Goal: Task Accomplishment & Management: Complete application form

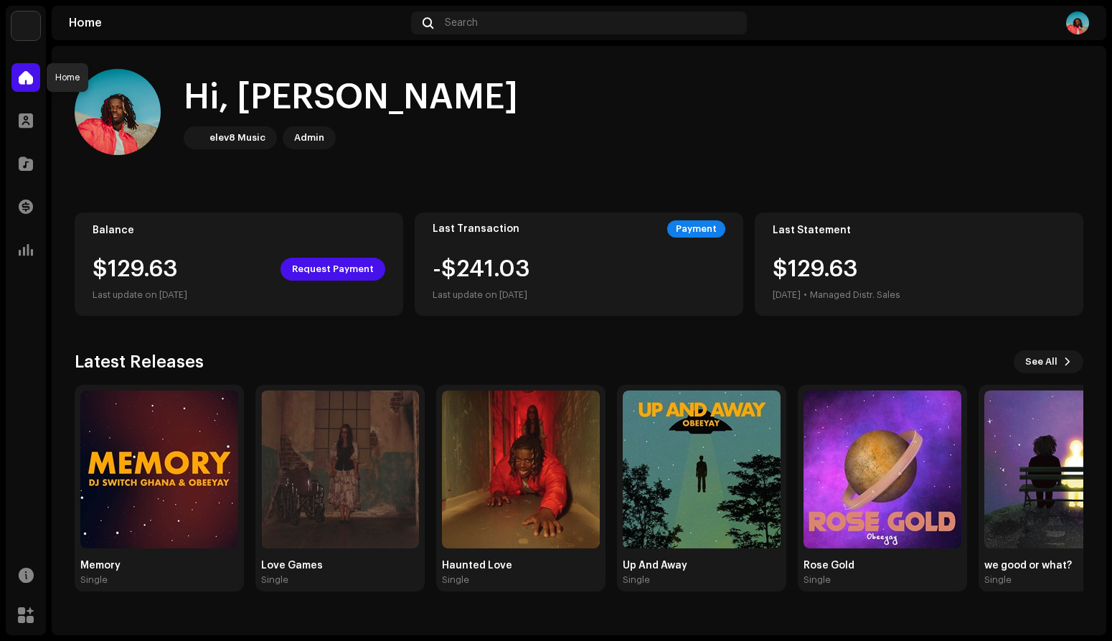
click at [22, 72] on span at bounding box center [26, 77] width 14 height 11
click at [27, 161] on span at bounding box center [26, 163] width 14 height 11
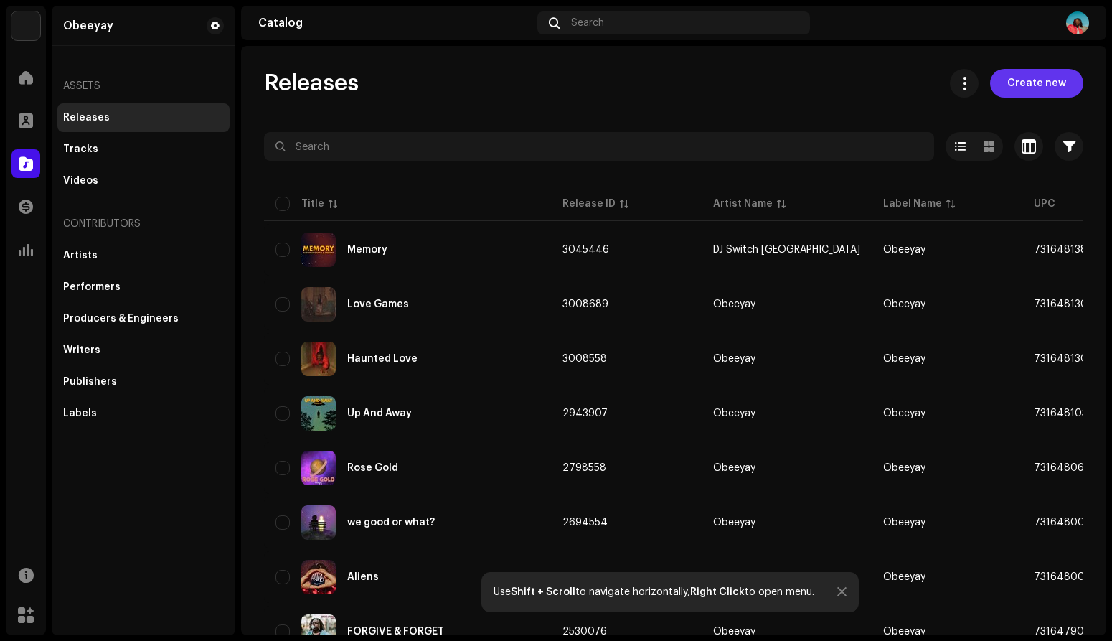
click at [1043, 93] on span "Create new" at bounding box center [1036, 83] width 59 height 29
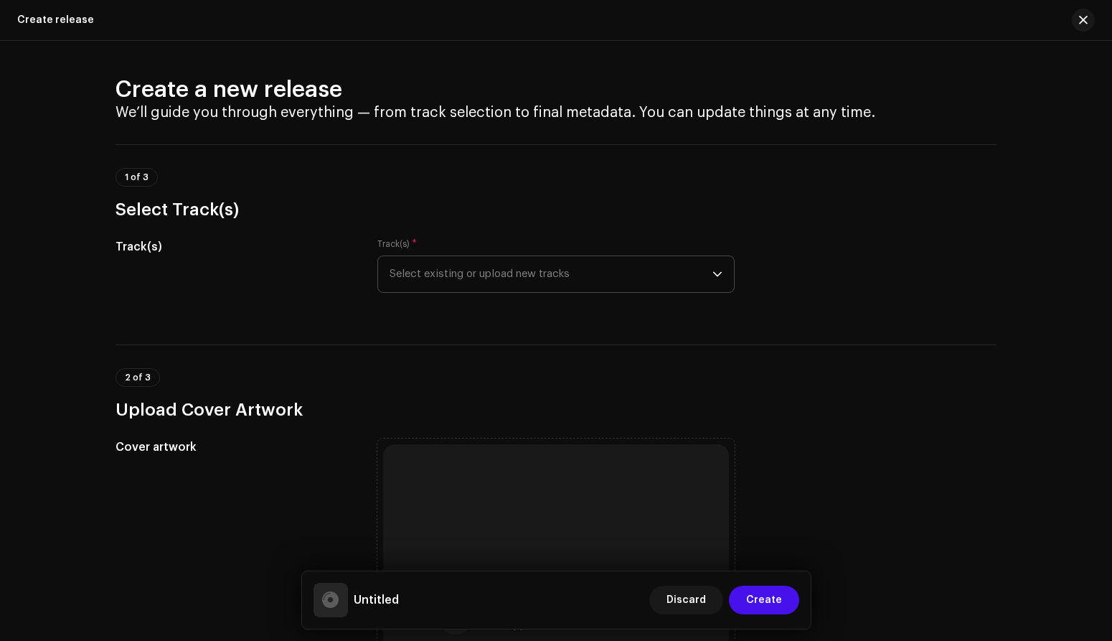
click at [525, 280] on span "Select existing or upload new tracks" at bounding box center [551, 274] width 323 height 36
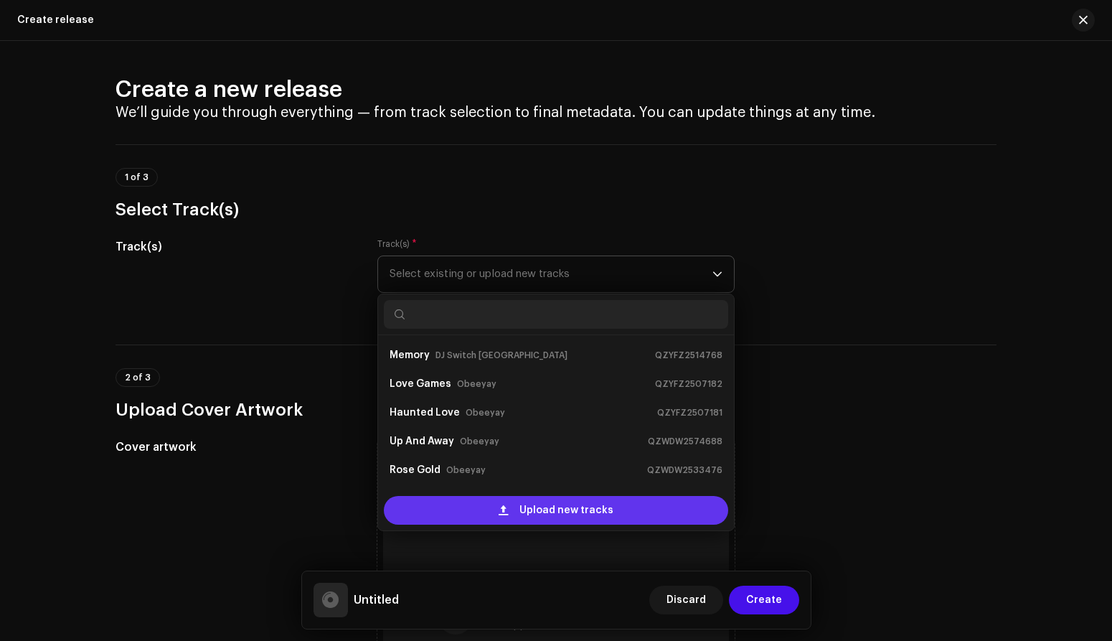
scroll to position [23, 0]
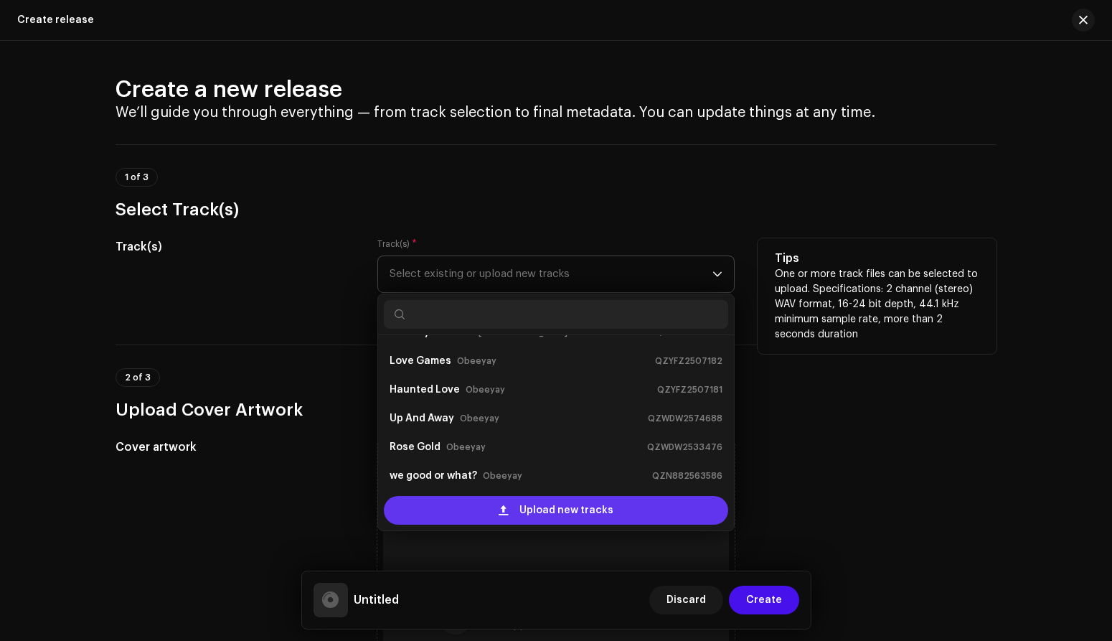
click at [503, 507] on span at bounding box center [503, 509] width 9 height 11
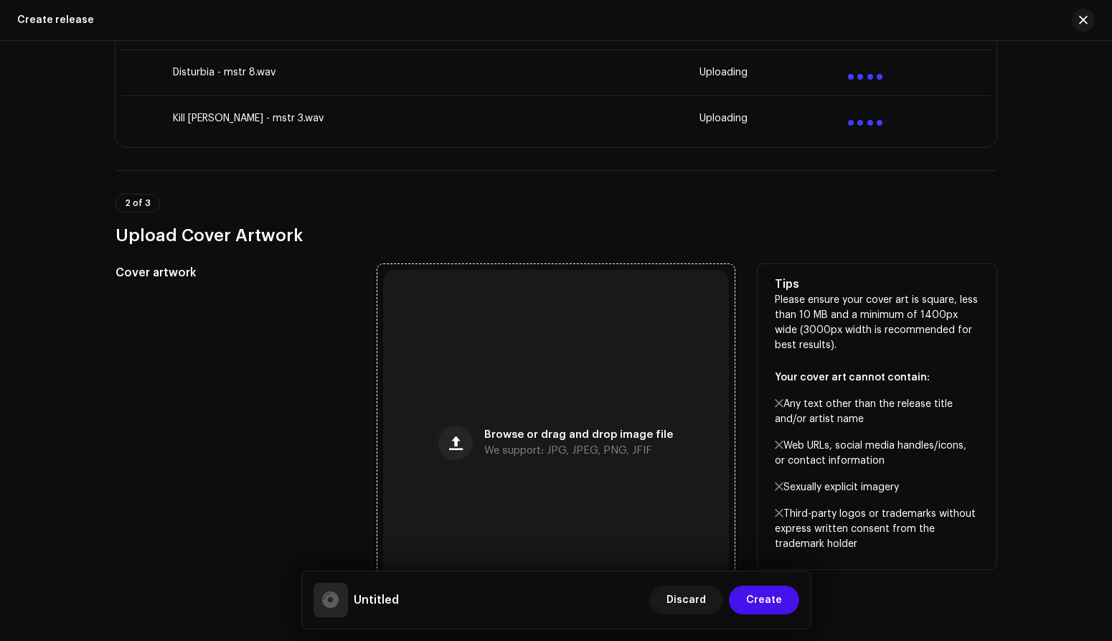
scroll to position [654, 0]
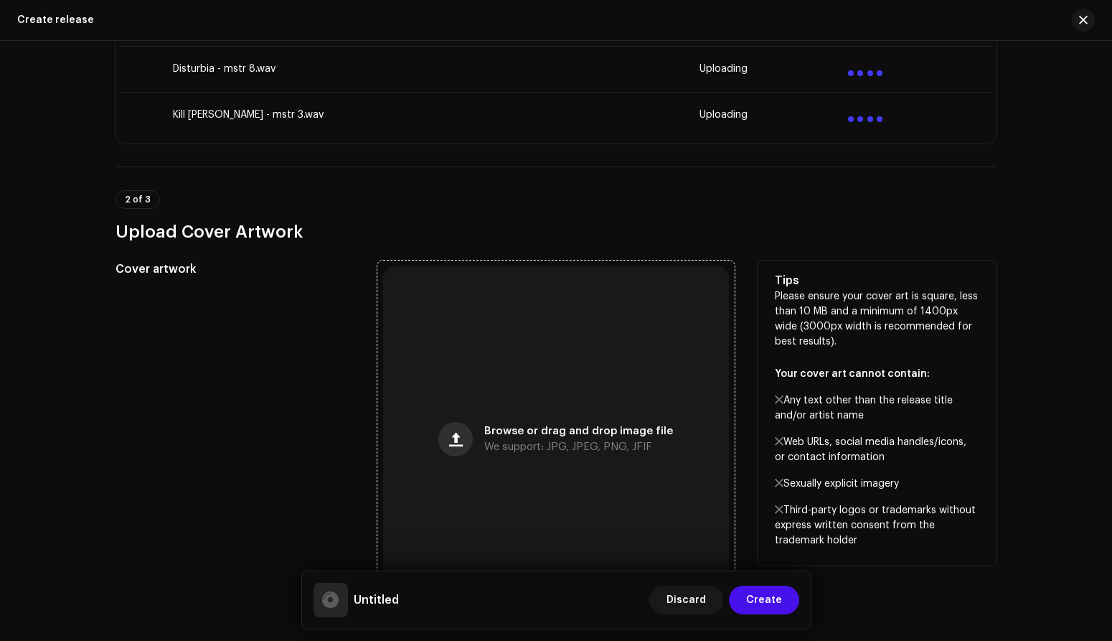
click at [459, 428] on button "button" at bounding box center [455, 439] width 34 height 34
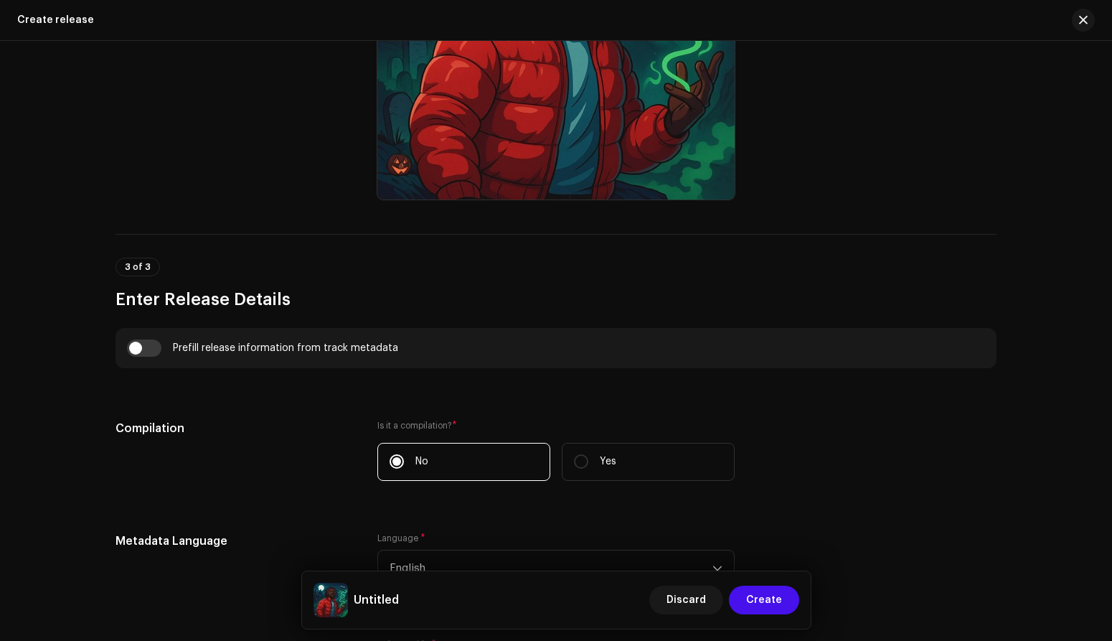
scroll to position [1129, 0]
click at [575, 465] on input "Yes" at bounding box center [581, 463] width 14 height 14
radio input "true"
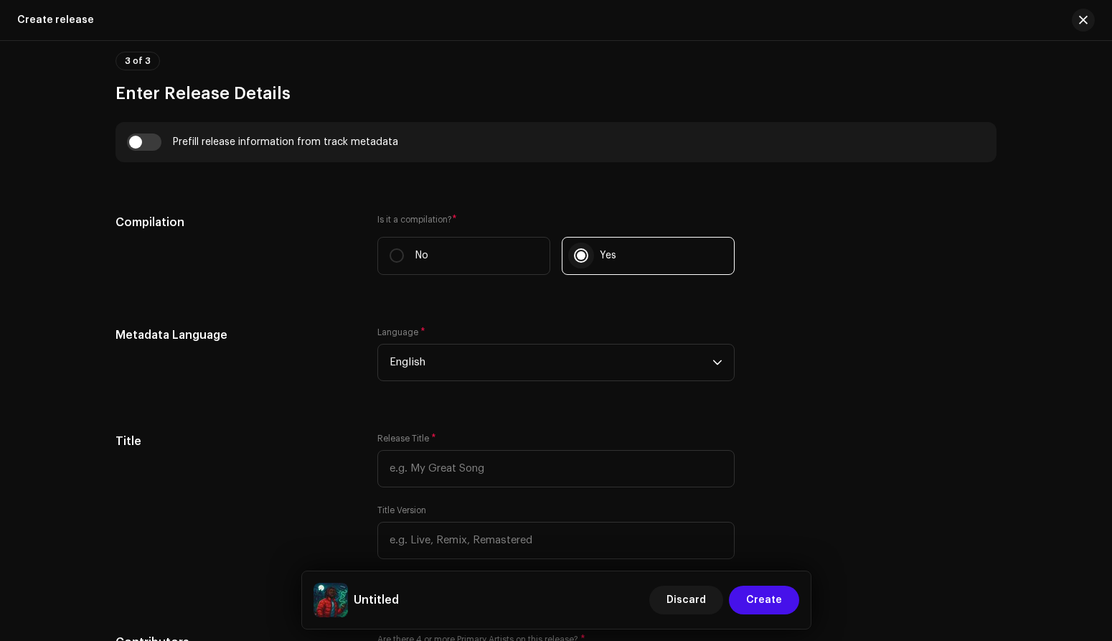
scroll to position [1340, 0]
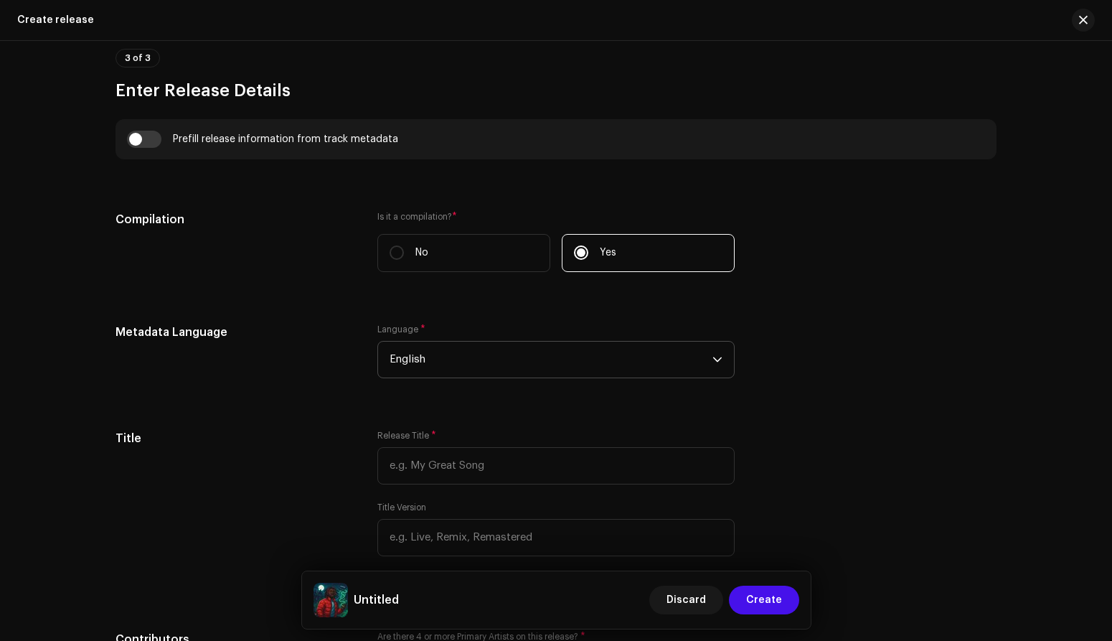
click at [517, 359] on span "English" at bounding box center [551, 360] width 323 height 36
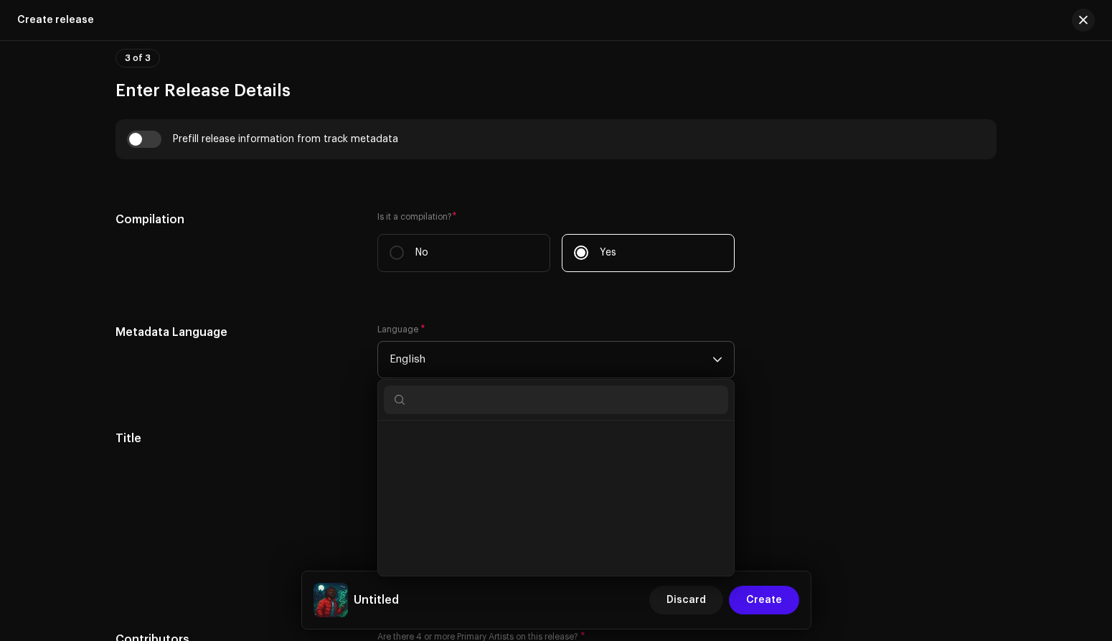
scroll to position [1326, 0]
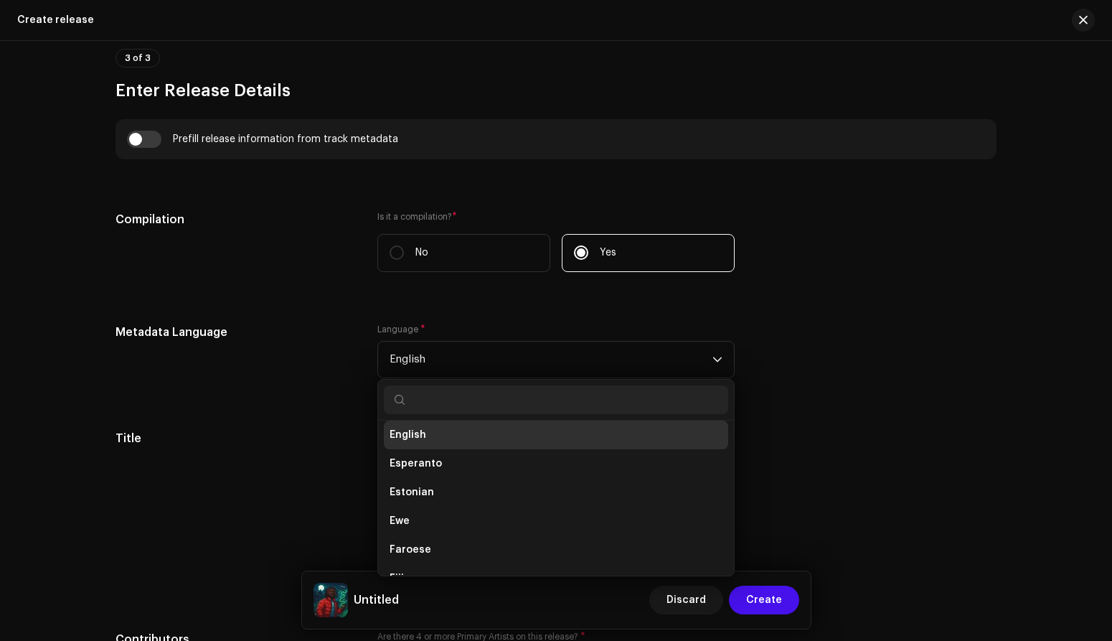
click at [261, 395] on div "Metadata Language" at bounding box center [235, 360] width 239 height 72
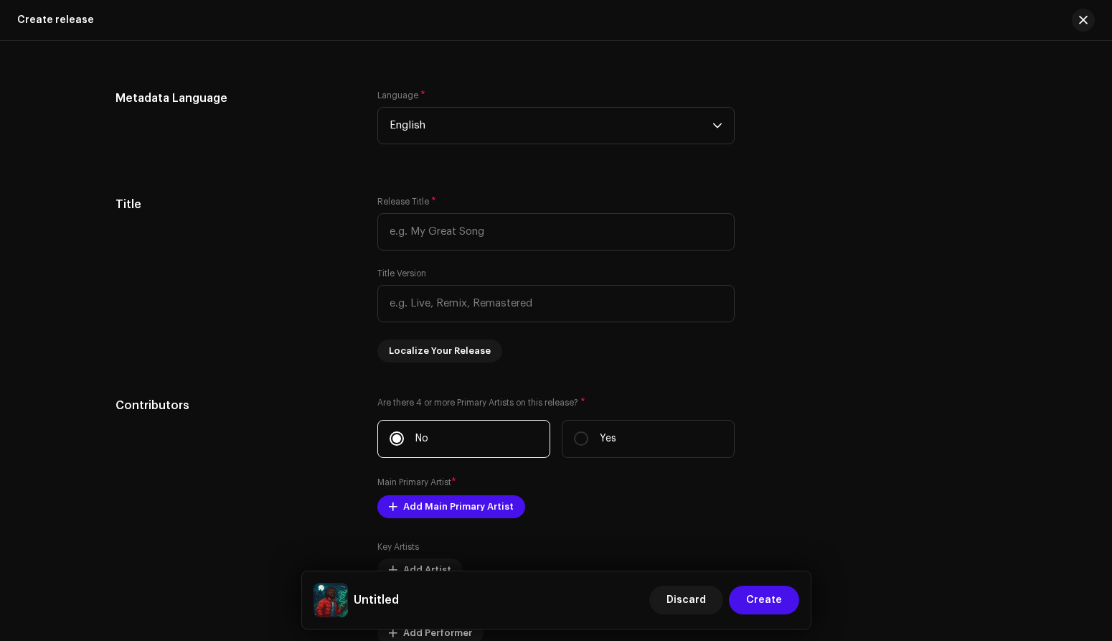
scroll to position [1599, 0]
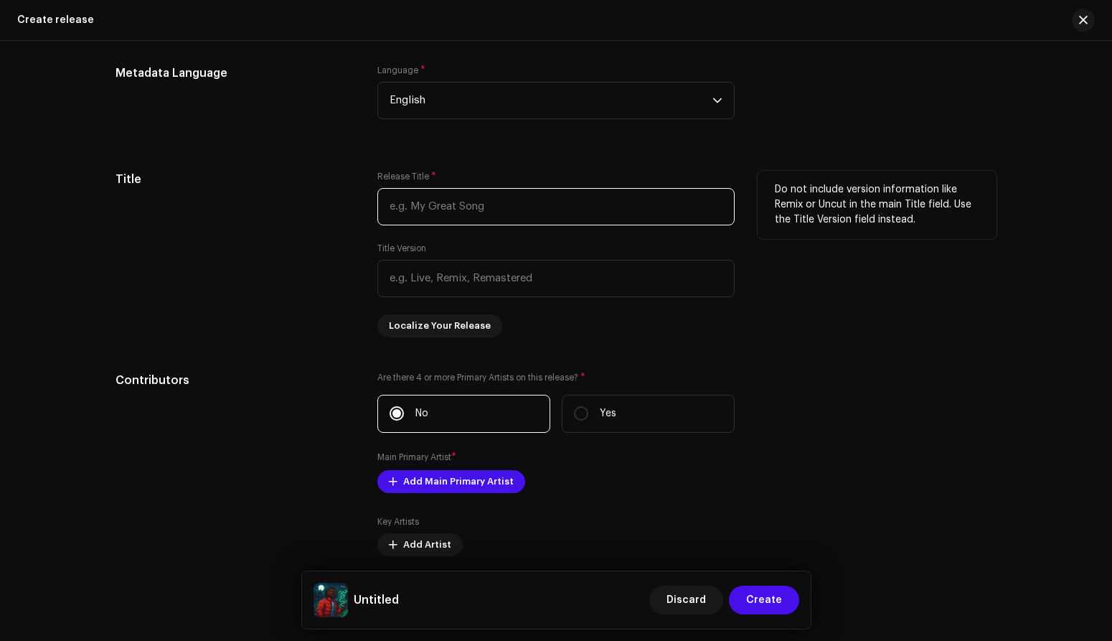
click at [440, 206] on input "text" at bounding box center [555, 206] width 357 height 37
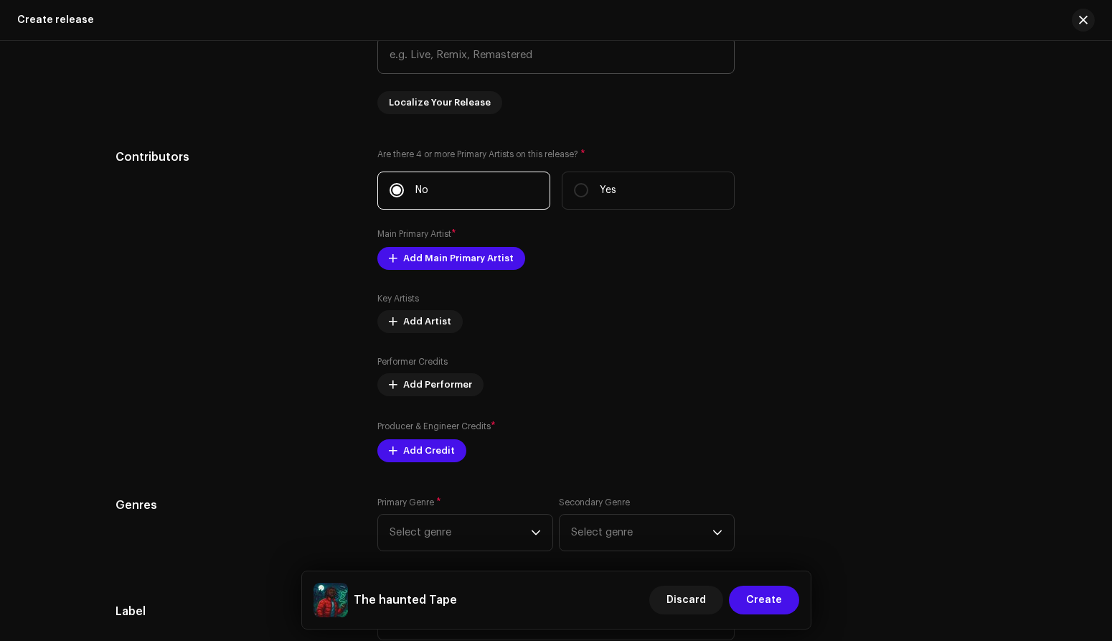
scroll to position [1823, 0]
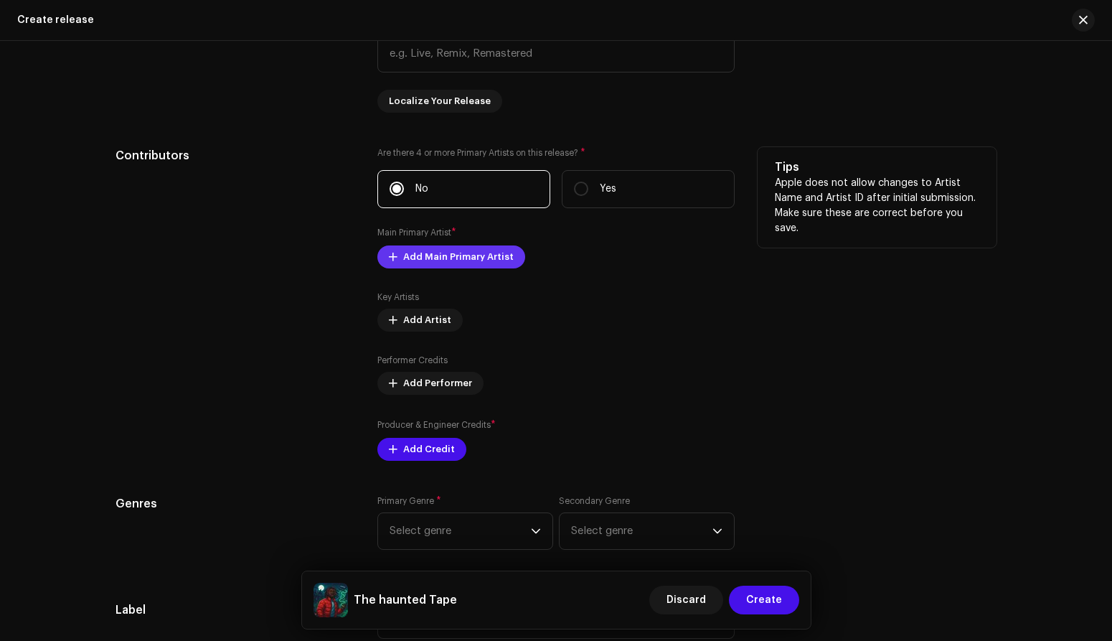
type input "The haunted Tape"
click at [445, 260] on span "Add Main Primary Artist" at bounding box center [458, 257] width 111 height 29
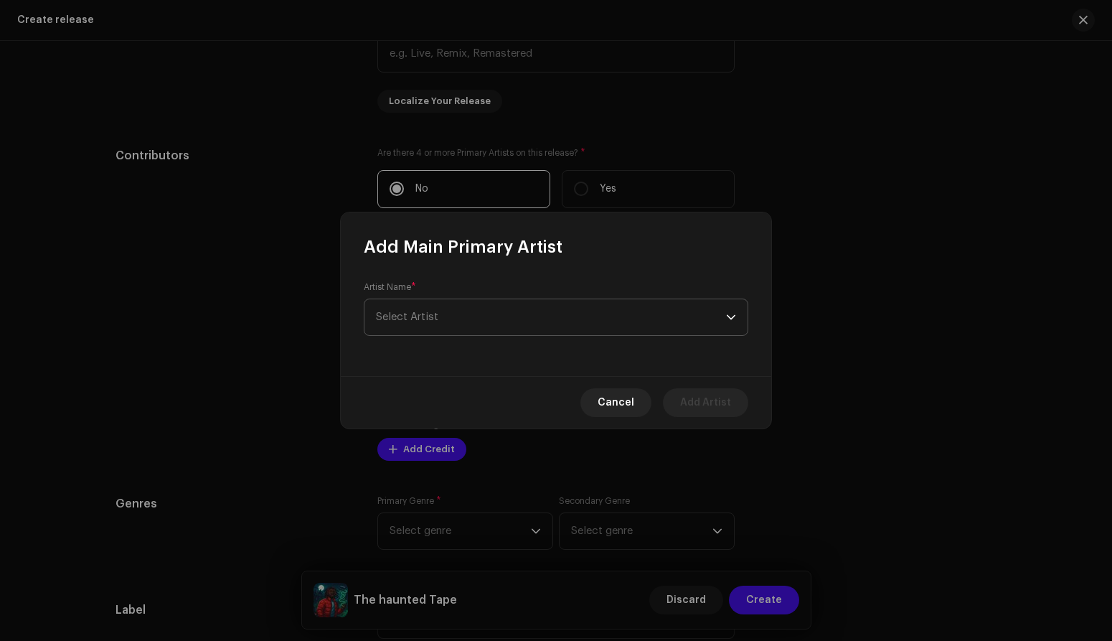
click at [469, 310] on span "Select Artist" at bounding box center [551, 317] width 350 height 36
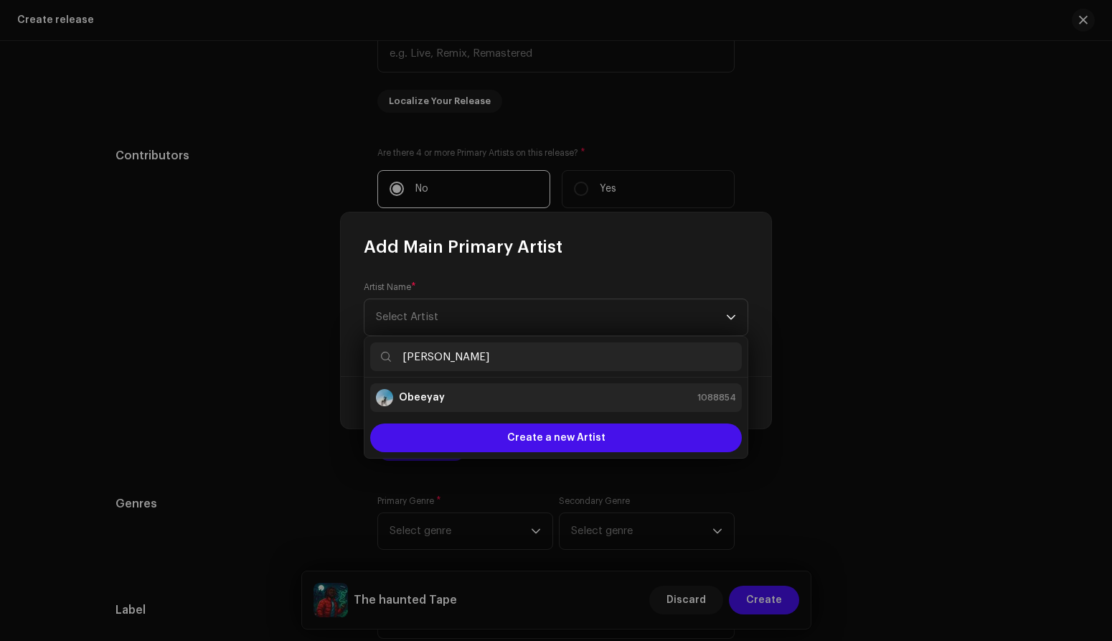
type input "[PERSON_NAME]"
click at [540, 410] on li "Obeeyay 1088854" at bounding box center [556, 397] width 372 height 29
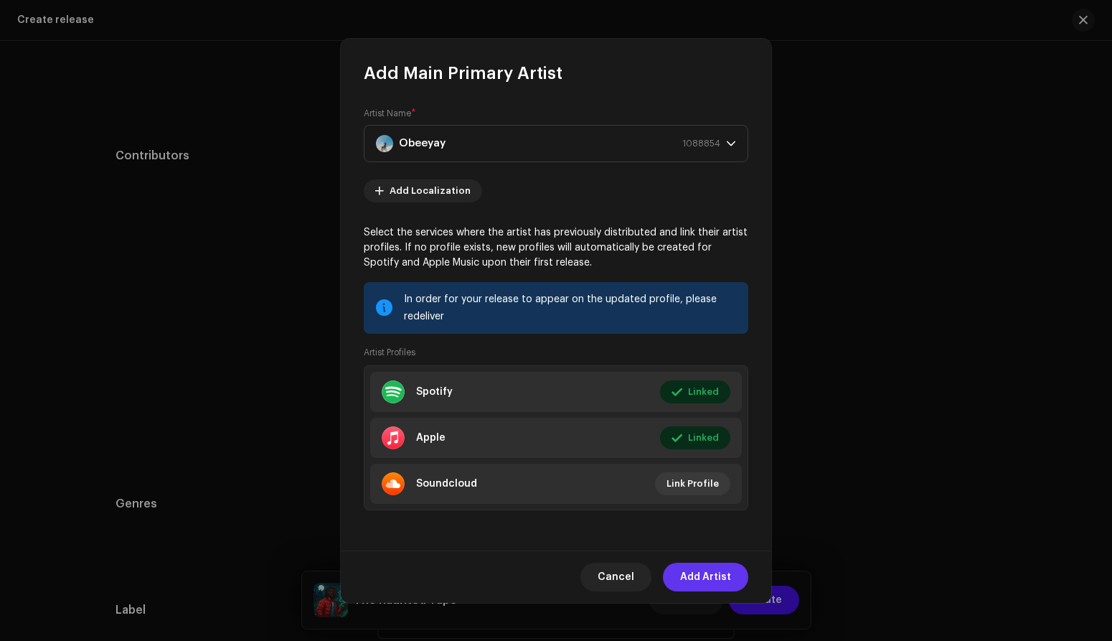
click at [713, 575] on span "Add Artist" at bounding box center [705, 577] width 51 height 29
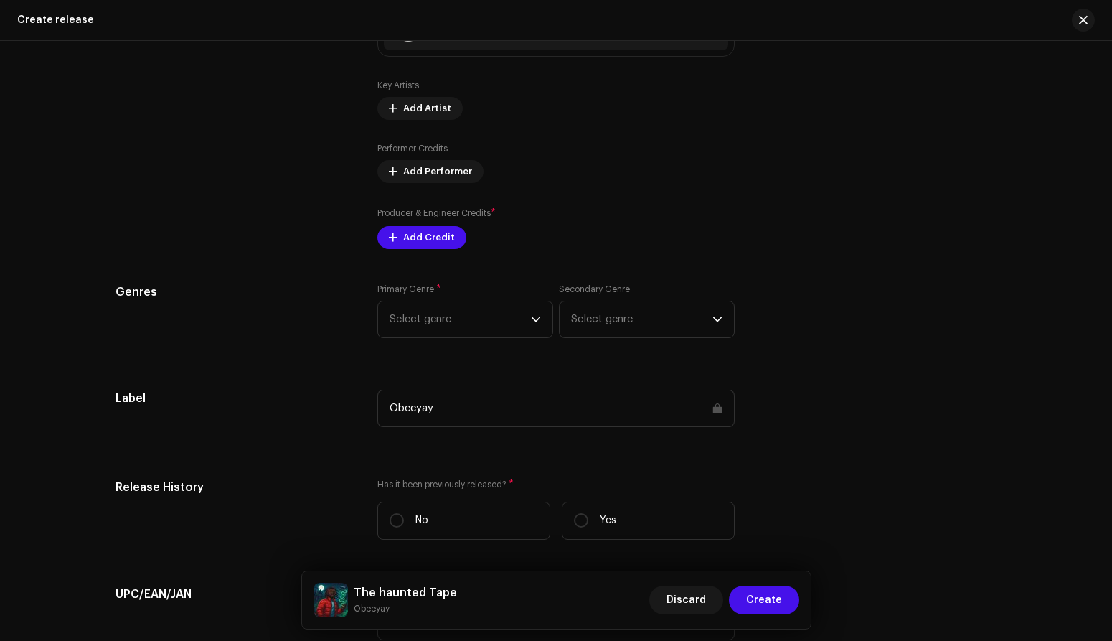
scroll to position [2055, 0]
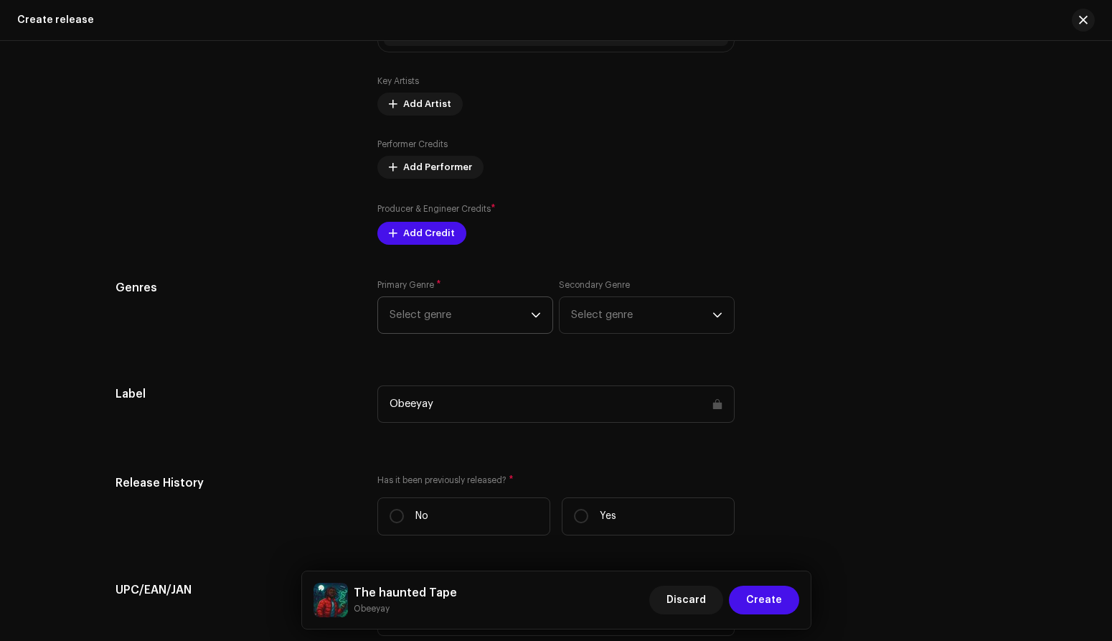
click at [511, 315] on span "Select genre" at bounding box center [460, 315] width 141 height 36
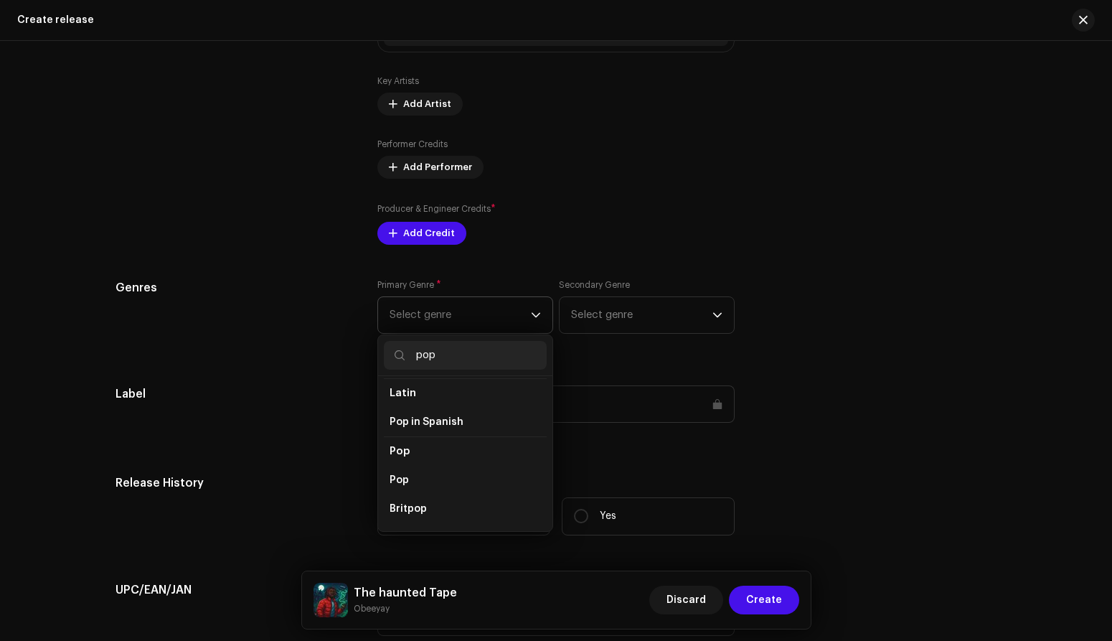
scroll to position [479, 0]
type input "pop"
click at [427, 471] on li "Pop" at bounding box center [465, 479] width 163 height 29
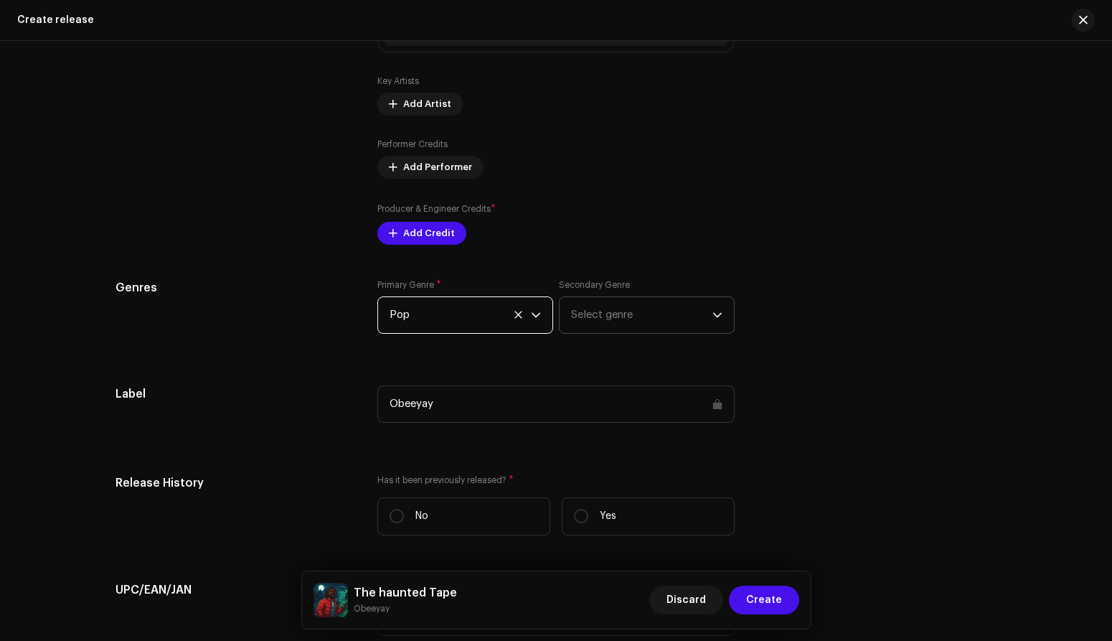
click at [612, 316] on span "Select genre" at bounding box center [641, 315] width 141 height 36
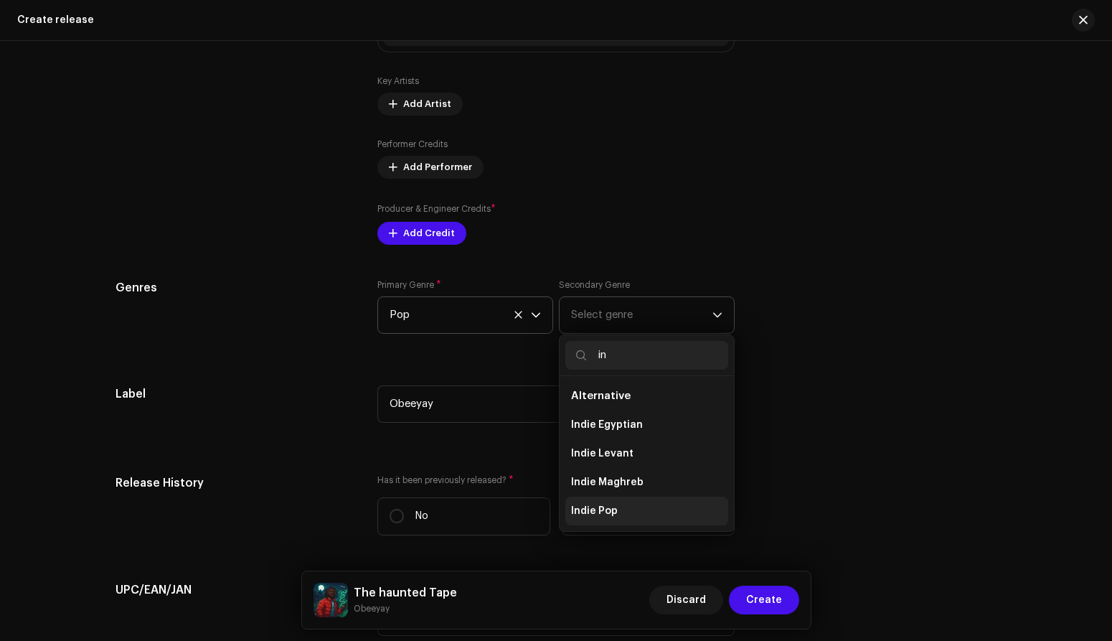
type input "in"
click at [593, 515] on span "Indie Pop" at bounding box center [594, 511] width 47 height 14
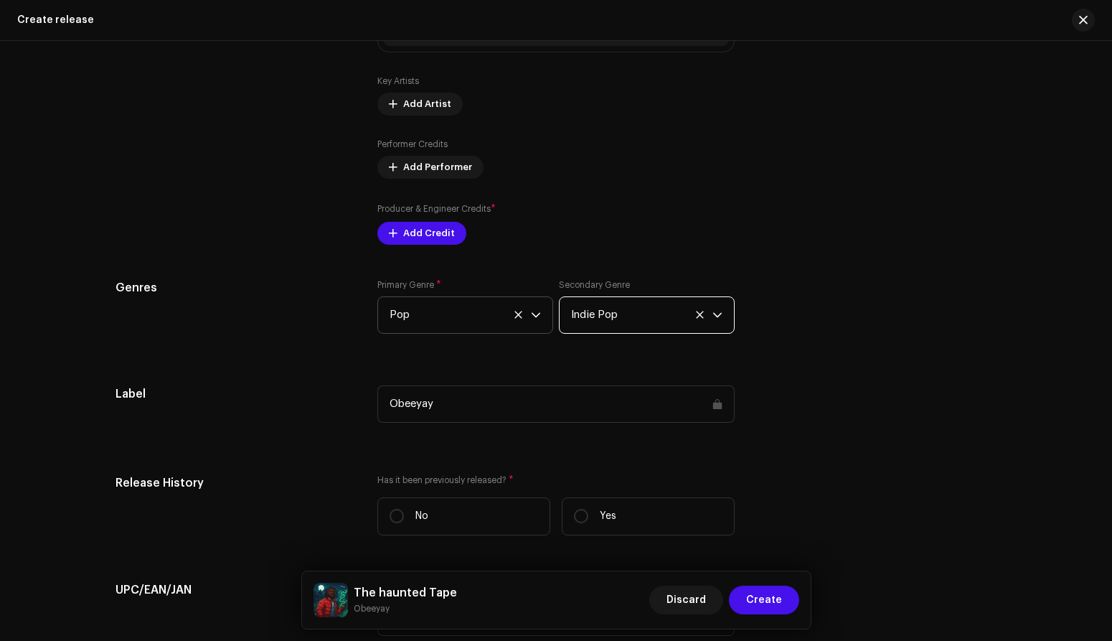
click at [837, 349] on div "Genres Primary Genre * Pop Secondary Genre Indie Pop" at bounding box center [556, 315] width 881 height 72
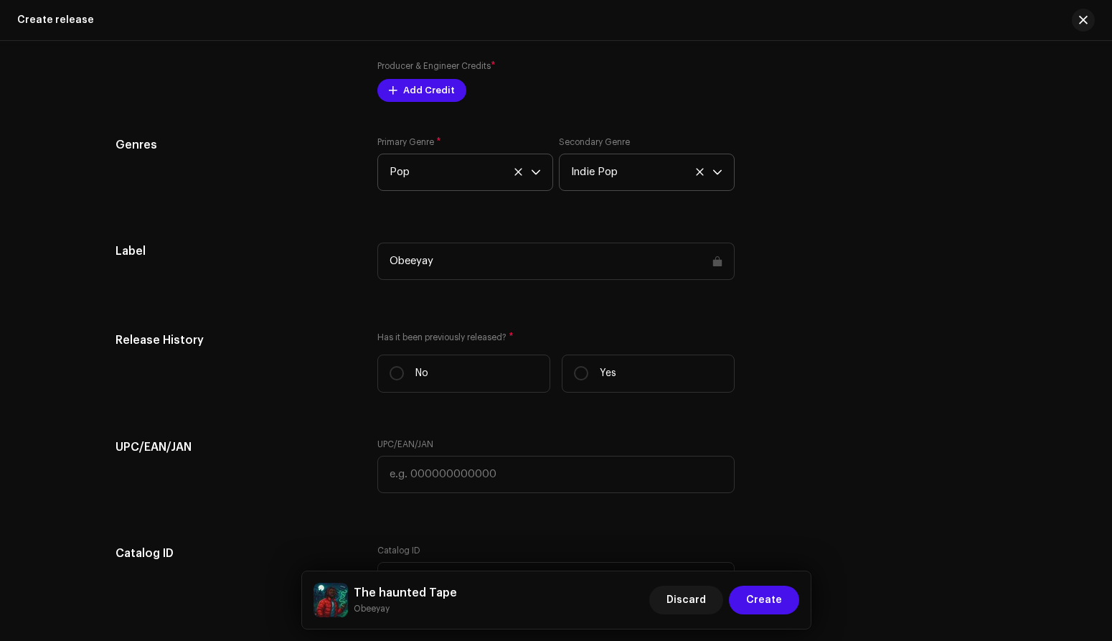
scroll to position [2211, 0]
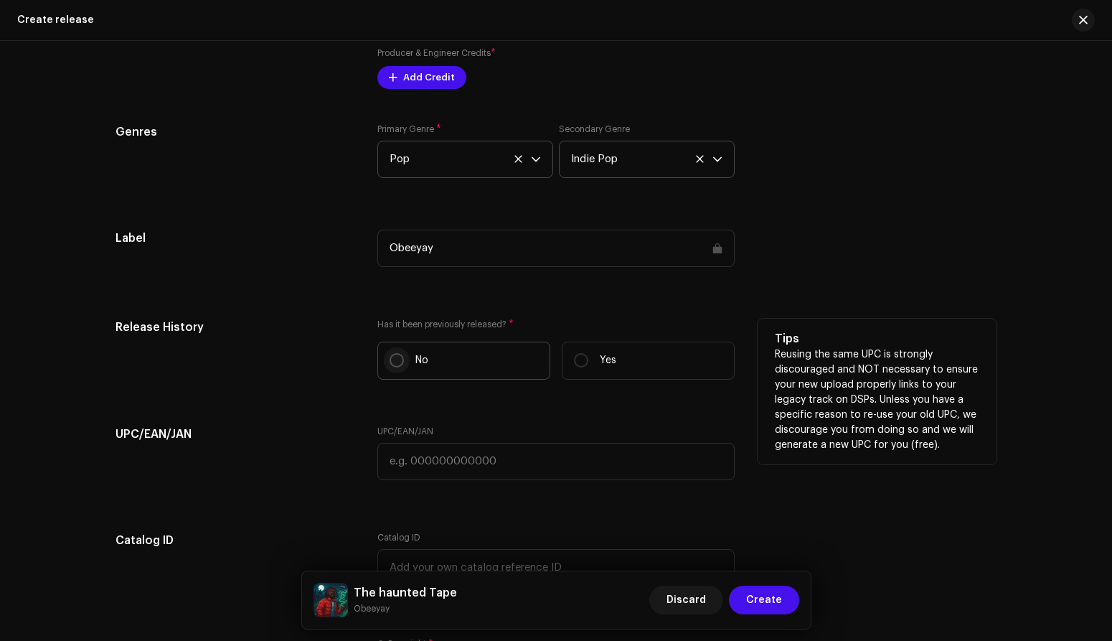
click at [399, 359] on input "No" at bounding box center [397, 360] width 14 height 14
radio input "true"
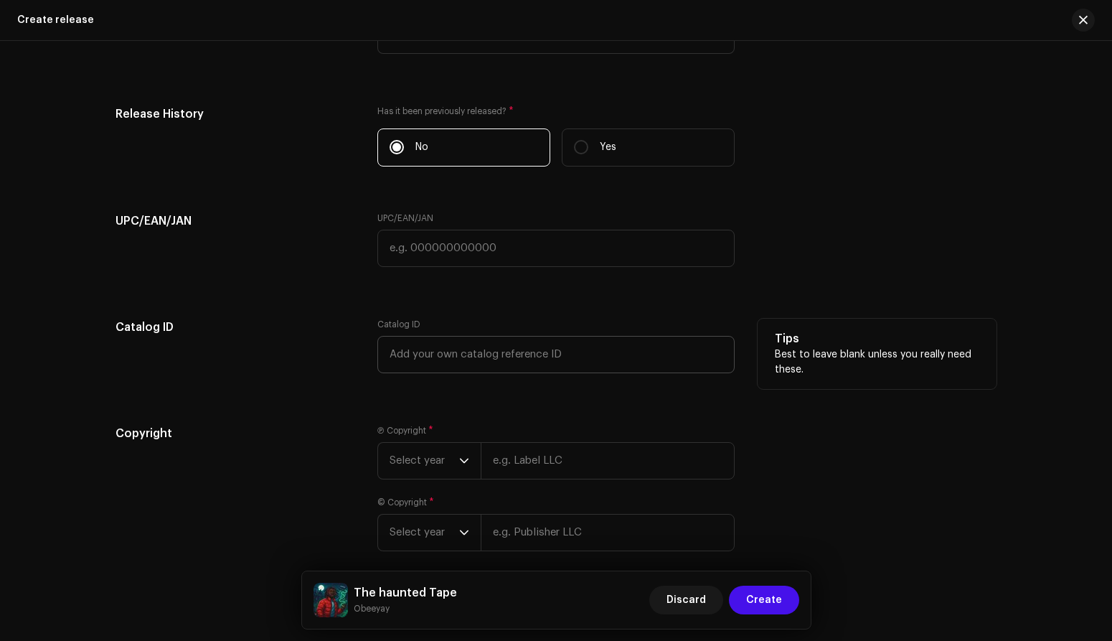
scroll to position [2493, 0]
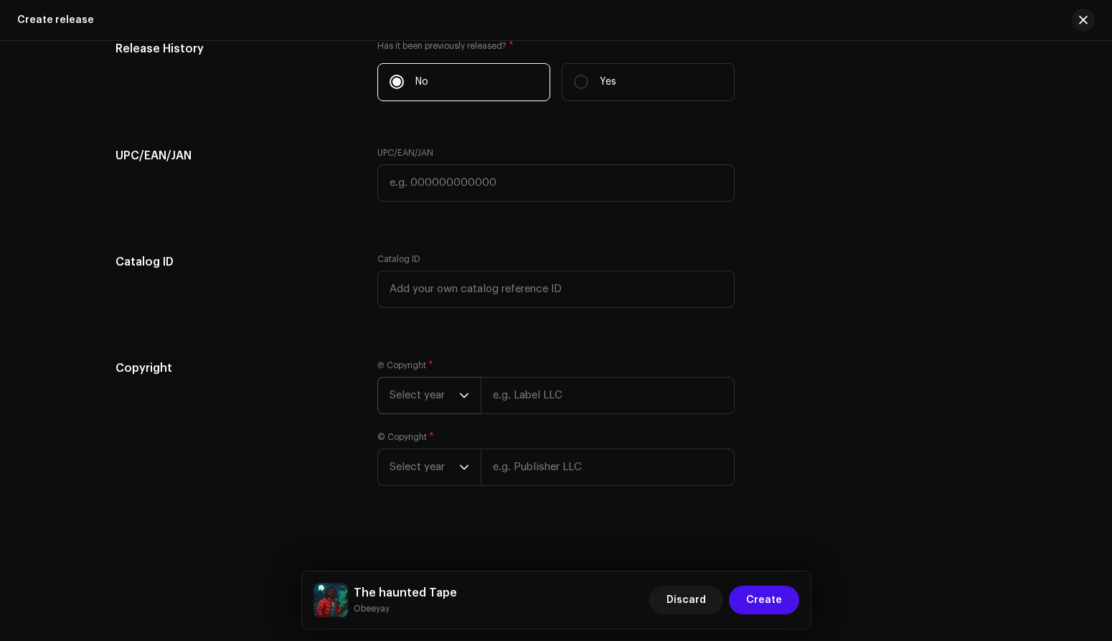
click at [452, 392] on span "Select year" at bounding box center [425, 395] width 70 height 36
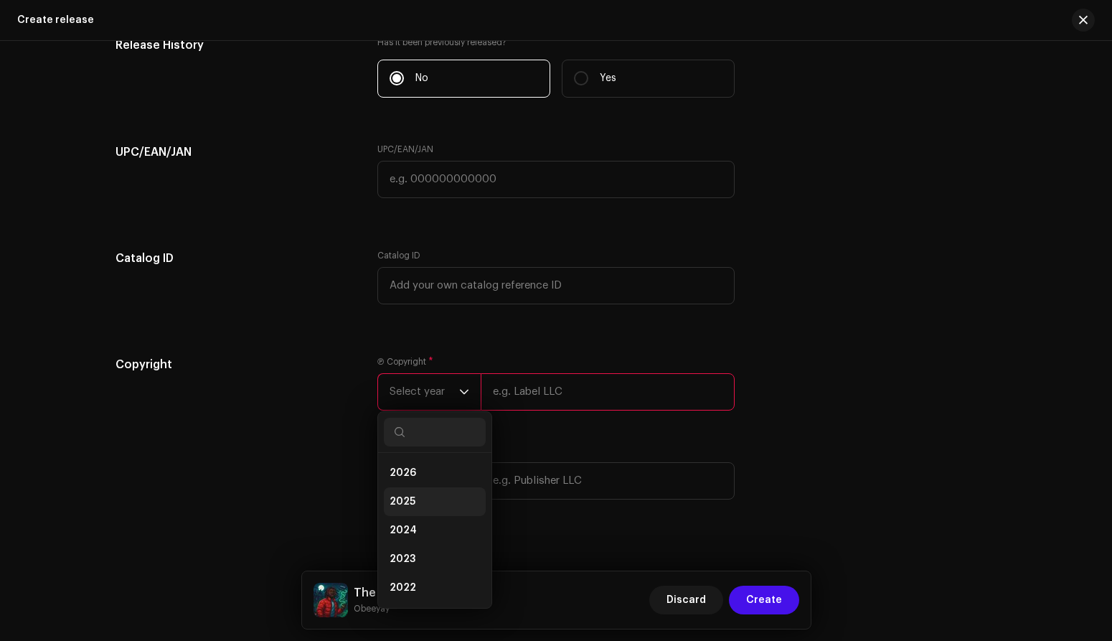
click at [405, 503] on span "2025" at bounding box center [403, 501] width 26 height 14
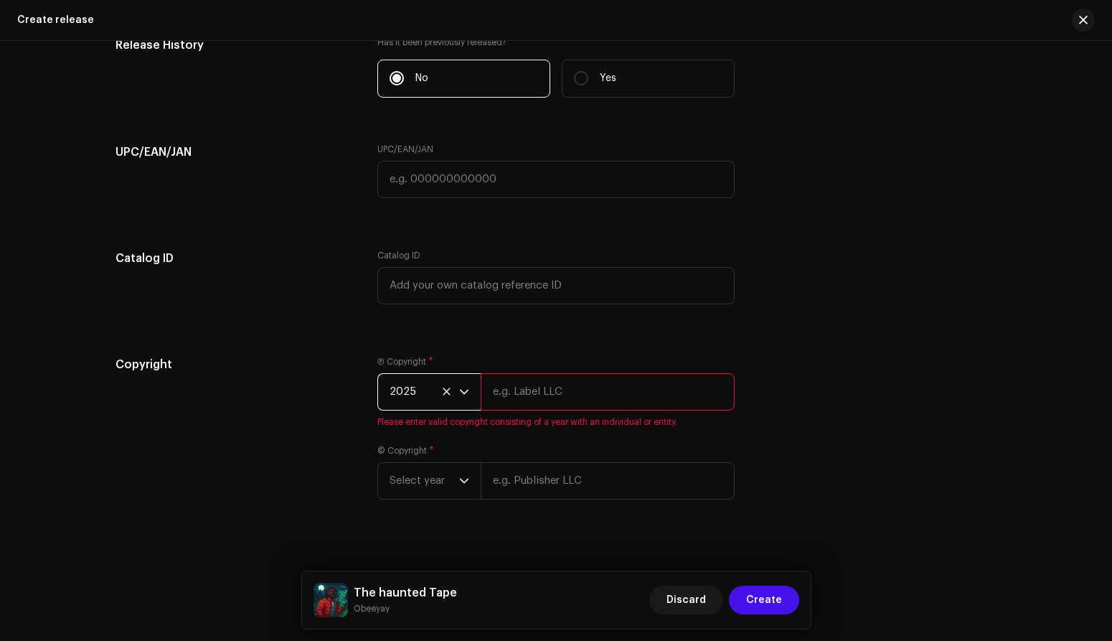
click at [552, 391] on input "text" at bounding box center [608, 391] width 254 height 37
type input "Obeeyay"
click at [454, 476] on span "Select year" at bounding box center [425, 481] width 70 height 36
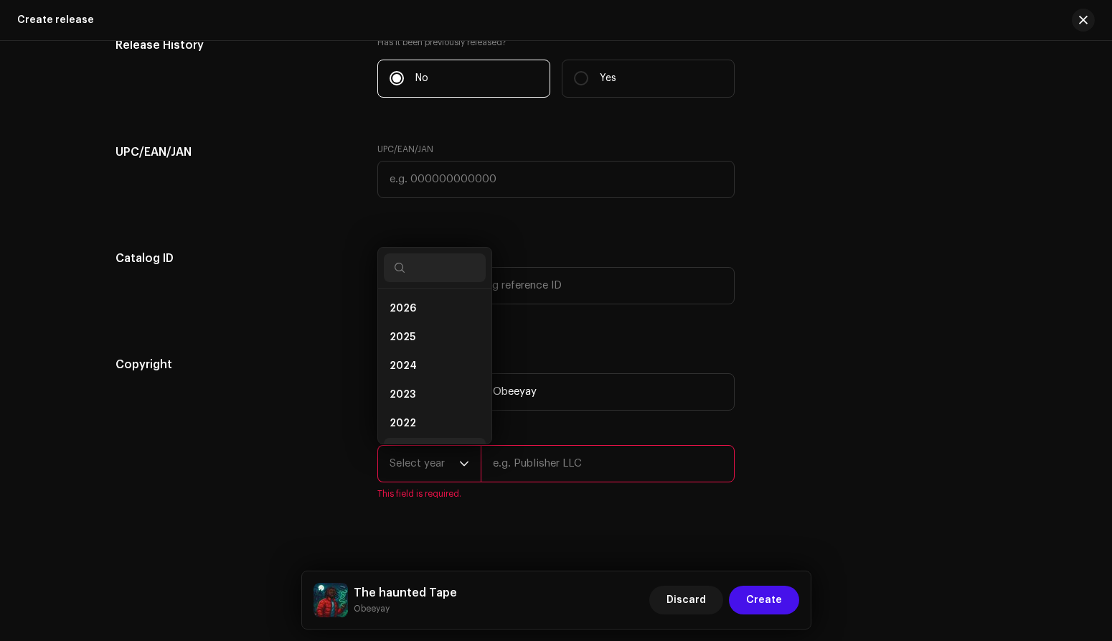
scroll to position [23, 0]
click at [422, 314] on li "2025" at bounding box center [435, 314] width 102 height 29
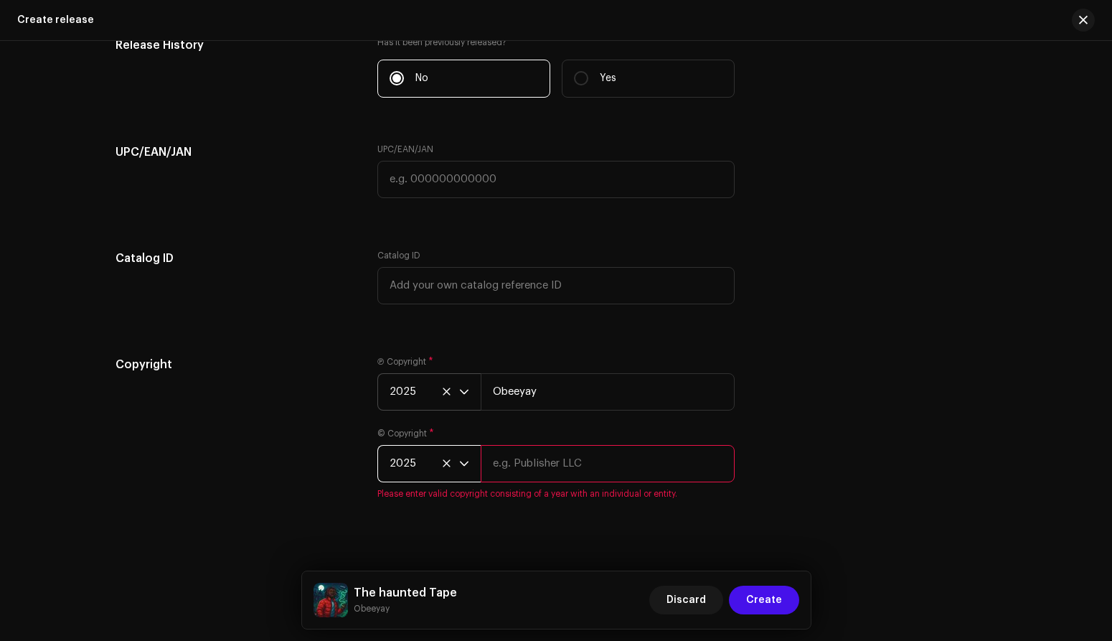
click at [536, 474] on input "text" at bounding box center [608, 463] width 254 height 37
type input "OBA [PERSON_NAME] MUSIC"
click at [765, 486] on div "Copyright Ⓟ Copyright * 2025 Obeeyay © Copyright * 2025 OBA [PERSON_NAME] MUSIC…" at bounding box center [556, 436] width 881 height 161
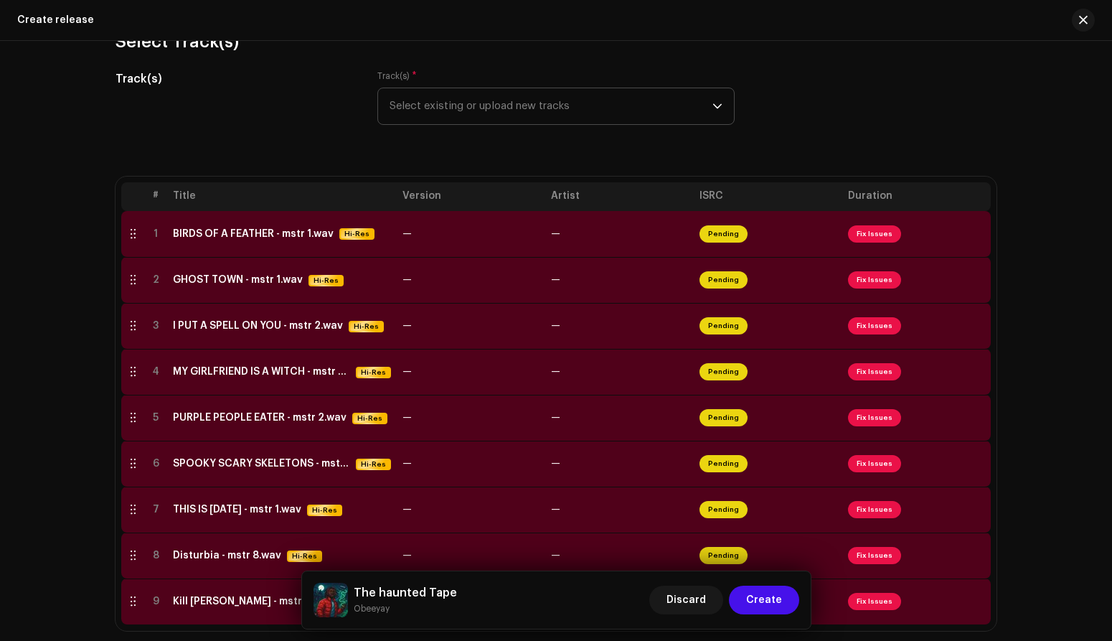
scroll to position [108, 0]
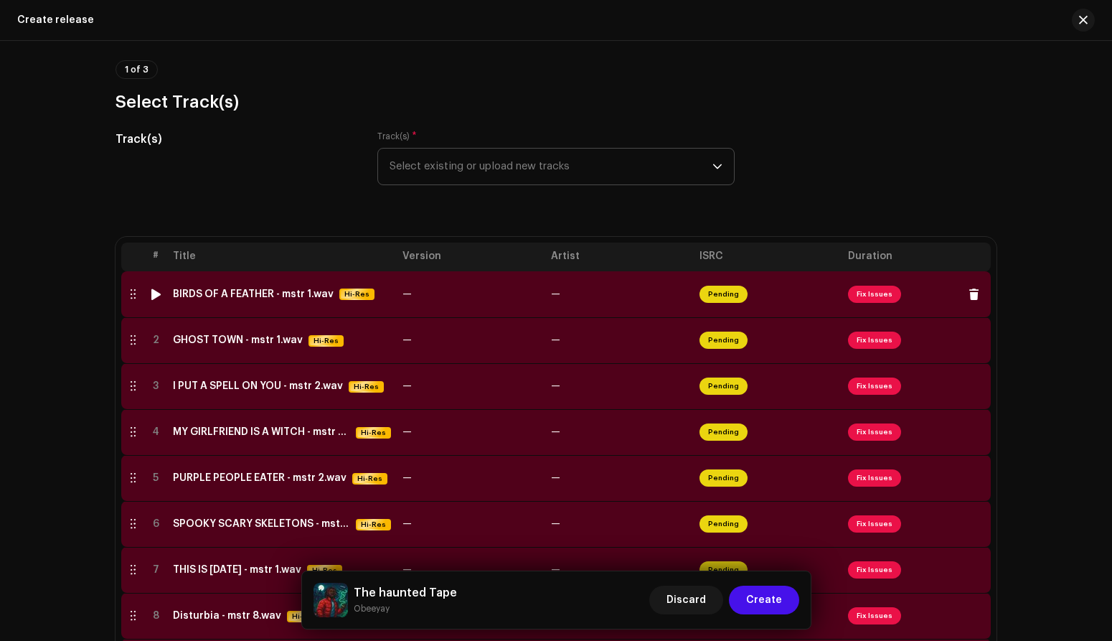
click at [718, 297] on span "Pending" at bounding box center [724, 294] width 48 height 17
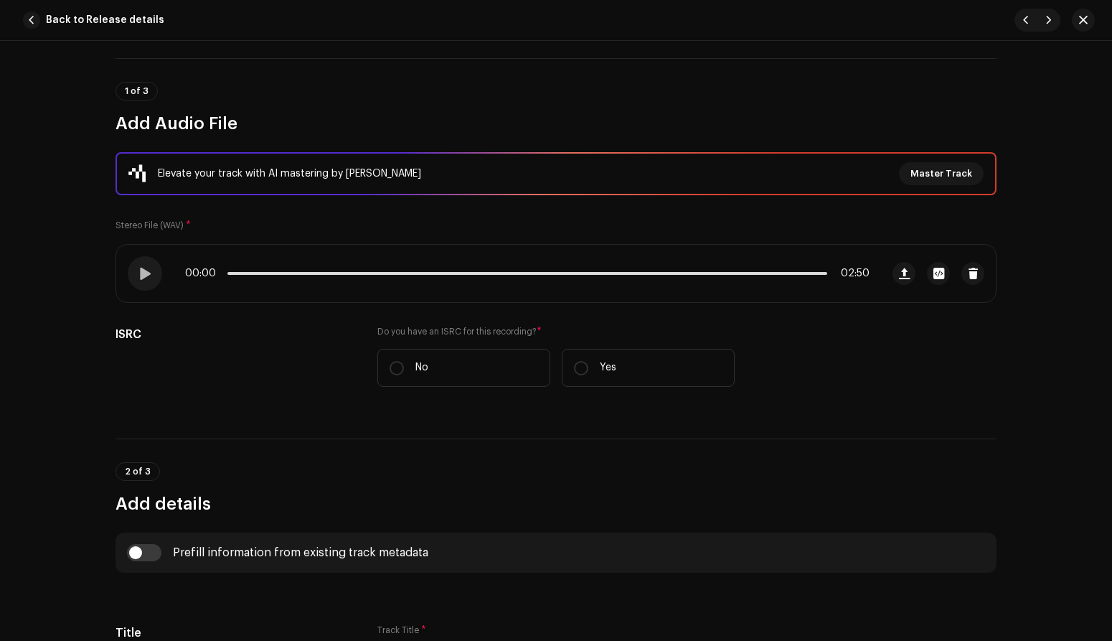
scroll to position [93, 0]
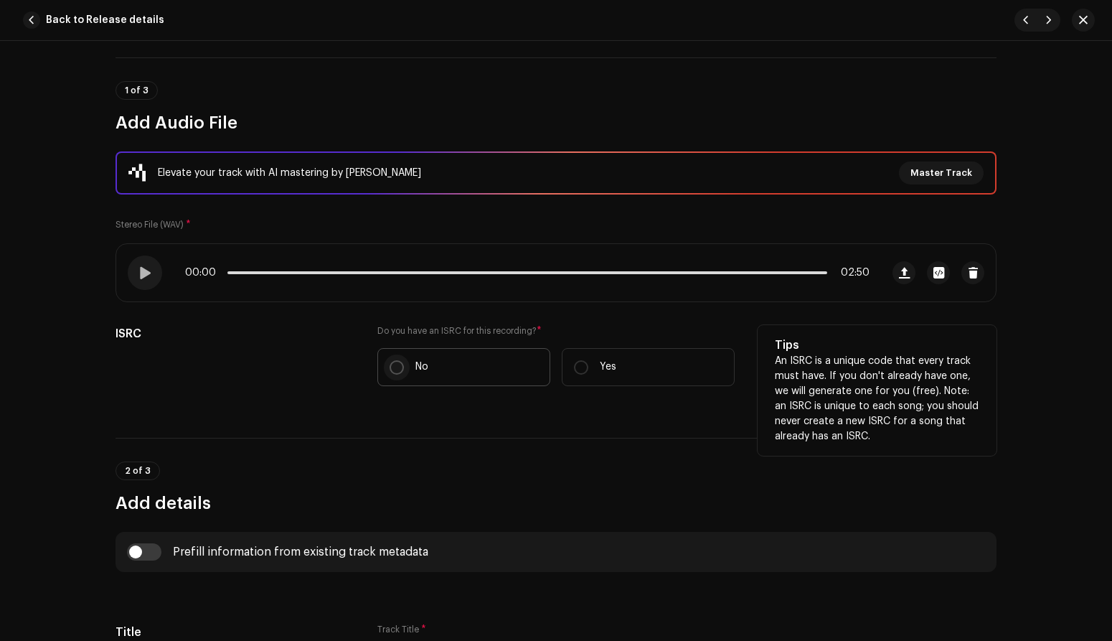
click at [390, 367] on input "No" at bounding box center [397, 367] width 14 height 14
radio input "true"
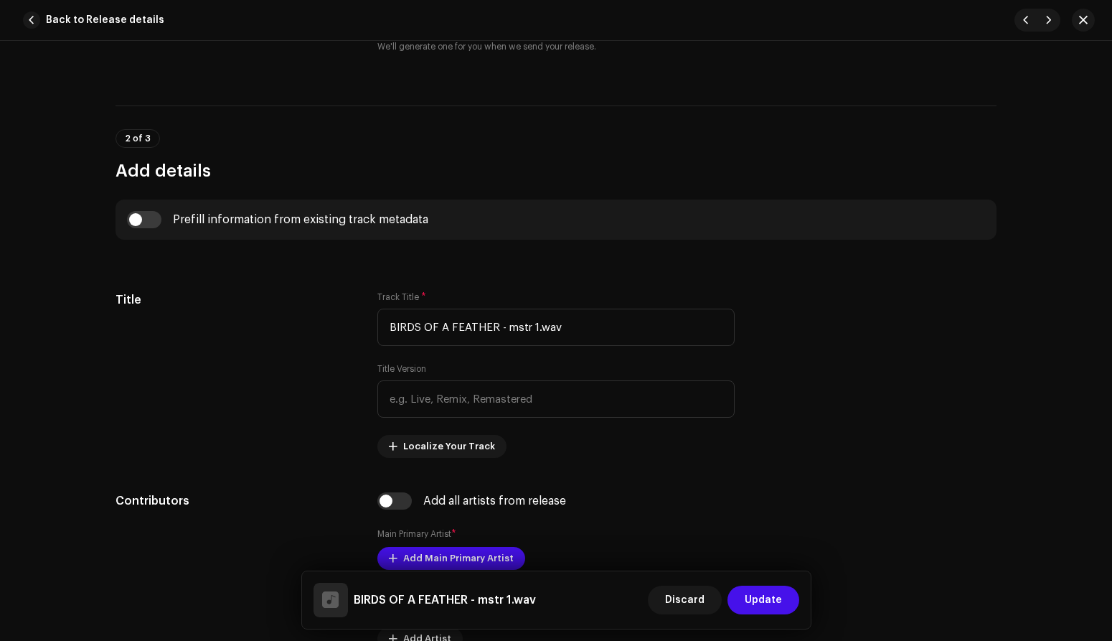
scroll to position [464, 0]
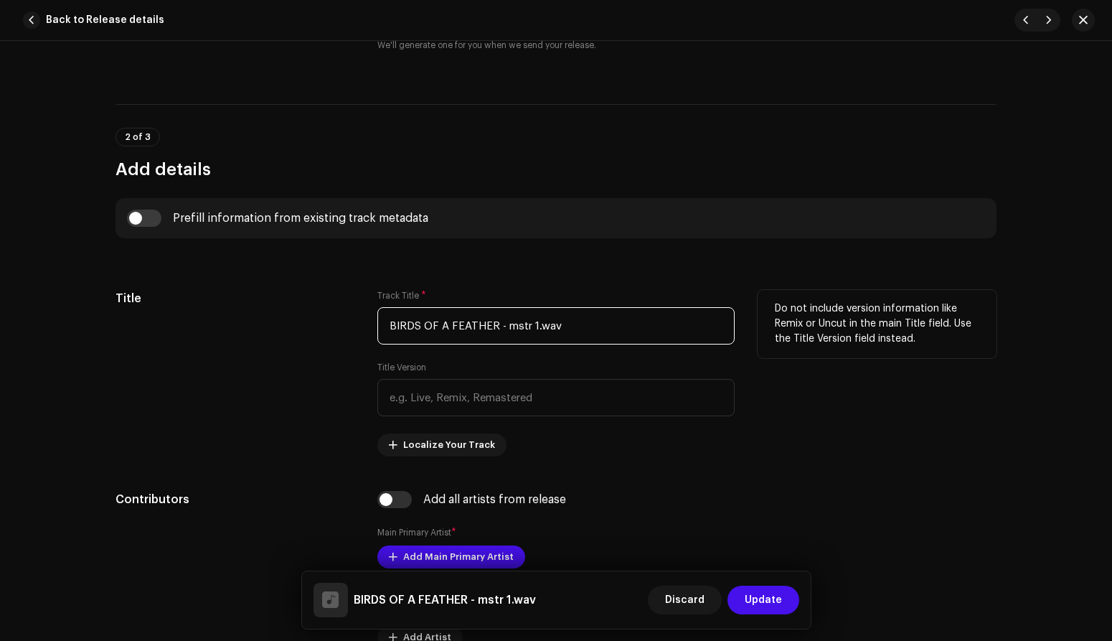
click at [583, 324] on input "BIRDS OF A FEATHER - mstr 1.wav" at bounding box center [555, 325] width 357 height 37
drag, startPoint x: 576, startPoint y: 326, endPoint x: 497, endPoint y: 322, distance: 79.0
click at [497, 322] on input "BIRDS OF A FEATHER - mstr 1.wav" at bounding box center [555, 325] width 357 height 37
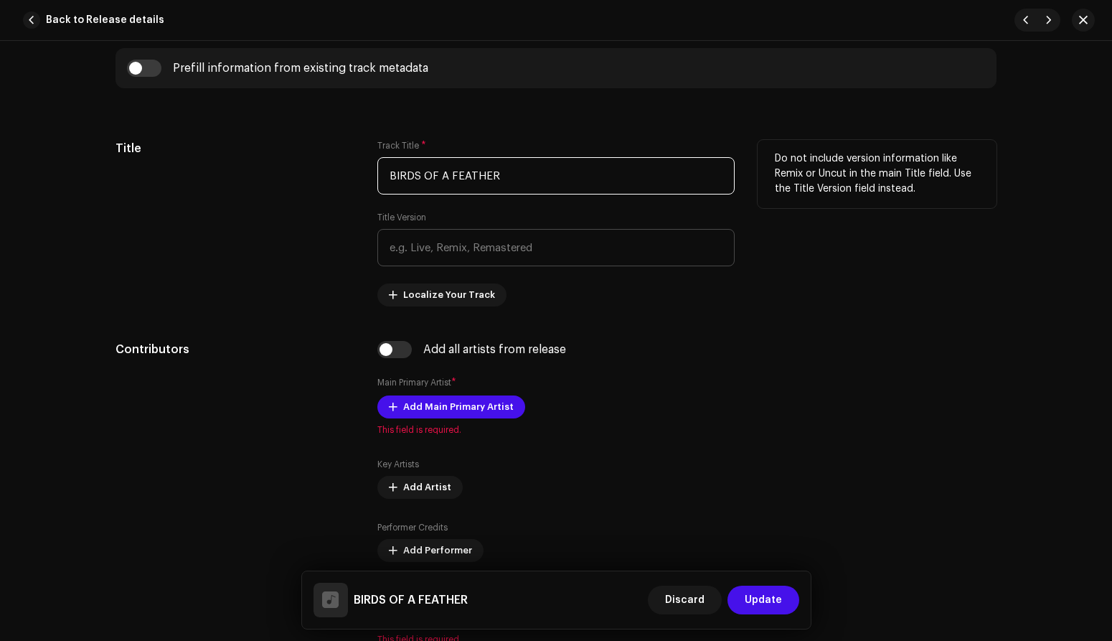
scroll to position [629, 0]
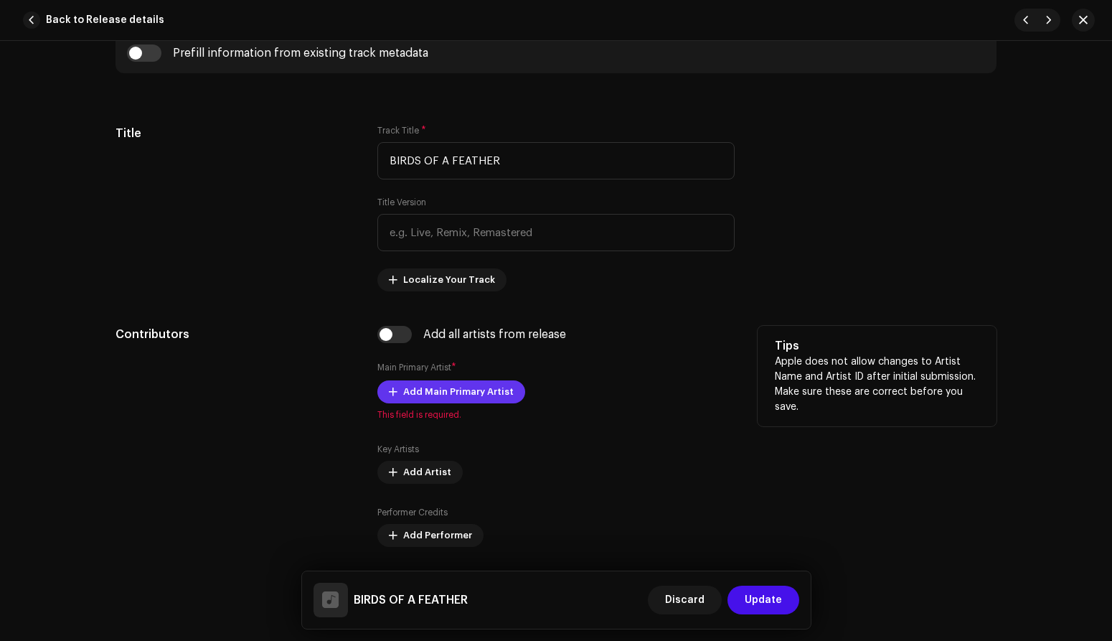
type input "BIRDS OF A FEATHER"
click at [471, 391] on span "Add Main Primary Artist" at bounding box center [458, 391] width 111 height 29
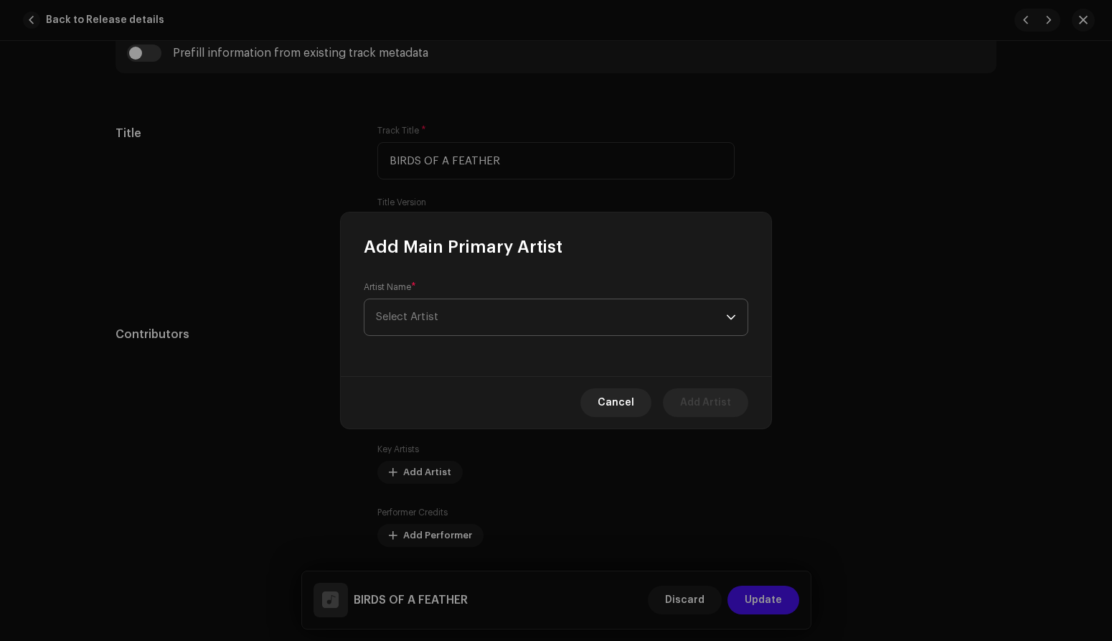
click at [446, 320] on span "Select Artist" at bounding box center [551, 317] width 350 height 36
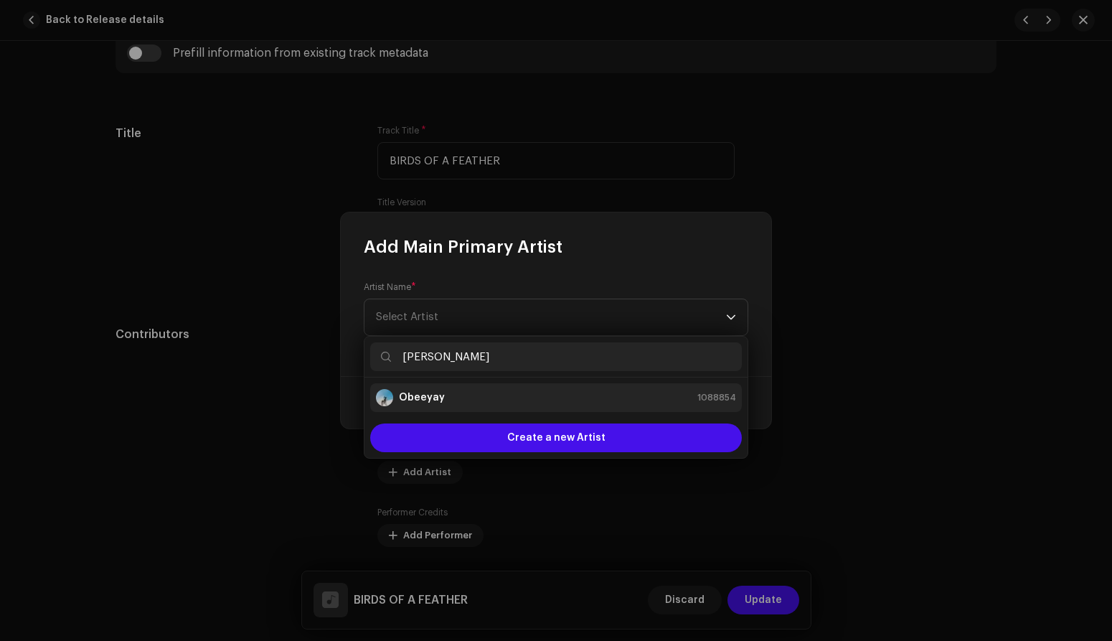
type input "[PERSON_NAME]"
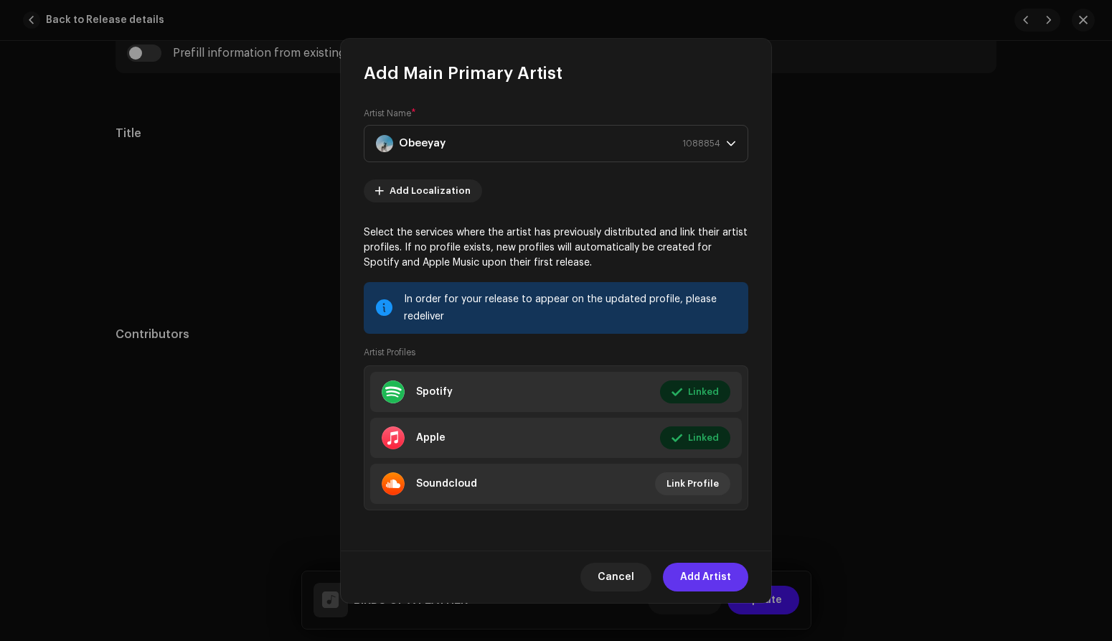
click at [689, 574] on span "Add Artist" at bounding box center [705, 577] width 51 height 29
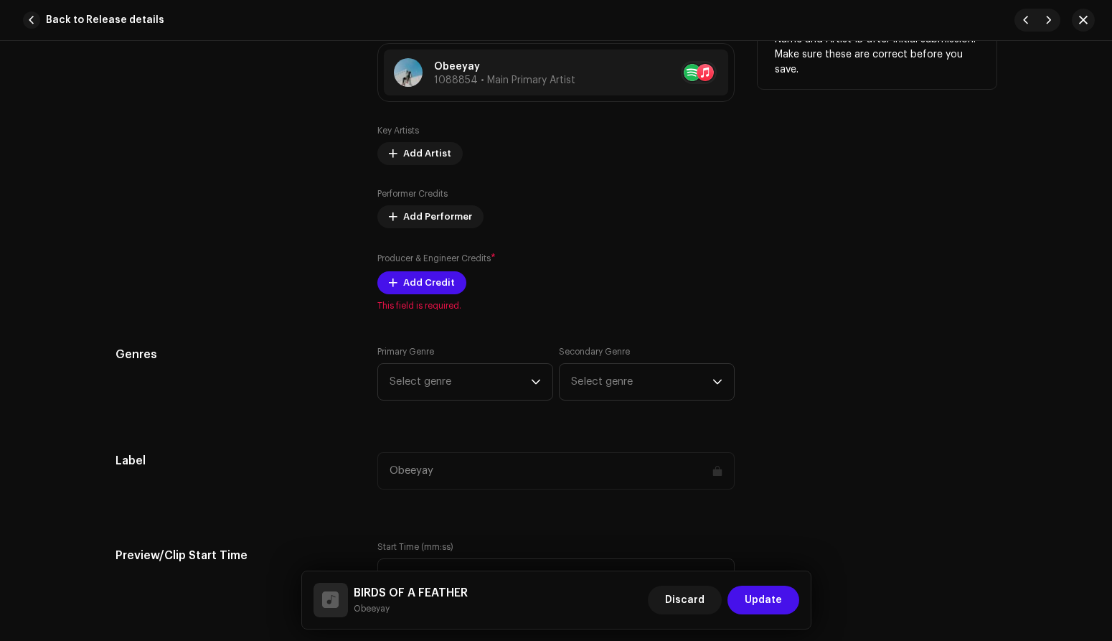
scroll to position [965, 0]
click at [418, 285] on span "Add Credit" at bounding box center [429, 283] width 52 height 29
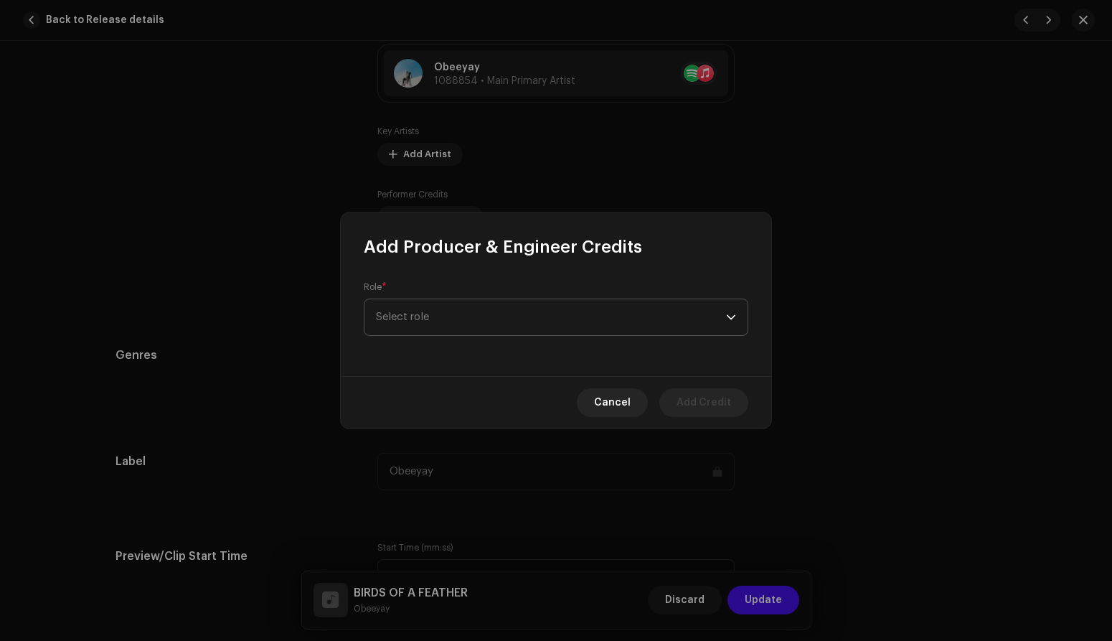
click at [451, 321] on span "Select role" at bounding box center [551, 317] width 350 height 36
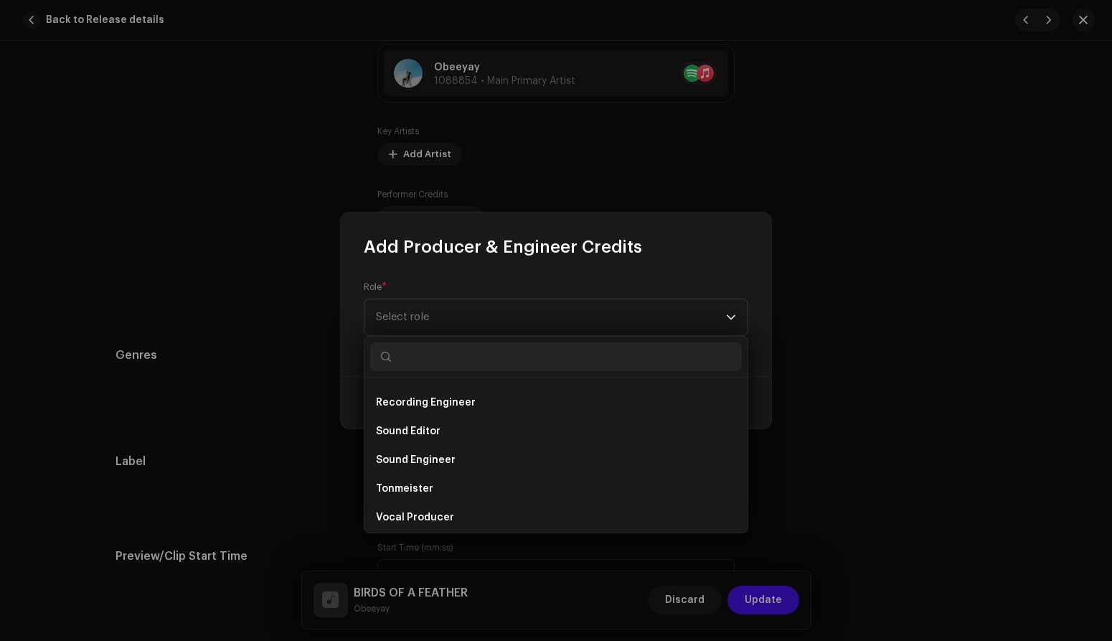
scroll to position [0, 0]
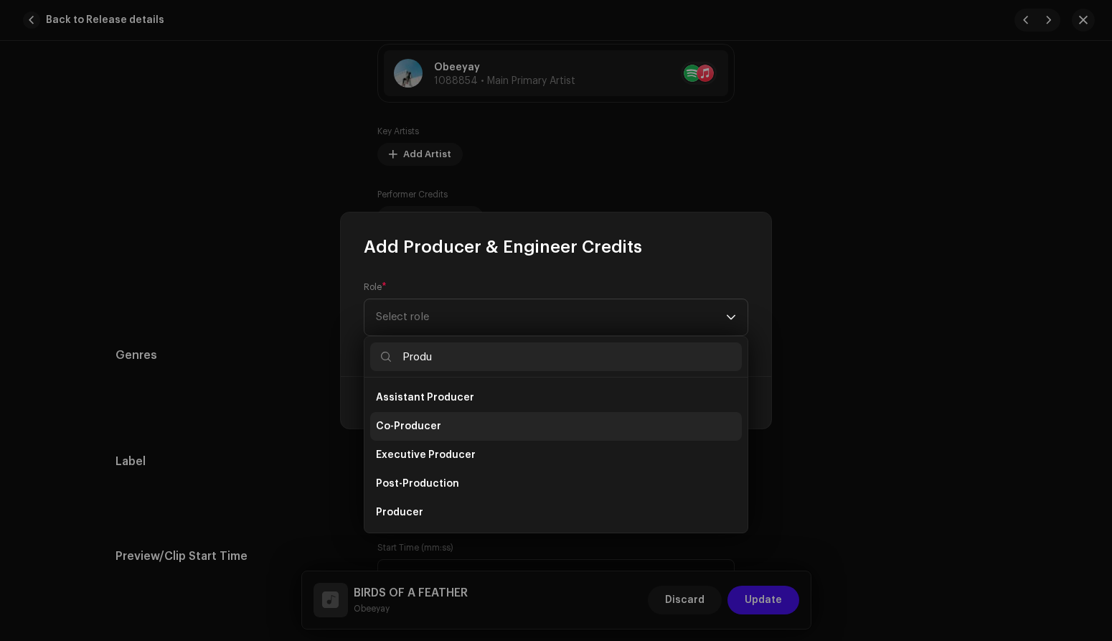
type input "Produ"
click at [455, 428] on li "Co-Producer" at bounding box center [556, 426] width 372 height 29
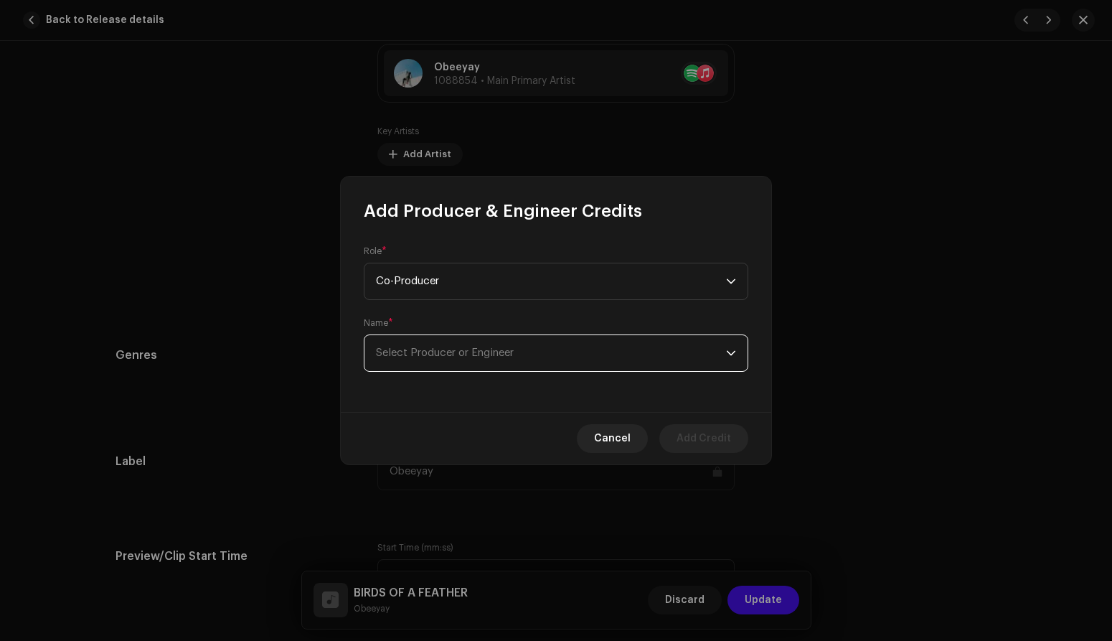
click at [474, 355] on span "Select Producer or Engineer" at bounding box center [445, 352] width 138 height 11
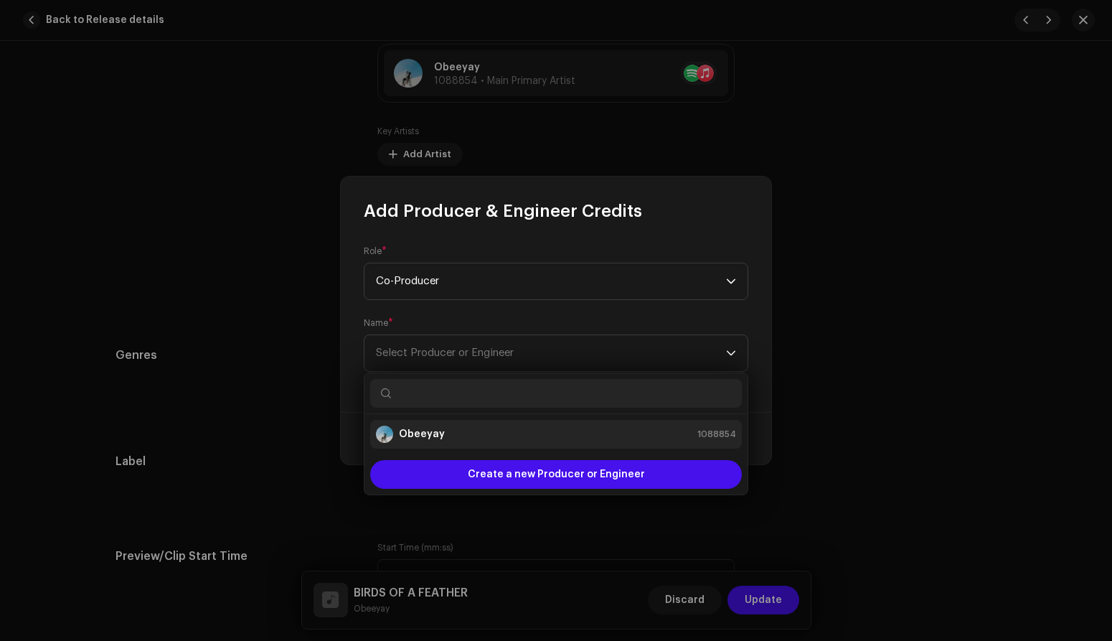
click at [468, 433] on div "Obeeyay 1088854" at bounding box center [556, 434] width 360 height 17
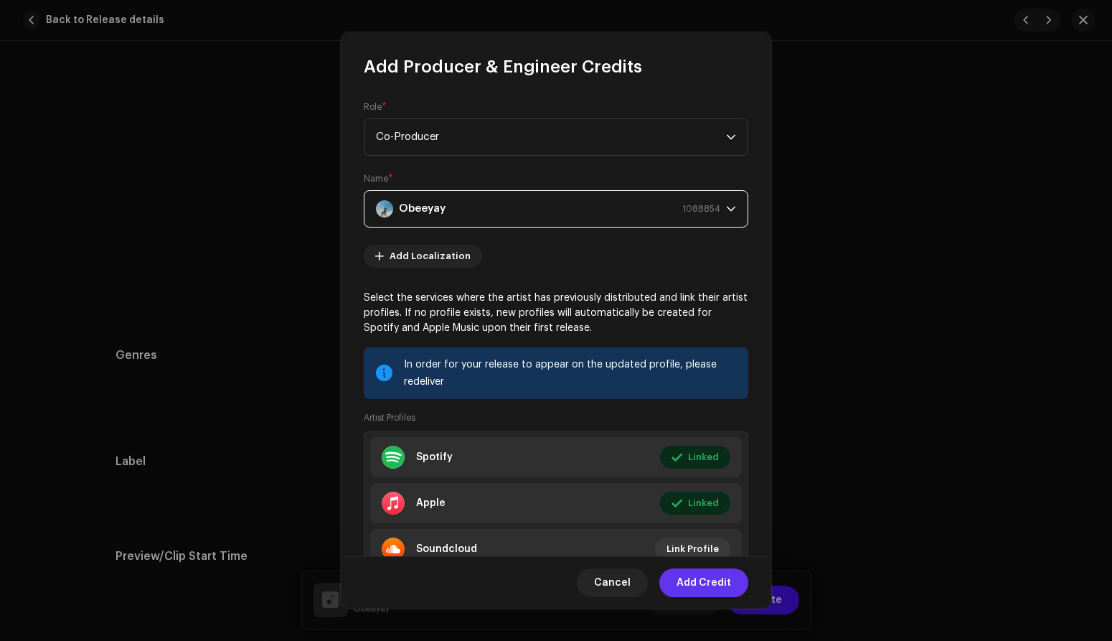
click at [700, 578] on span "Add Credit" at bounding box center [704, 582] width 55 height 29
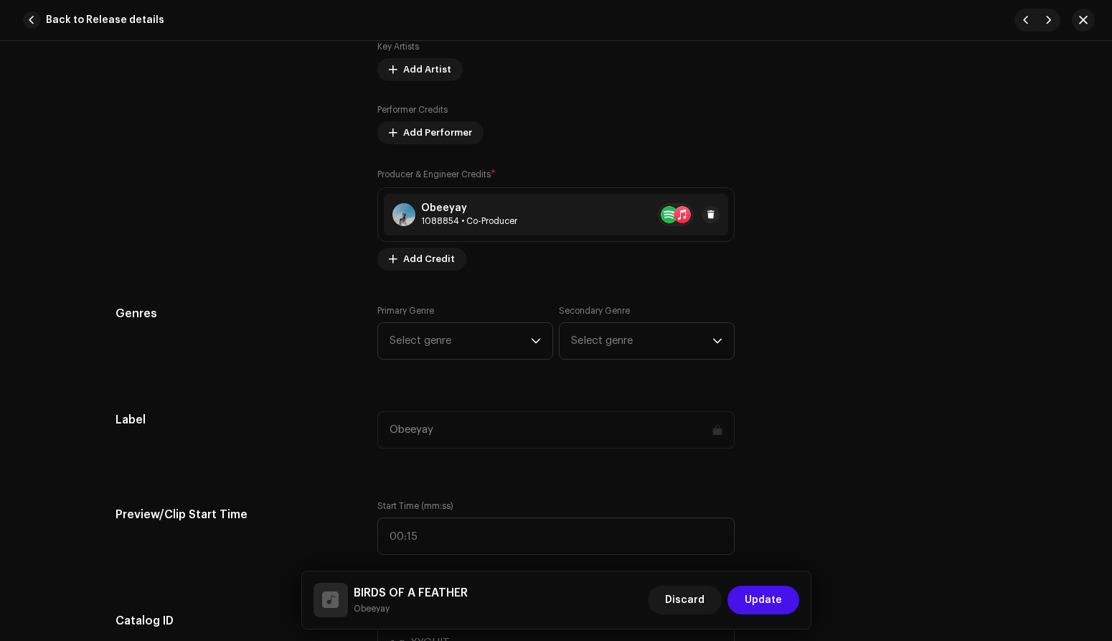
scroll to position [1091, 0]
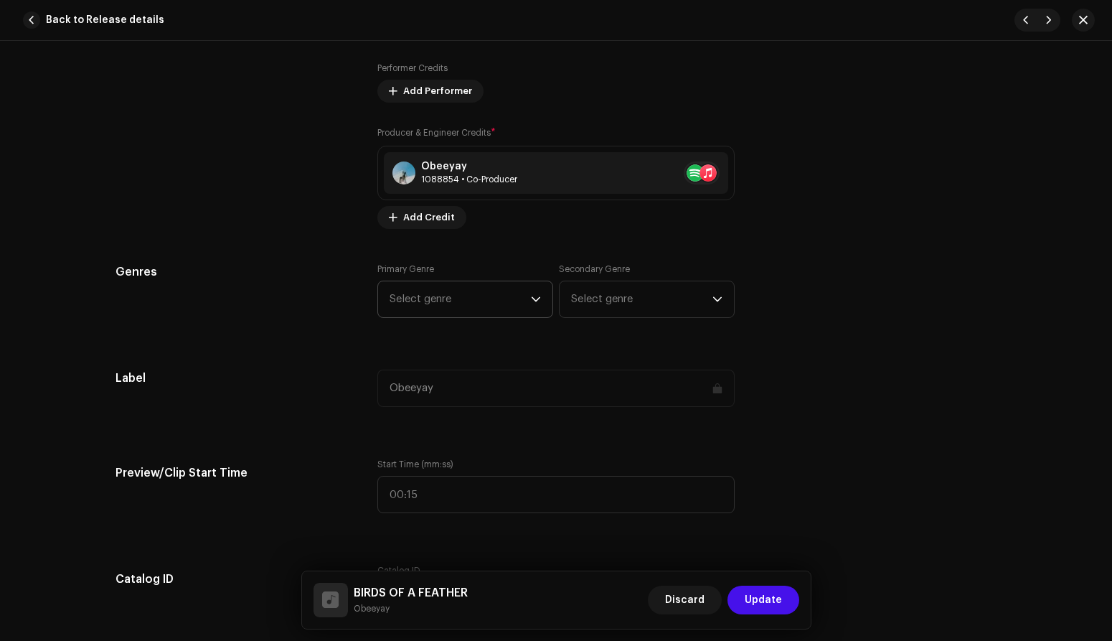
click at [484, 296] on span "Select genre" at bounding box center [460, 299] width 141 height 36
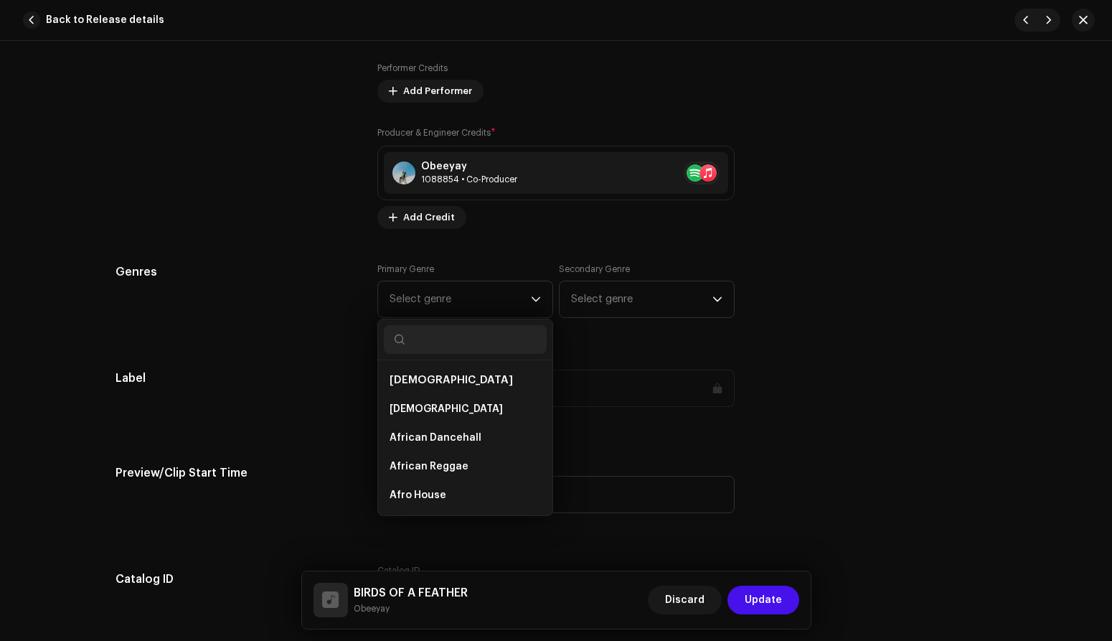
click at [619, 225] on div "Producer & Engineer Credits * Obeeyay 1088854 • Co-Producer Add Credit" at bounding box center [555, 177] width 357 height 103
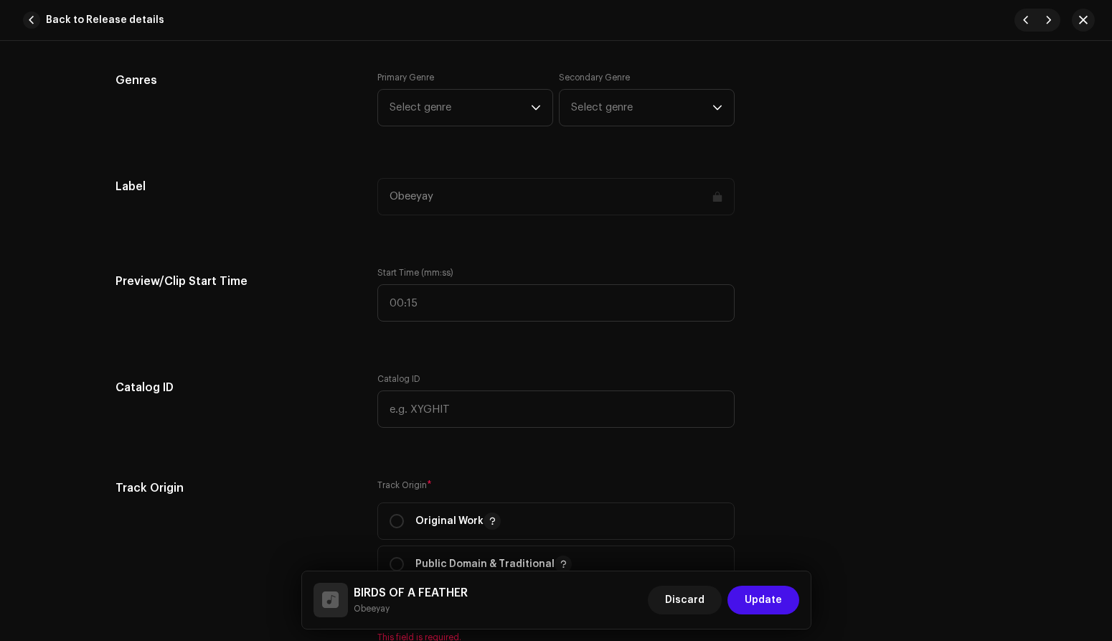
scroll to position [1279, 0]
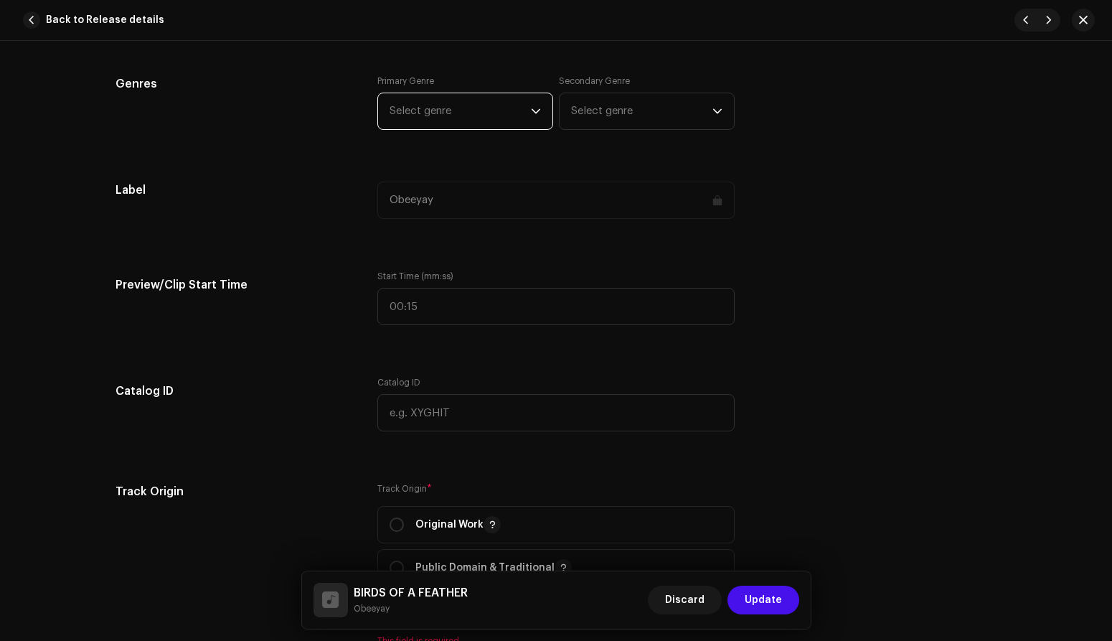
click at [491, 109] on span "Select genre" at bounding box center [460, 111] width 141 height 36
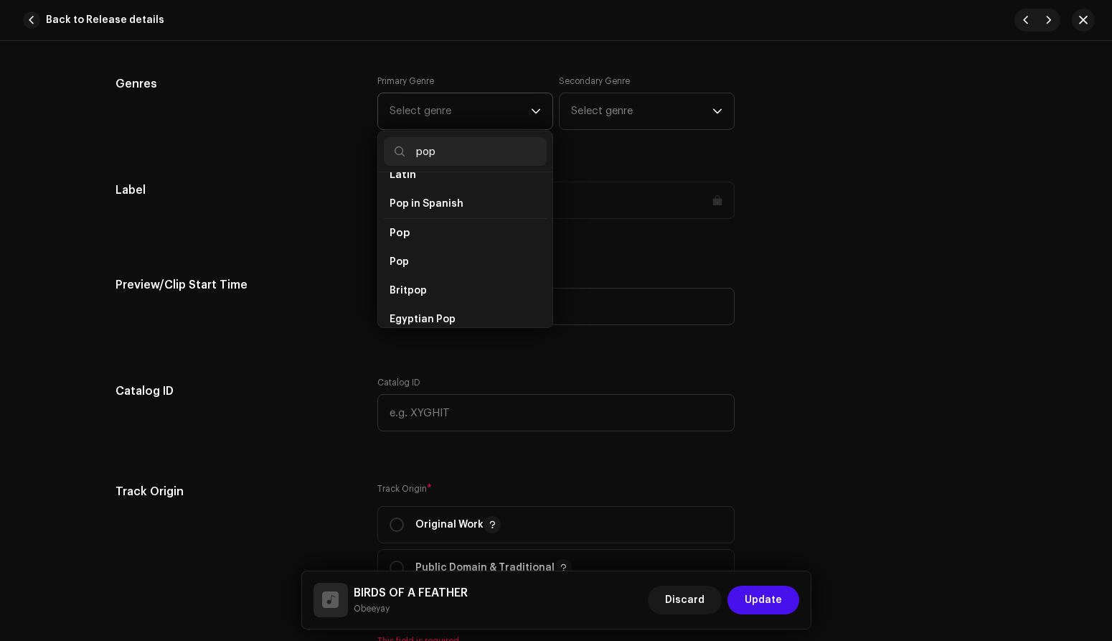
scroll to position [502, 0]
type input "pop"
click at [421, 250] on li "Pop" at bounding box center [465, 252] width 163 height 29
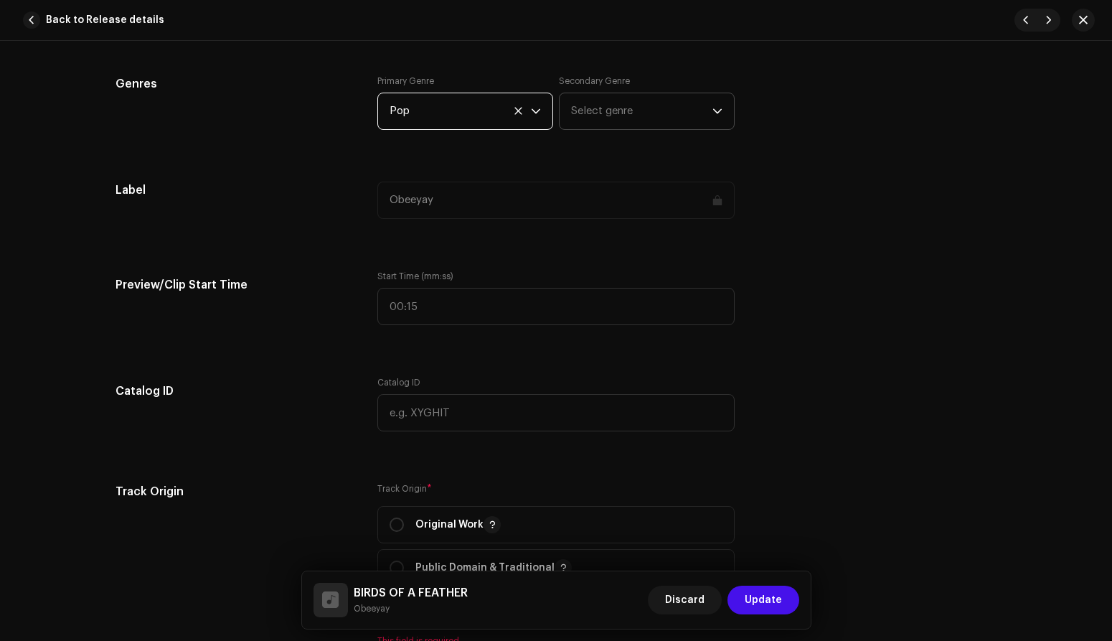
click at [667, 113] on span "Select genre" at bounding box center [641, 111] width 141 height 36
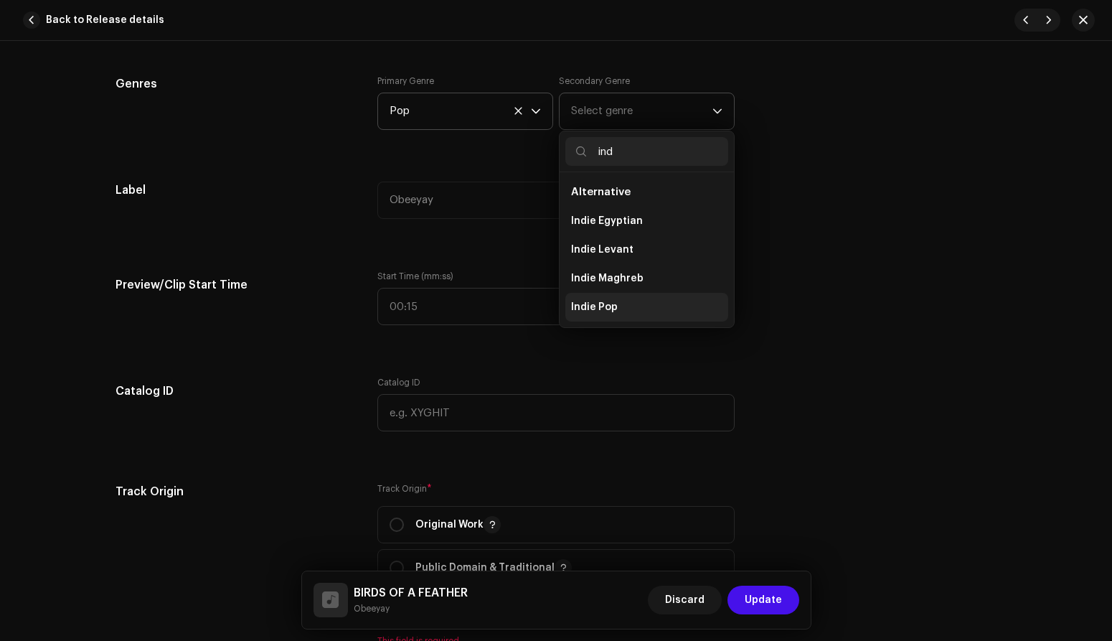
type input "ind"
click at [610, 304] on span "Indie Pop" at bounding box center [594, 307] width 47 height 14
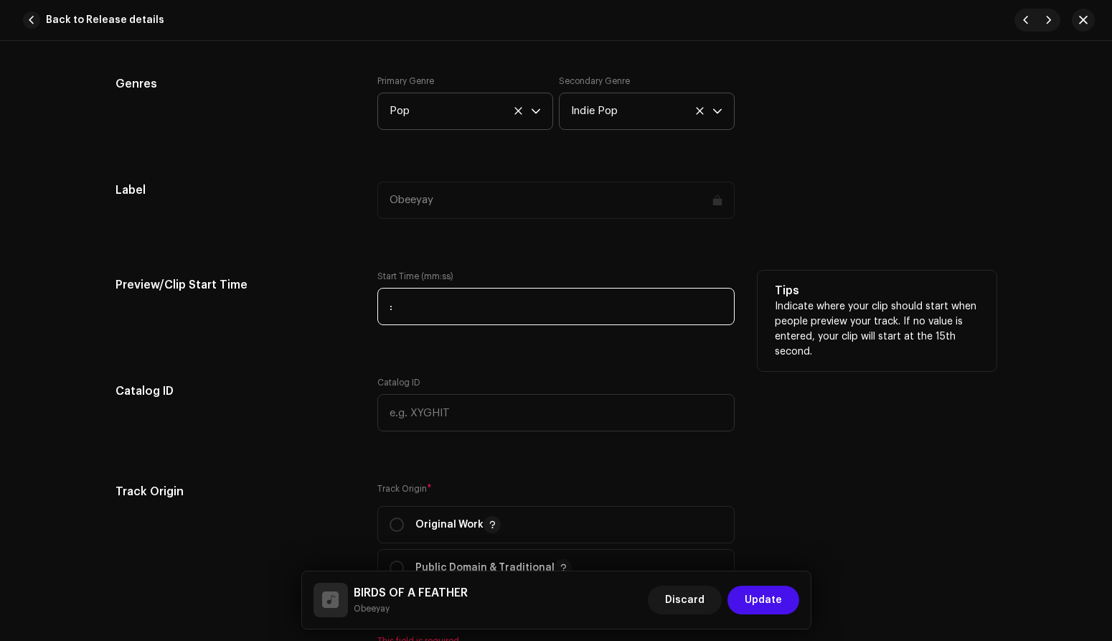
click at [431, 309] on input ":" at bounding box center [555, 306] width 357 height 37
type input "00:02"
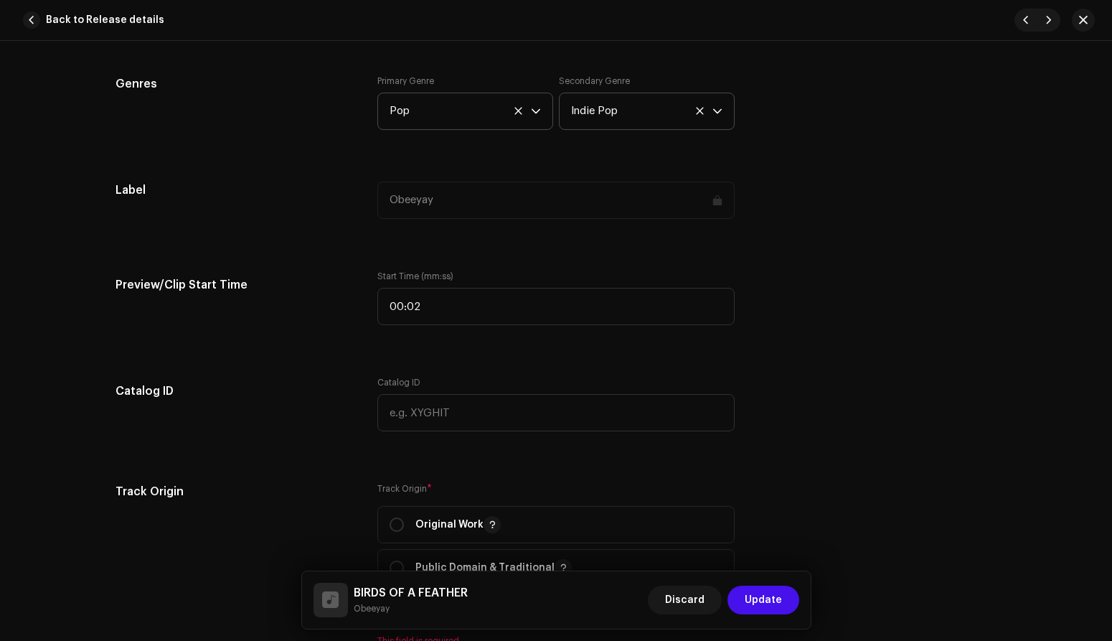
click at [414, 352] on div "Track details Complete the following to finalize your track. 1 of 3 Add Audio F…" at bounding box center [556, 366] width 927 height 3140
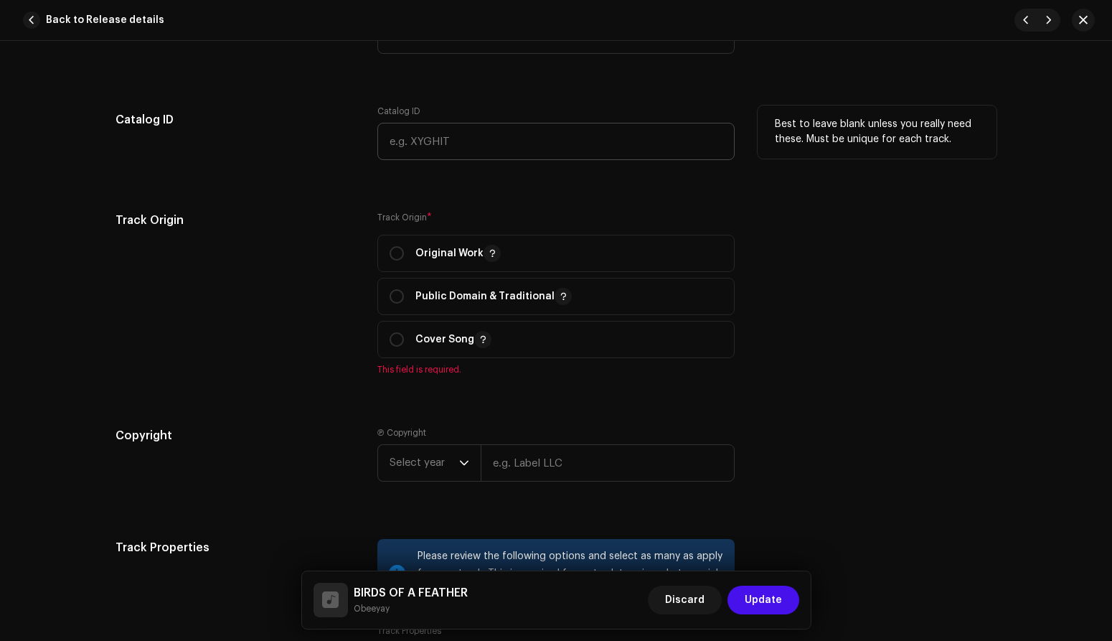
scroll to position [1561, 0]
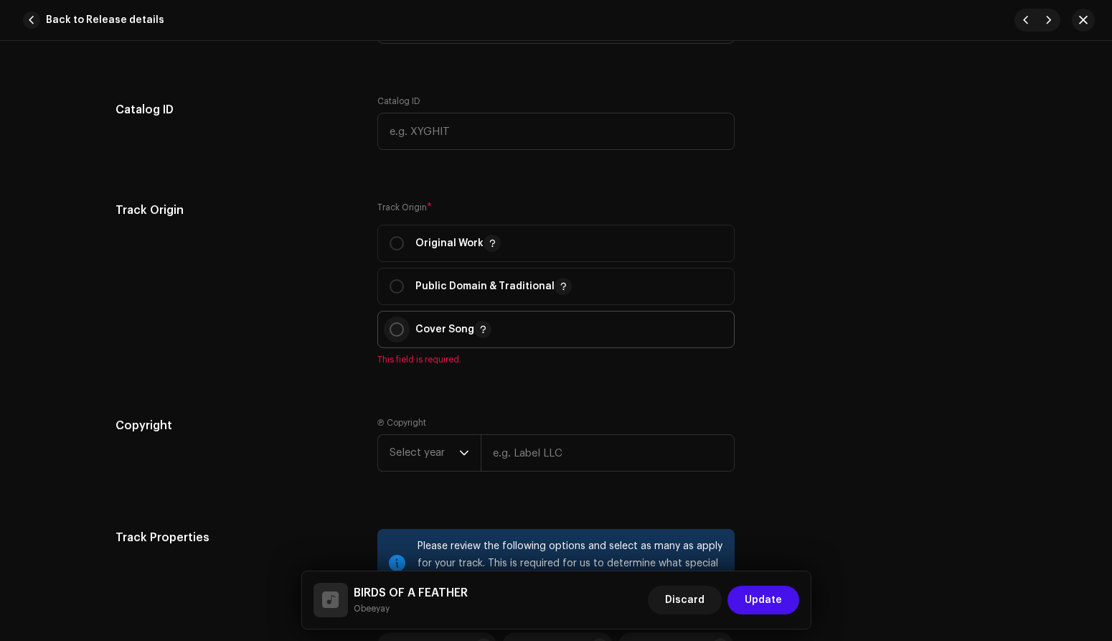
click at [392, 328] on input "radio" at bounding box center [397, 329] width 14 height 14
radio input "true"
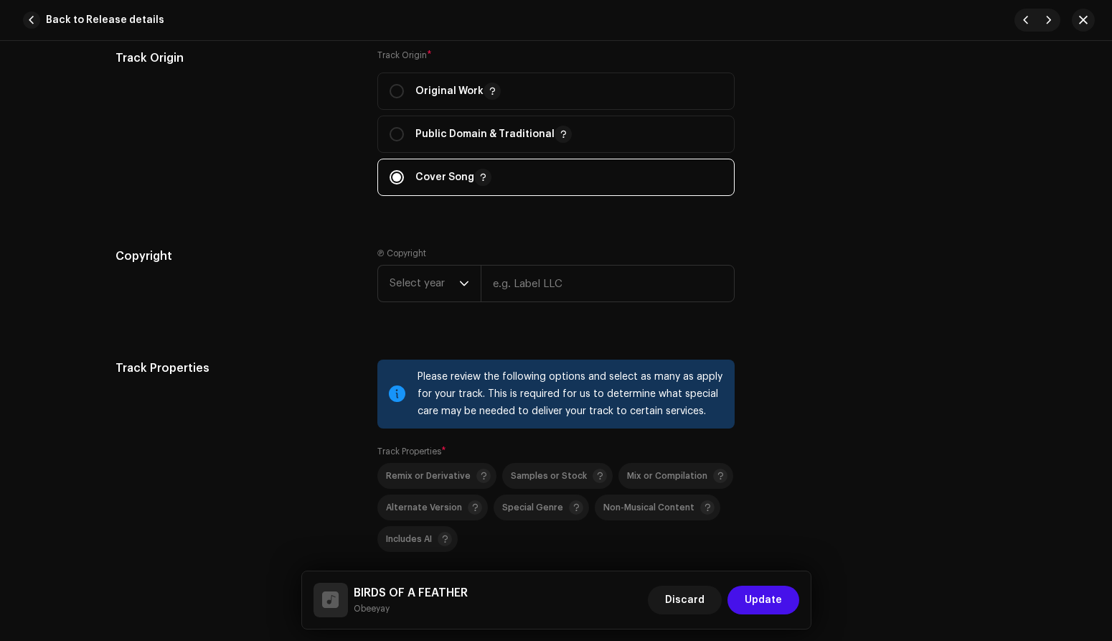
scroll to position [1731, 0]
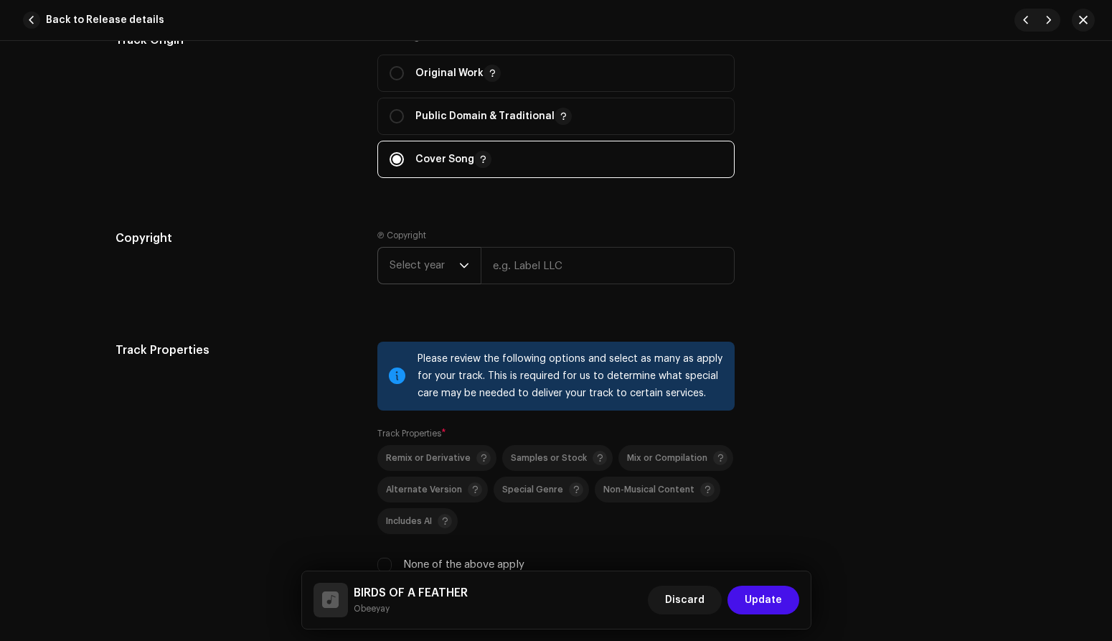
click at [453, 264] on span "Select year" at bounding box center [425, 266] width 70 height 36
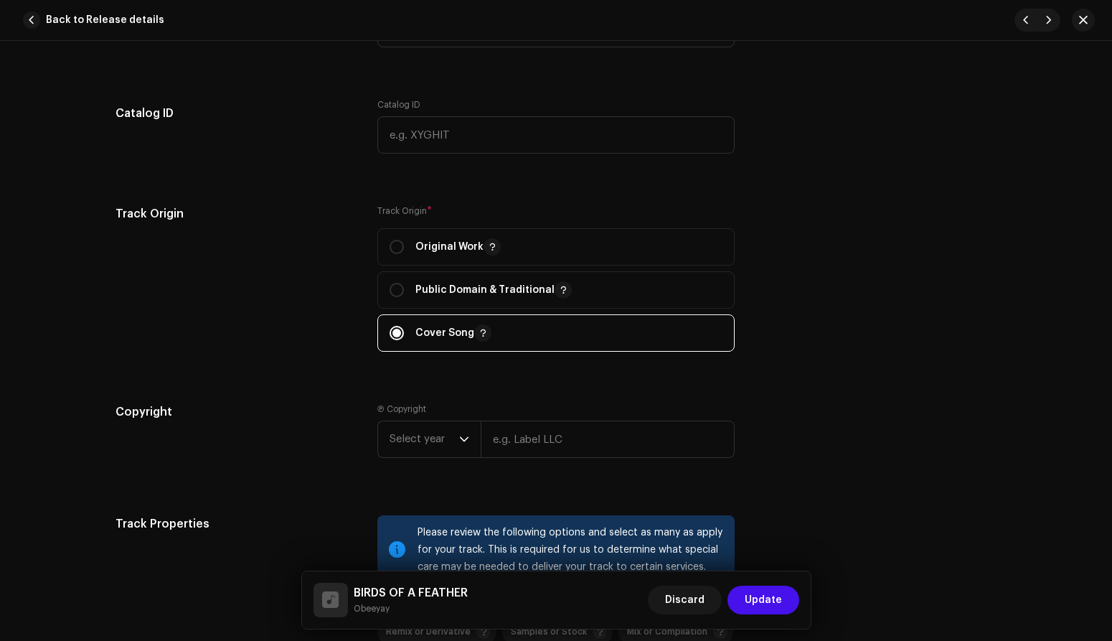
scroll to position [1543, 0]
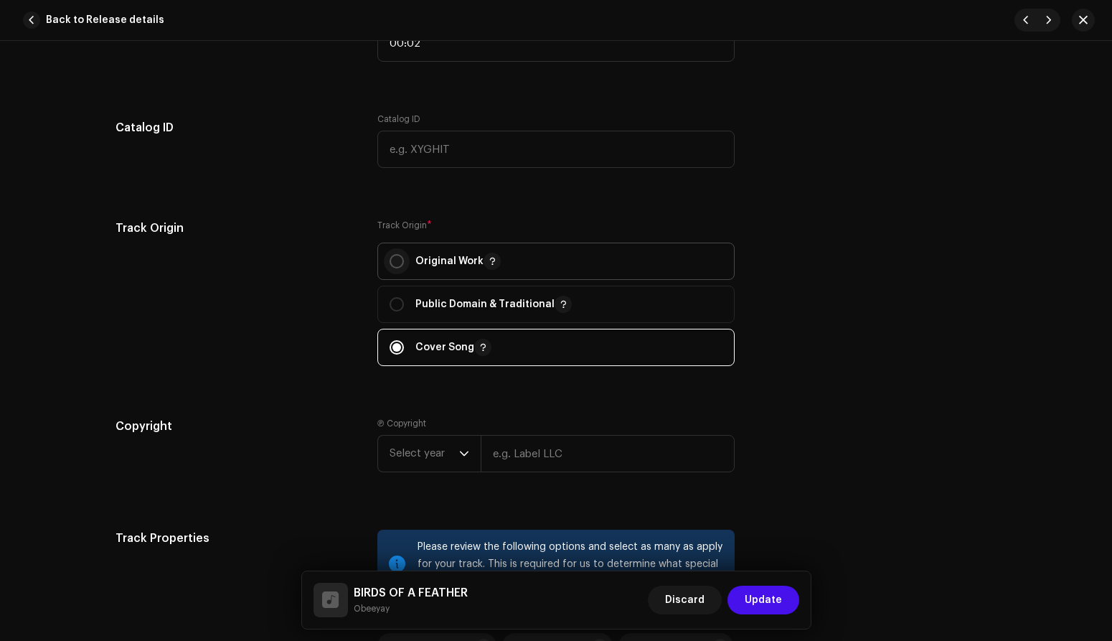
click at [394, 258] on input "radio" at bounding box center [397, 261] width 14 height 14
radio input "true"
click at [394, 348] on input "radio" at bounding box center [397, 347] width 14 height 14
radio input "true"
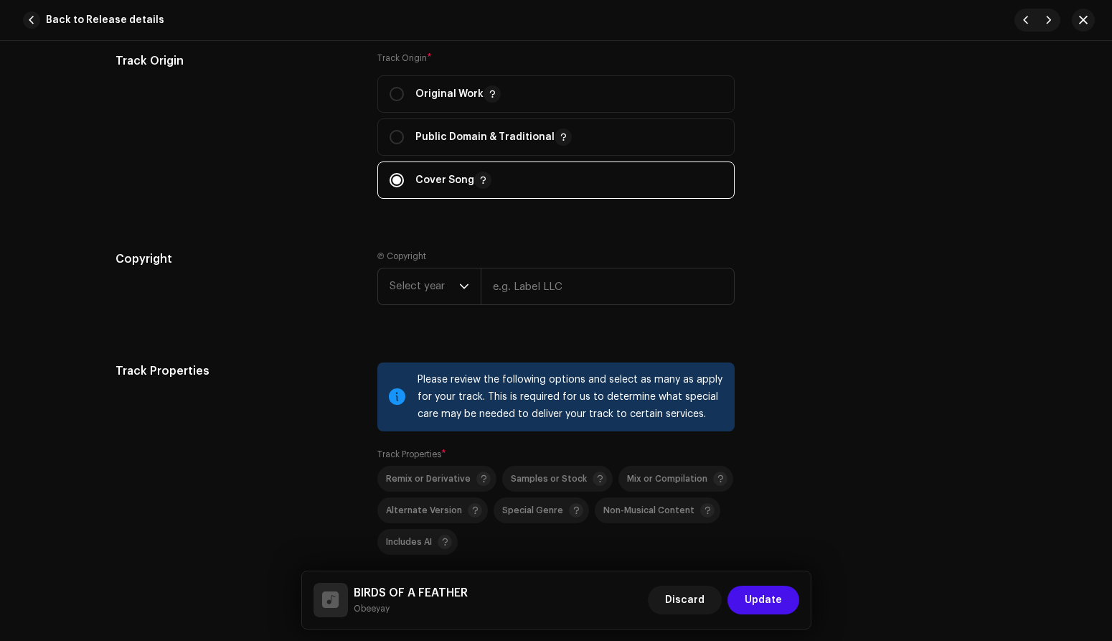
scroll to position [1721, 0]
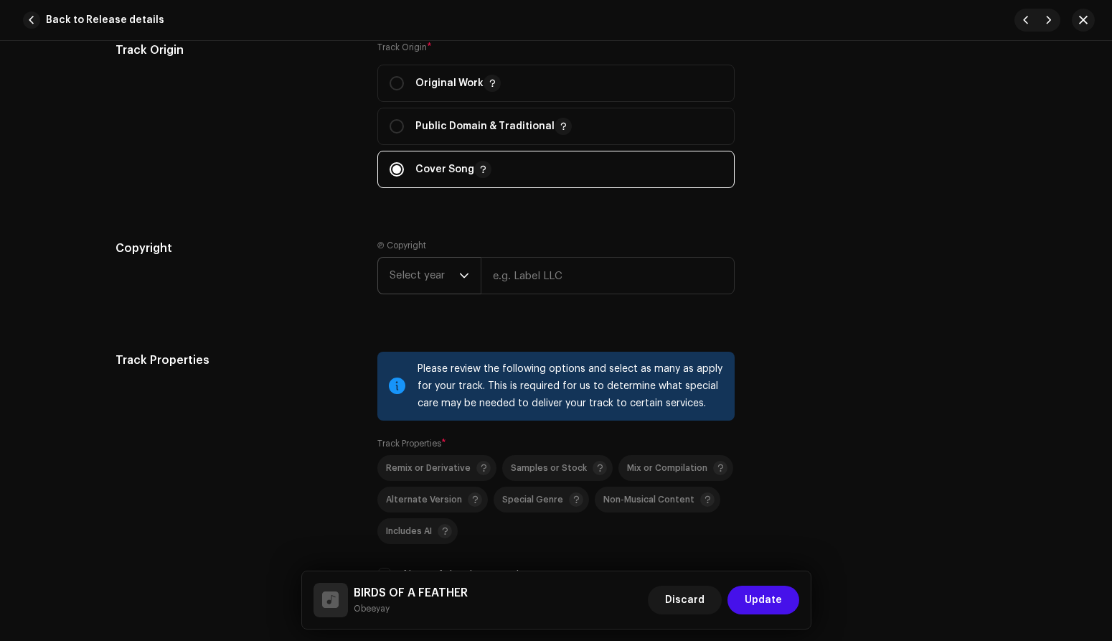
click at [446, 273] on span "Select year" at bounding box center [425, 276] width 70 height 36
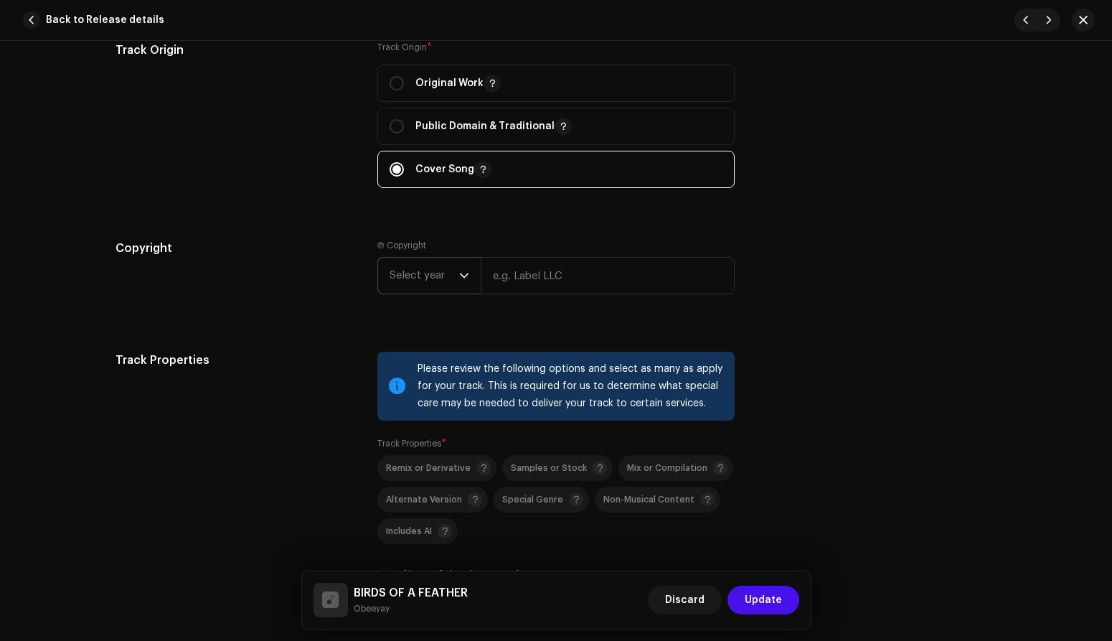
click at [434, 271] on span "Select year" at bounding box center [425, 276] width 70 height 36
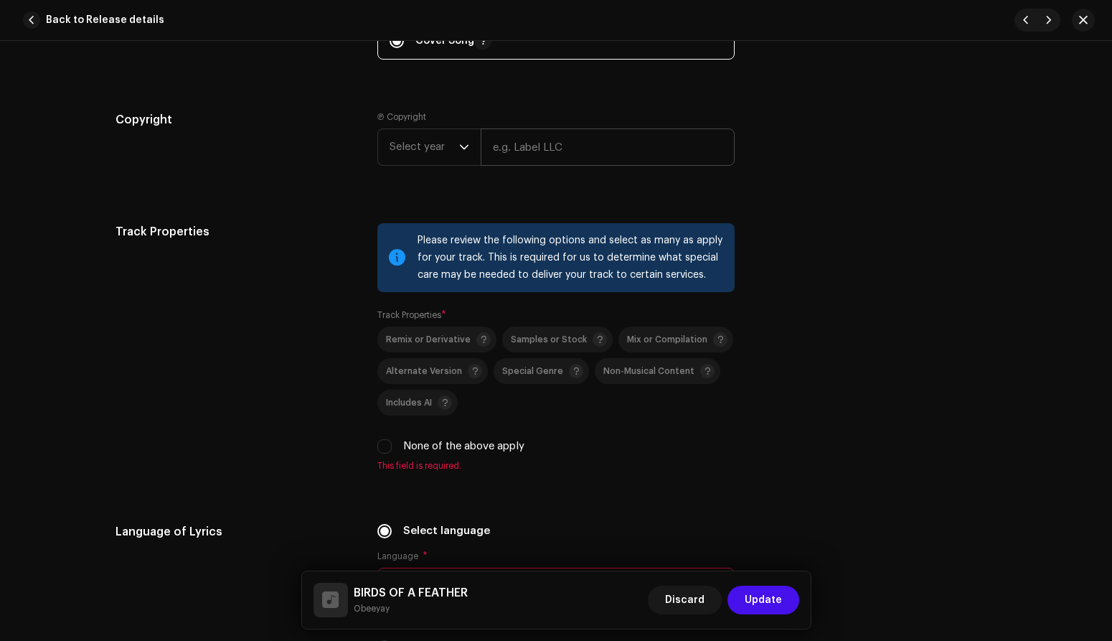
scroll to position [1851, 0]
click at [380, 448] on input "None of the above apply" at bounding box center [384, 445] width 14 height 14
checkbox input "true"
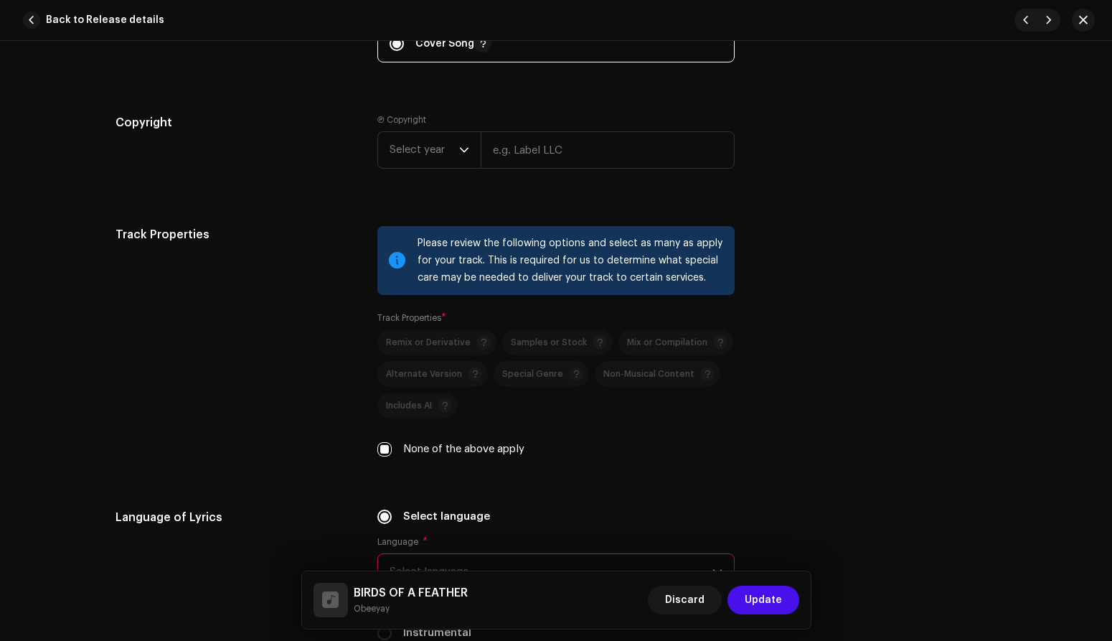
scroll to position [1826, 0]
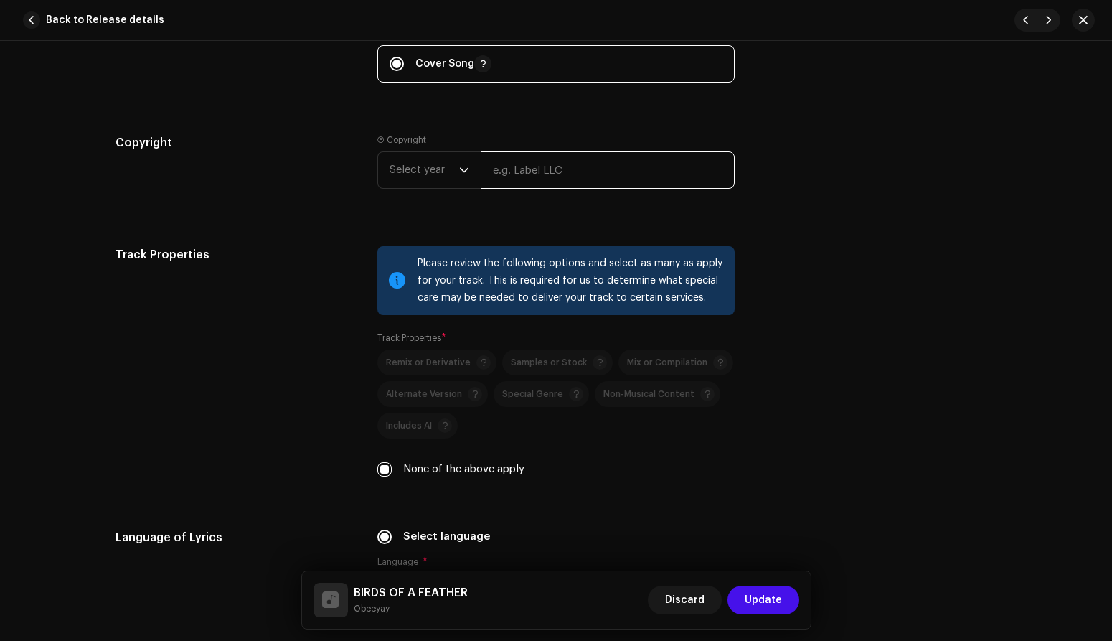
click at [580, 166] on input "text" at bounding box center [608, 169] width 254 height 37
click at [423, 172] on span "Select year" at bounding box center [425, 170] width 70 height 36
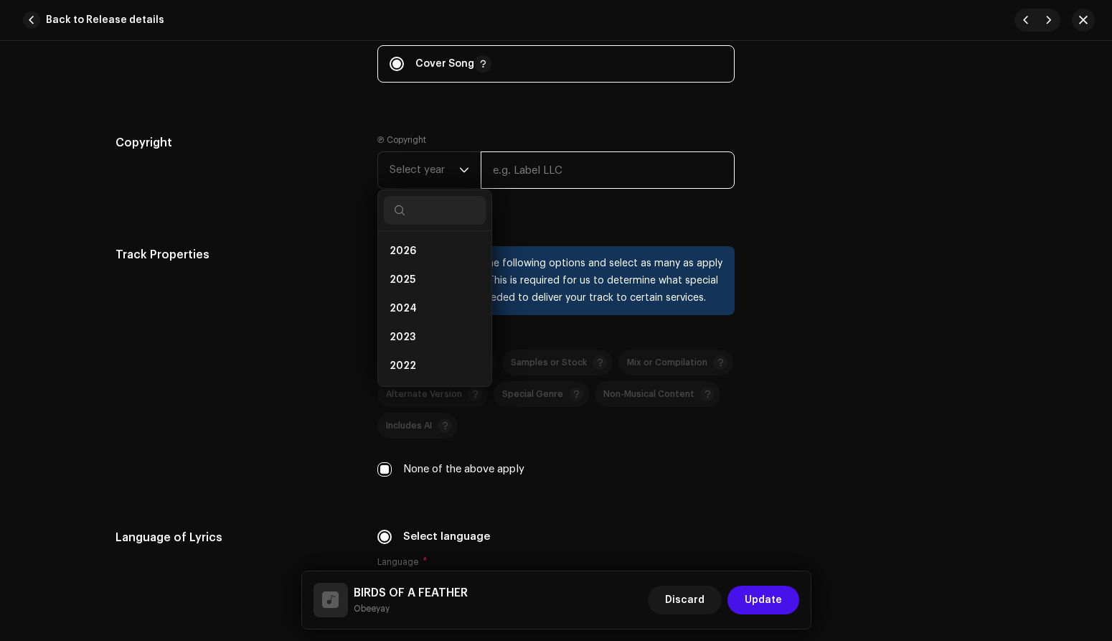
click at [616, 176] on input "text" at bounding box center [608, 169] width 254 height 37
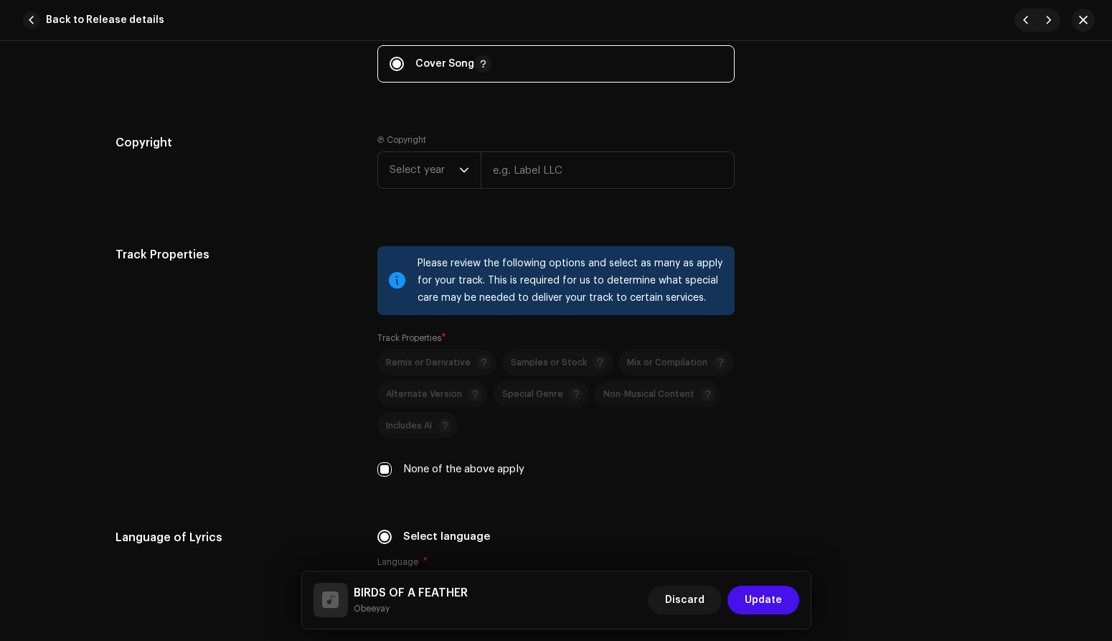
click at [452, 172] on span "Select year" at bounding box center [425, 170] width 70 height 36
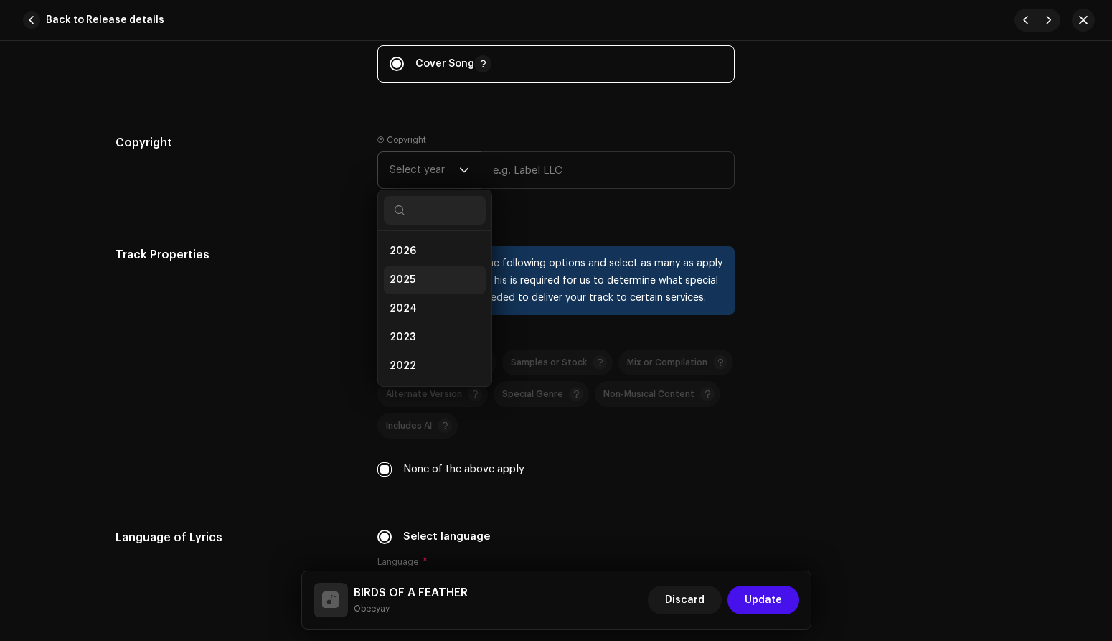
click at [419, 278] on li "2025" at bounding box center [435, 279] width 102 height 29
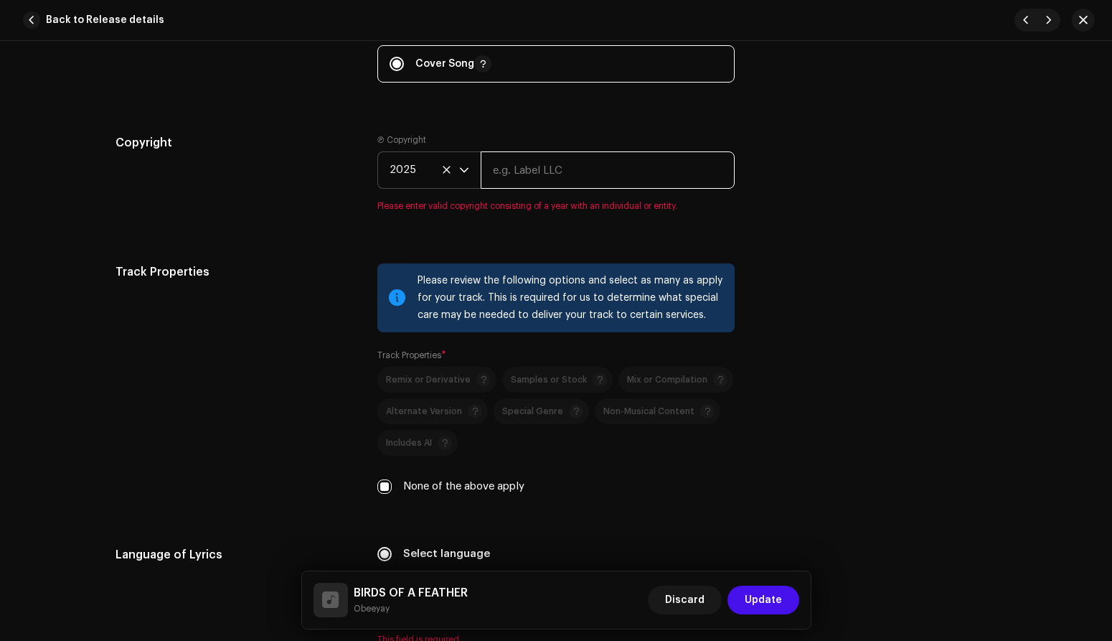
click at [562, 166] on input "text" at bounding box center [608, 169] width 254 height 37
type input "Obeeyay"
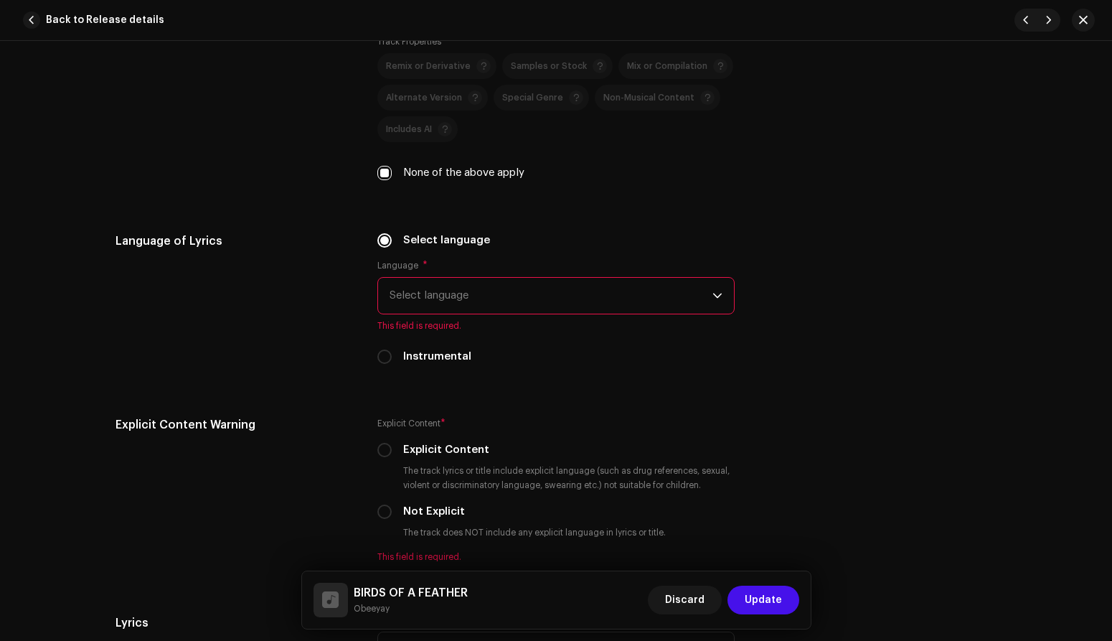
scroll to position [2122, 0]
click at [669, 303] on span "Select language" at bounding box center [551, 296] width 323 height 36
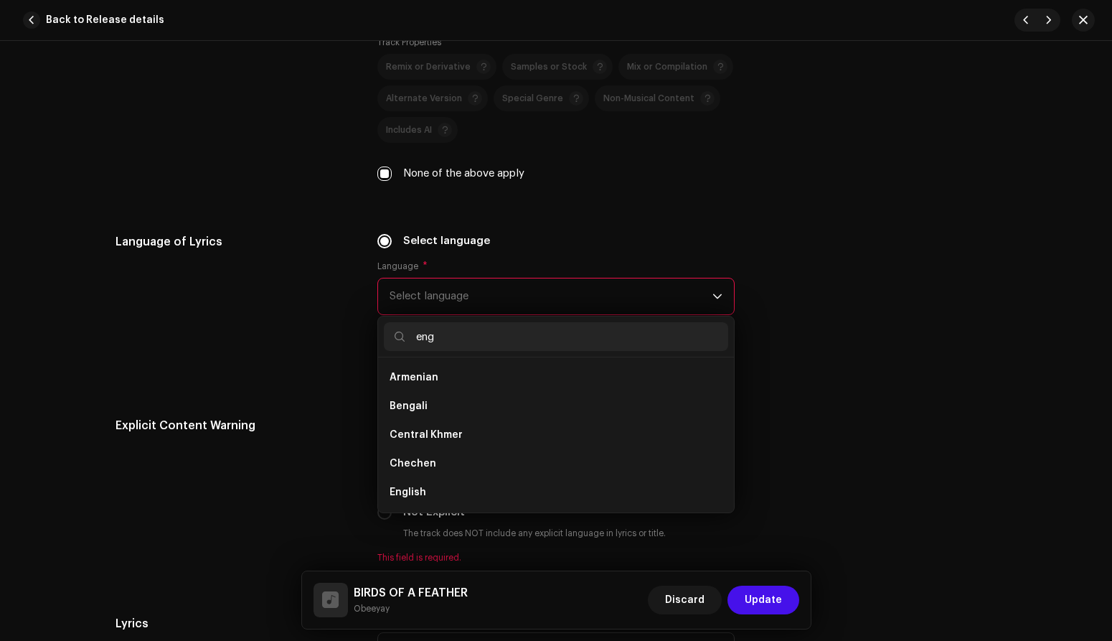
scroll to position [0, 0]
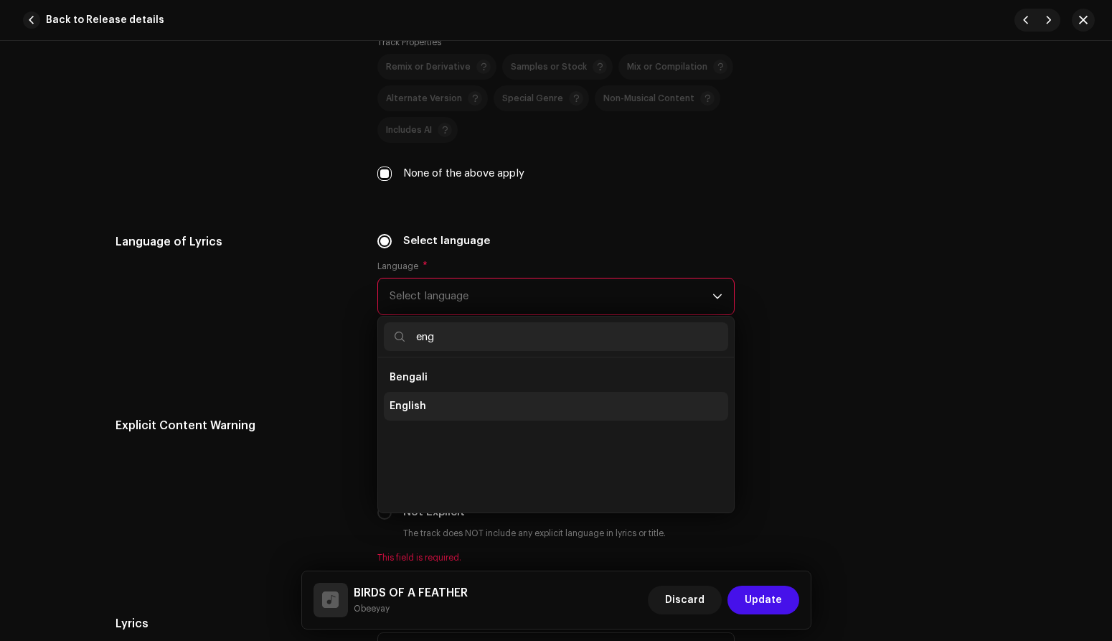
type input "eng"
click at [390, 403] on span "English" at bounding box center [408, 406] width 37 height 14
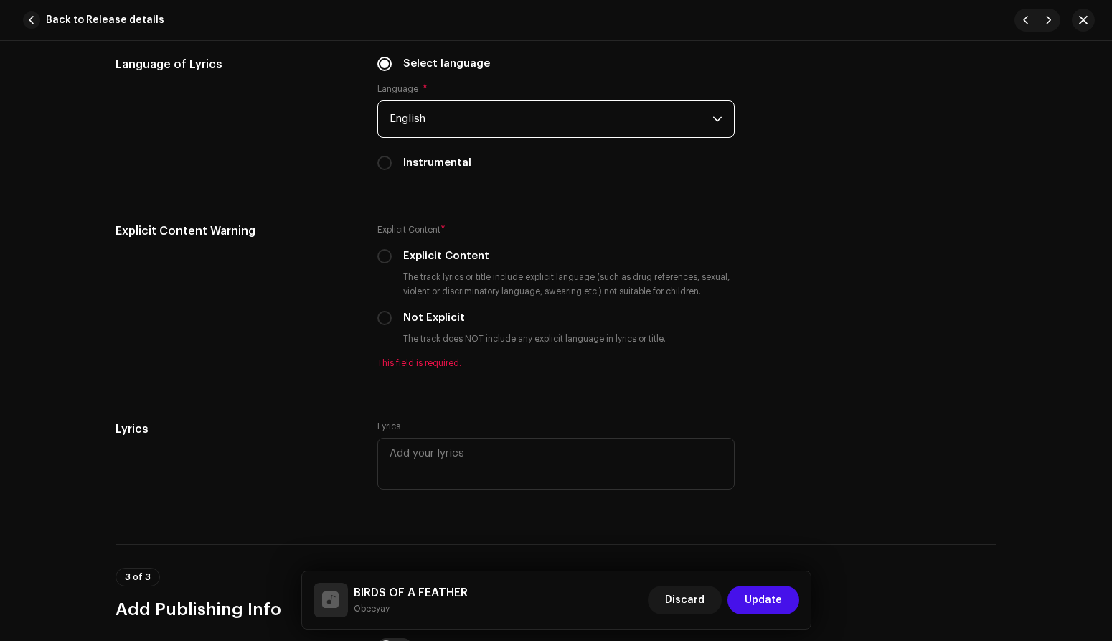
scroll to position [2303, 0]
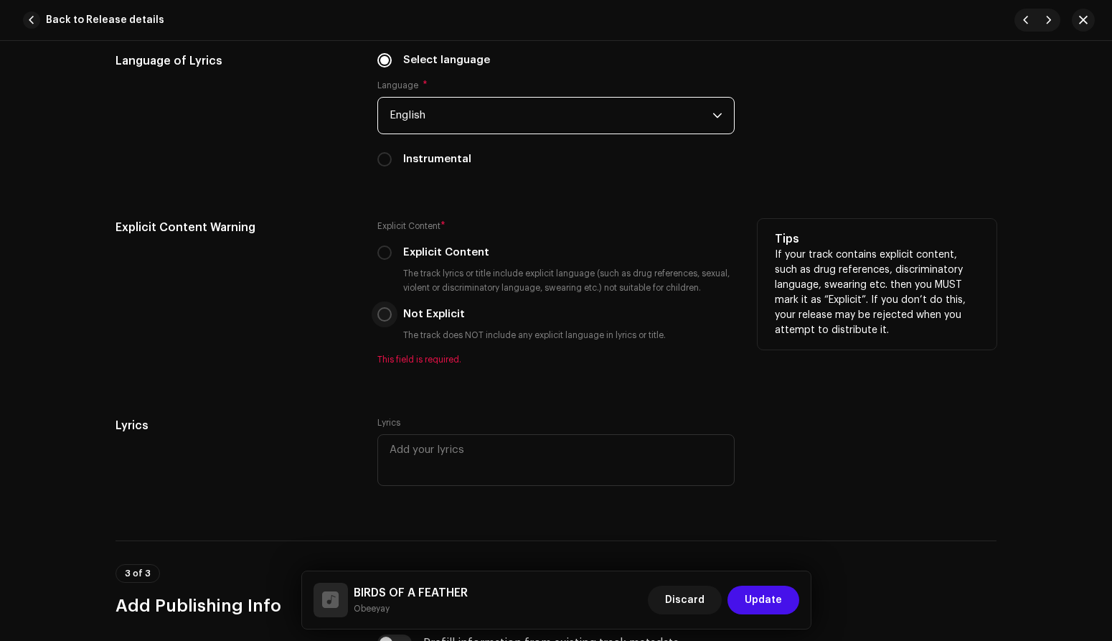
click at [386, 316] on input "Not Explicit" at bounding box center [384, 314] width 14 height 14
radio input "true"
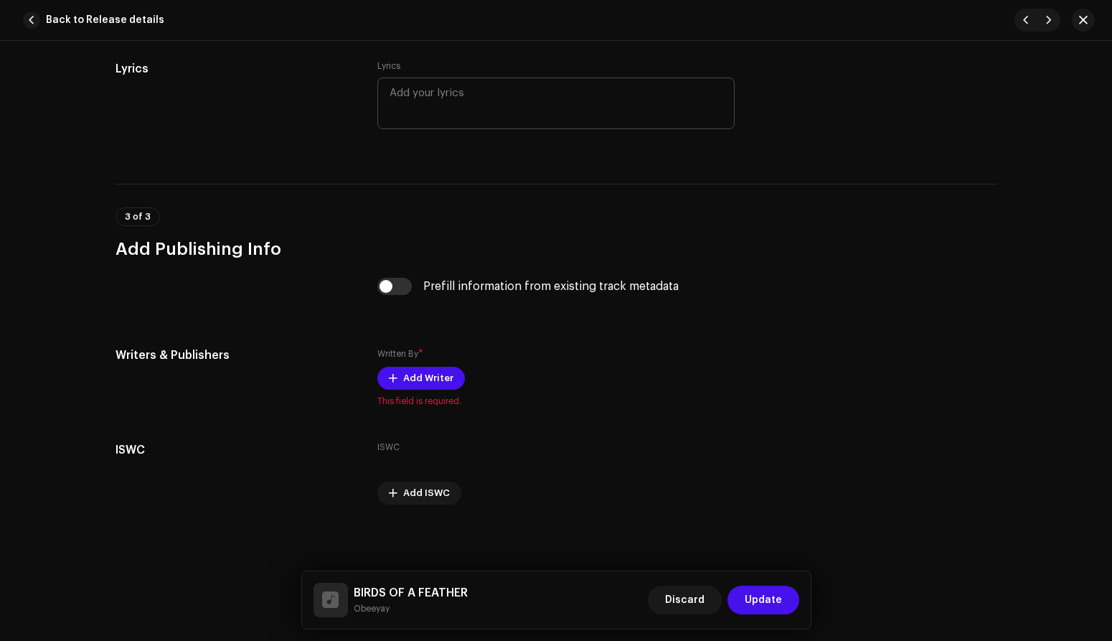
scroll to position [2529, 0]
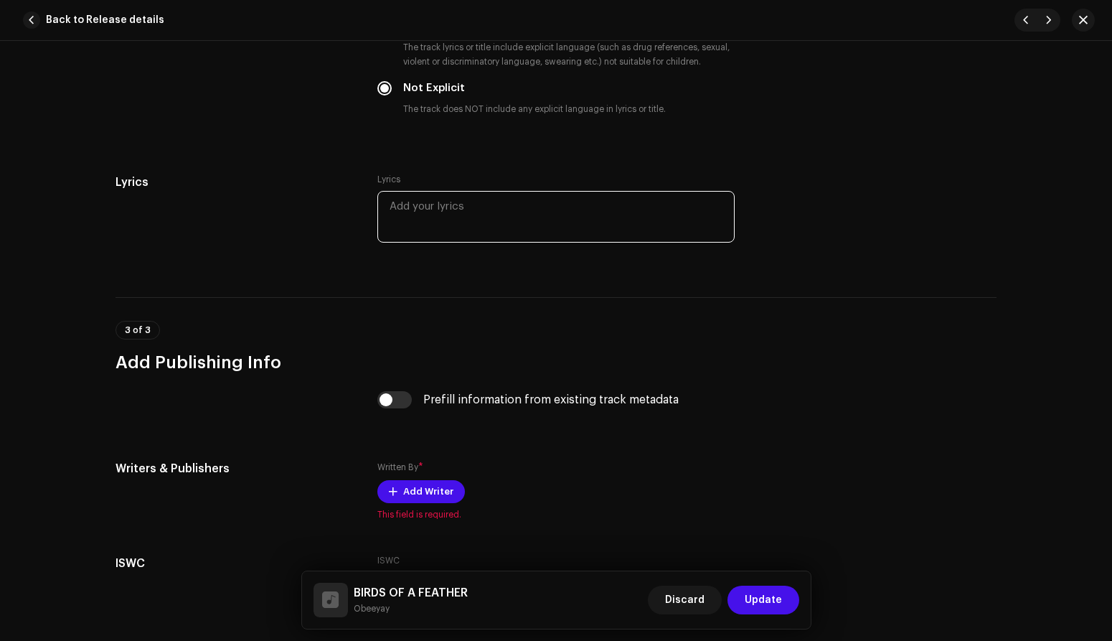
click at [481, 219] on textarea at bounding box center [555, 217] width 357 height 52
click at [803, 217] on div "Lyrics Lyrics" at bounding box center [556, 218] width 881 height 89
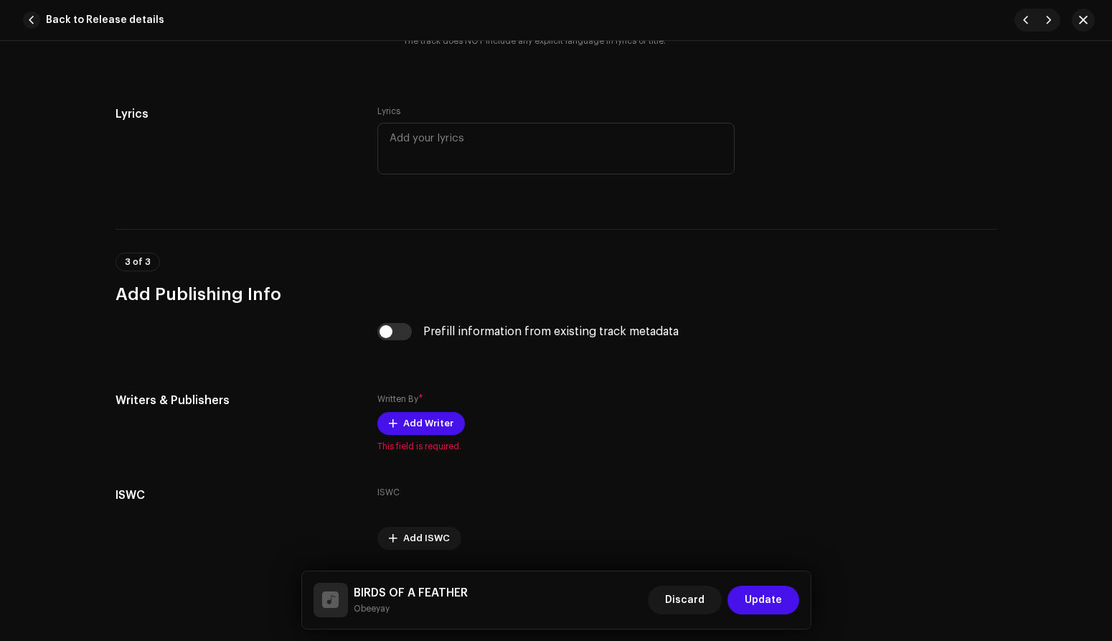
scroll to position [2646, 0]
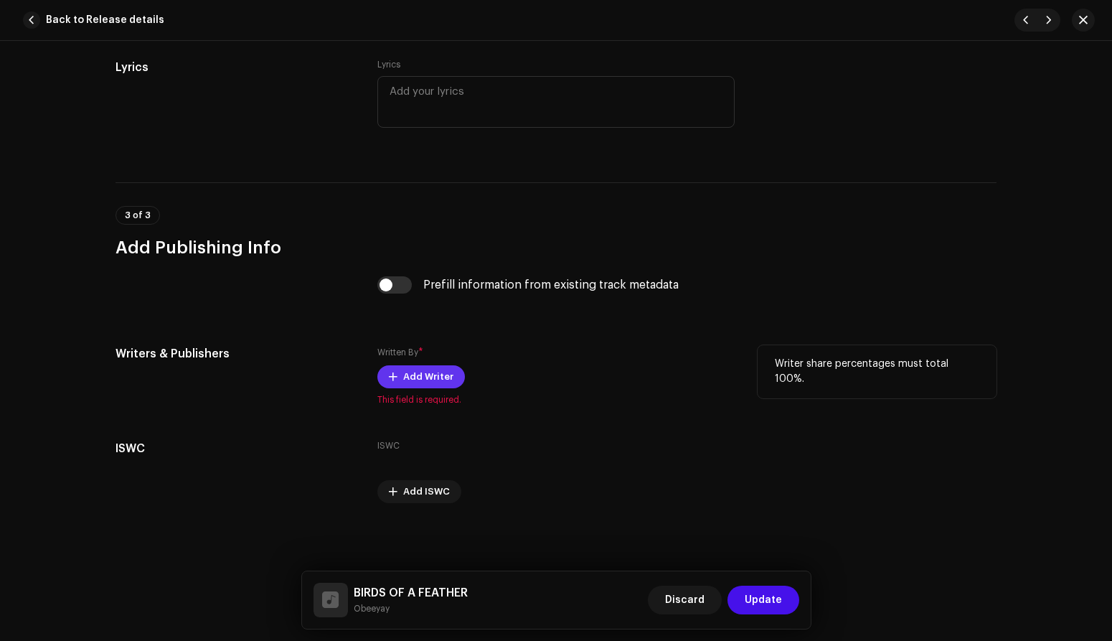
click at [428, 377] on span "Add Writer" at bounding box center [428, 376] width 50 height 29
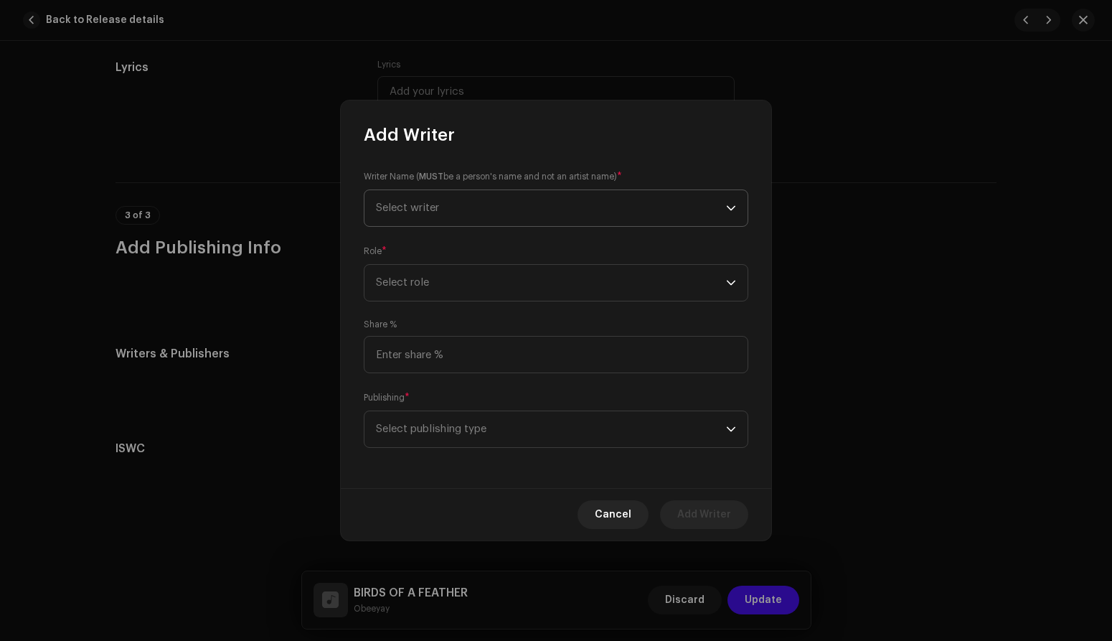
click at [604, 204] on span "Select writer" at bounding box center [551, 208] width 350 height 36
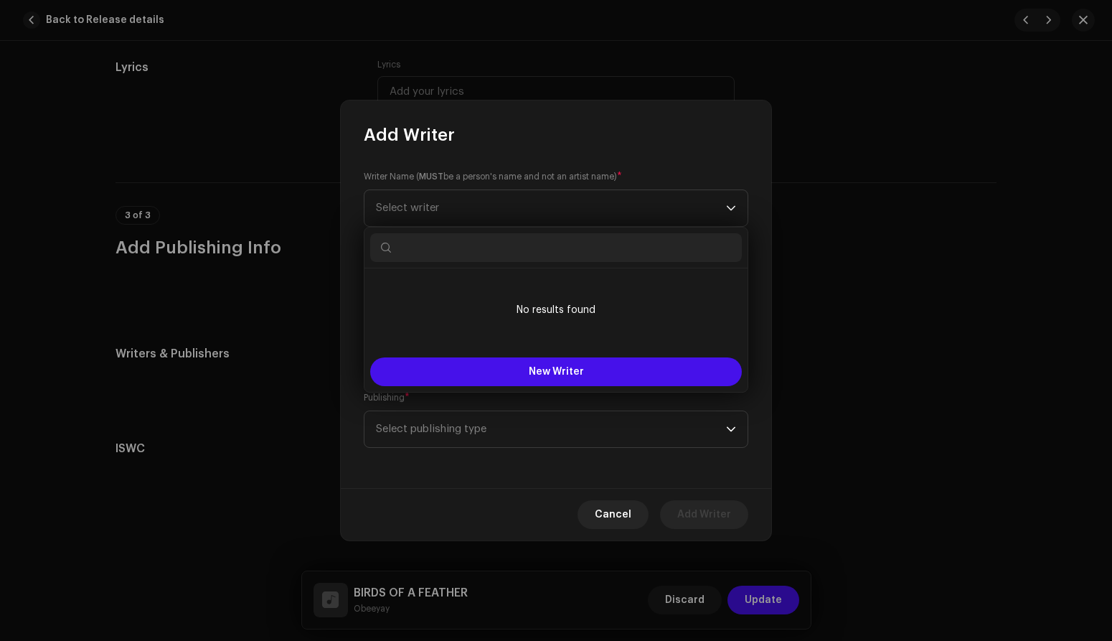
click at [670, 166] on div "Writer Name ( MUST be a person's name and not an artist name) * Select writer R…" at bounding box center [556, 317] width 431 height 342
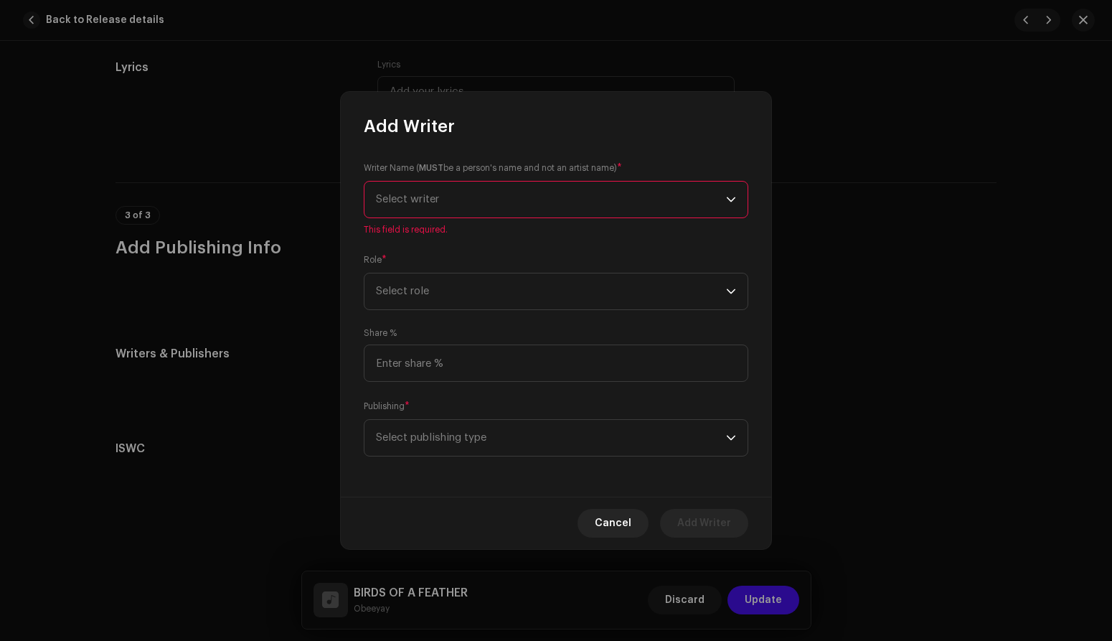
click at [613, 522] on span "Cancel" at bounding box center [613, 523] width 37 height 29
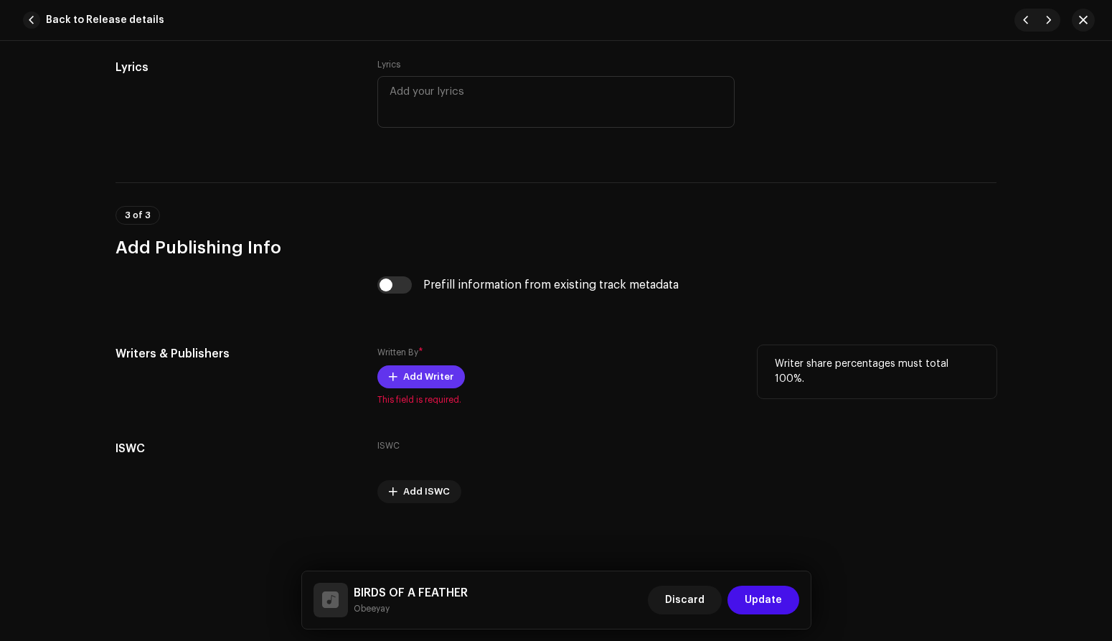
click at [426, 380] on span "Add Writer" at bounding box center [428, 376] width 50 height 29
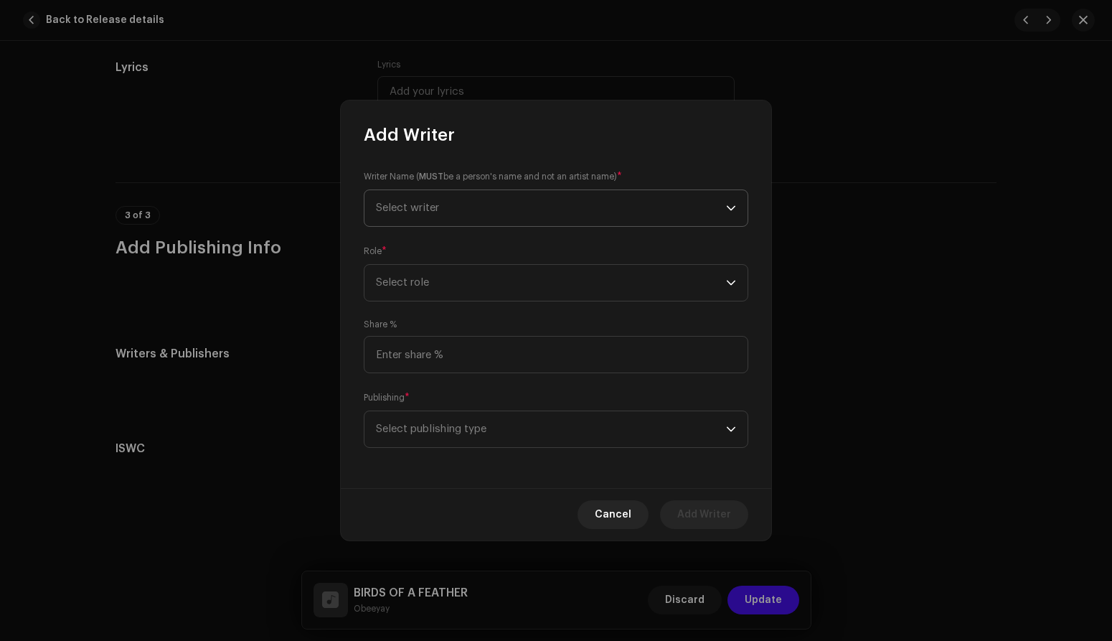
click at [493, 209] on span "Select writer" at bounding box center [551, 208] width 350 height 36
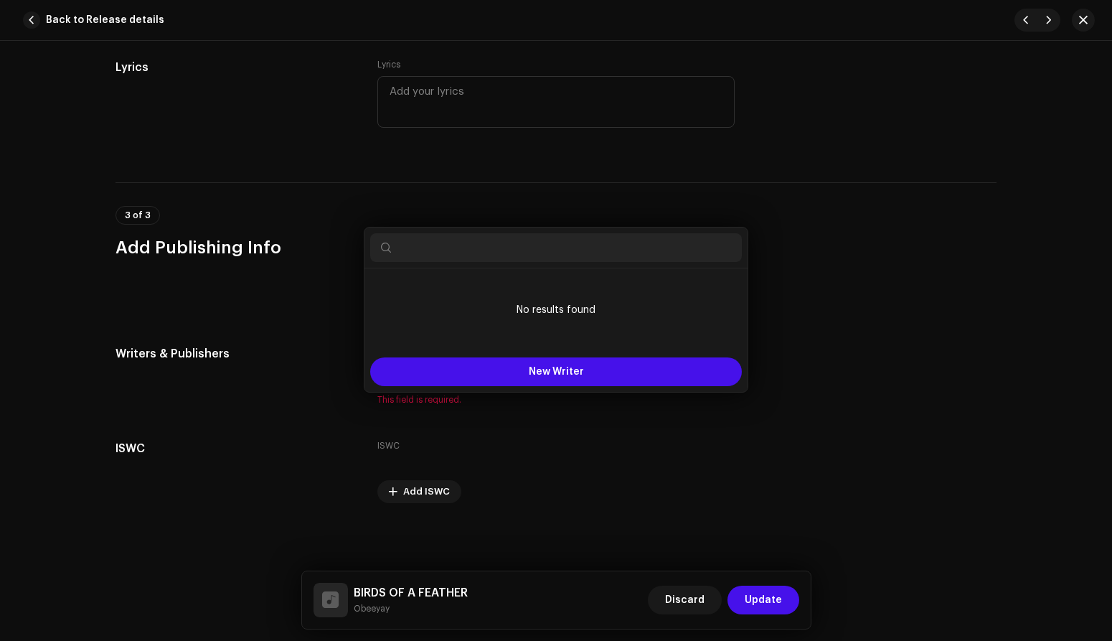
click at [916, 369] on div "Add Writer Writer Name ( MUST be a person's name and not an artist name) * Sele…" at bounding box center [556, 320] width 1112 height 641
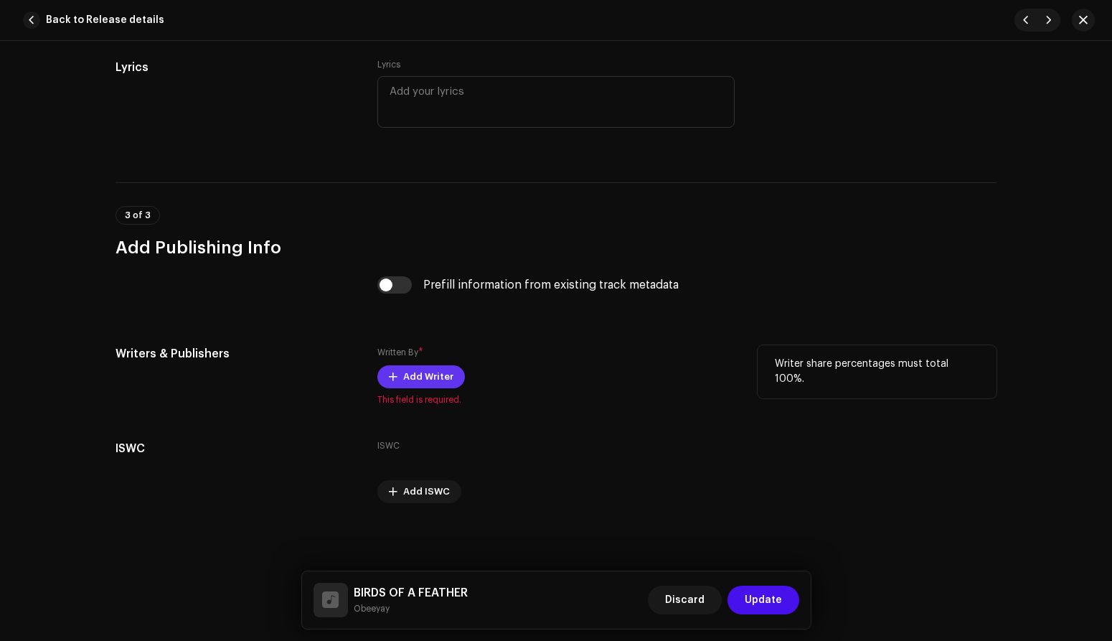
click at [421, 379] on span "Add Writer" at bounding box center [428, 376] width 50 height 29
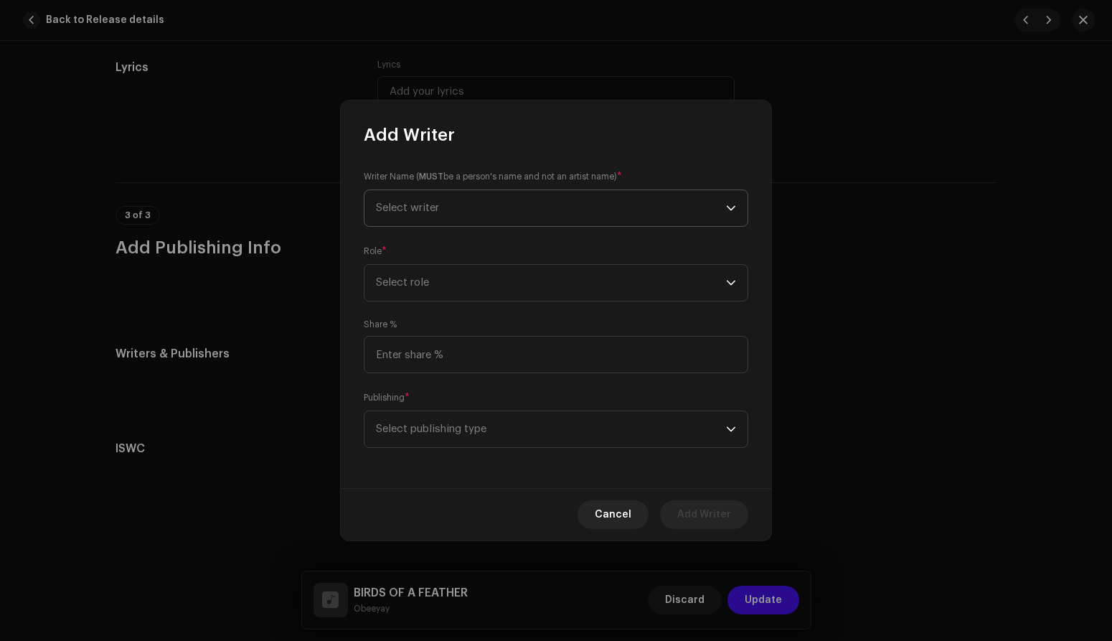
click at [690, 206] on span "Select writer" at bounding box center [551, 208] width 350 height 36
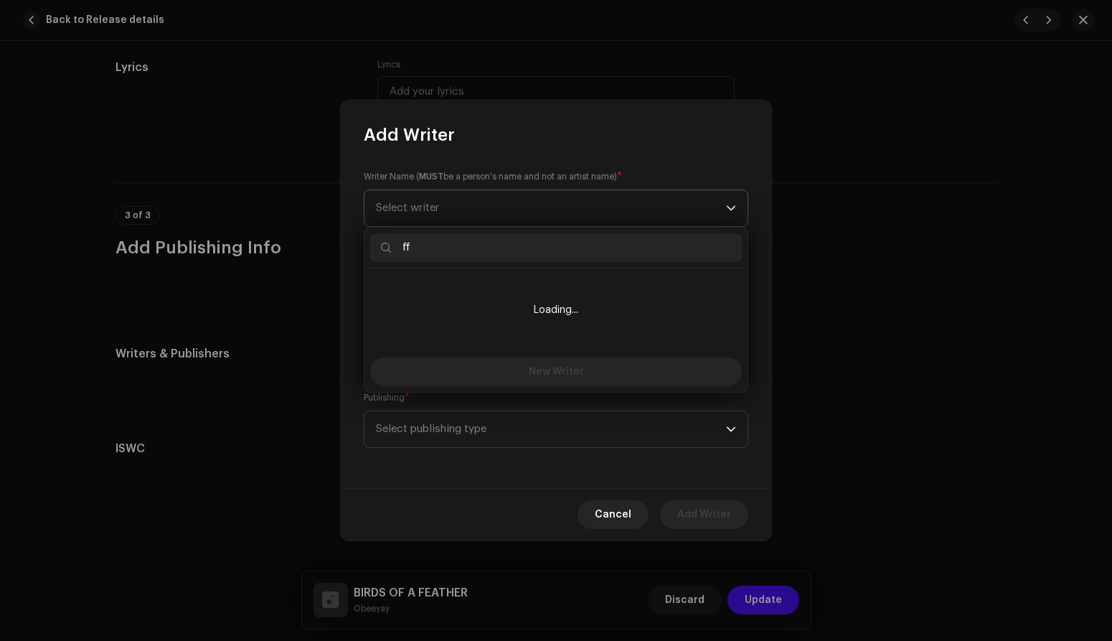
type input "f"
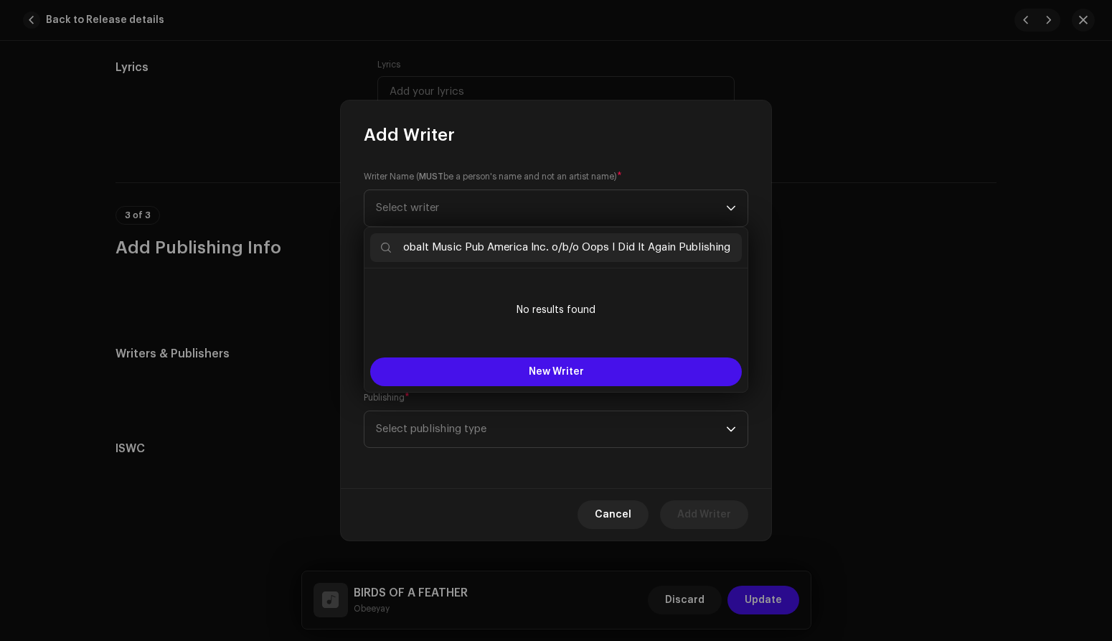
click at [487, 248] on input "Copyright Universal Music Works, Universal Music Works o/b/o Lets Take a Fart N…" at bounding box center [556, 247] width 372 height 29
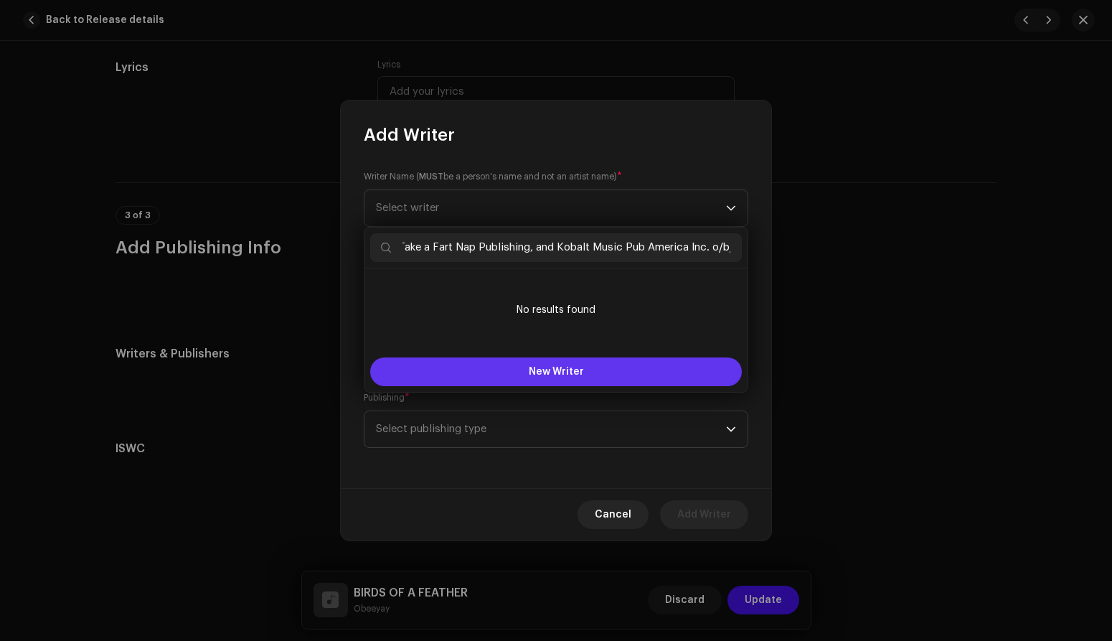
type input "Copyright Universal Music Works, Universal Music Works o/b/o Lets Take a Fart N…"
click at [604, 371] on button "New Writer" at bounding box center [556, 371] width 372 height 29
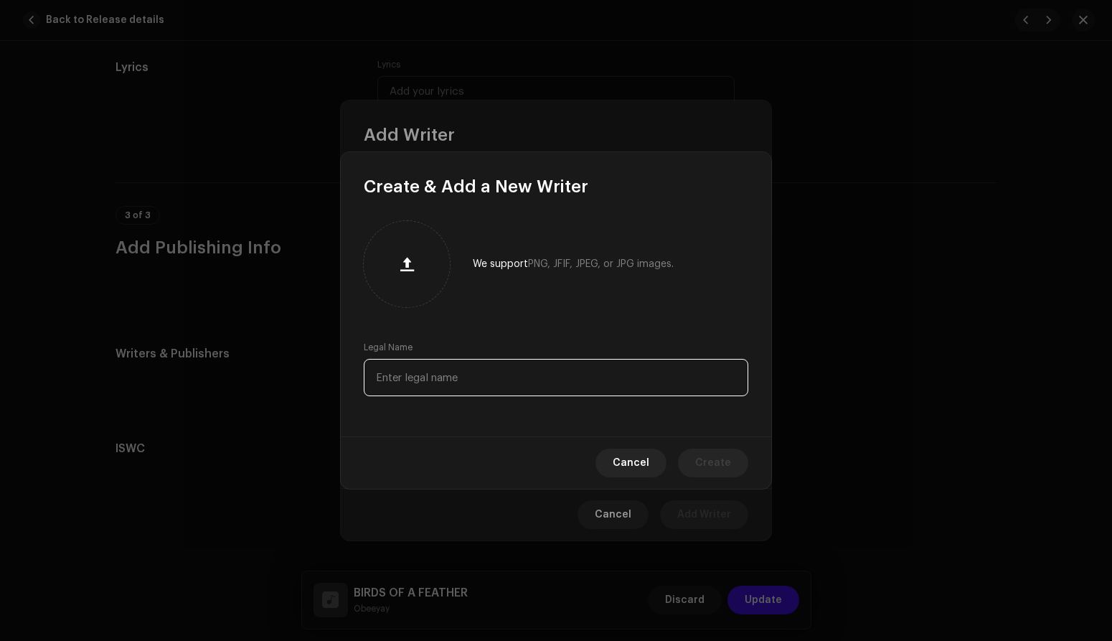
click at [449, 380] on input "text" at bounding box center [556, 377] width 385 height 37
paste input "Copyright Universal Music Works, Universal Music Works o/b/o Lets Take a Fart N…"
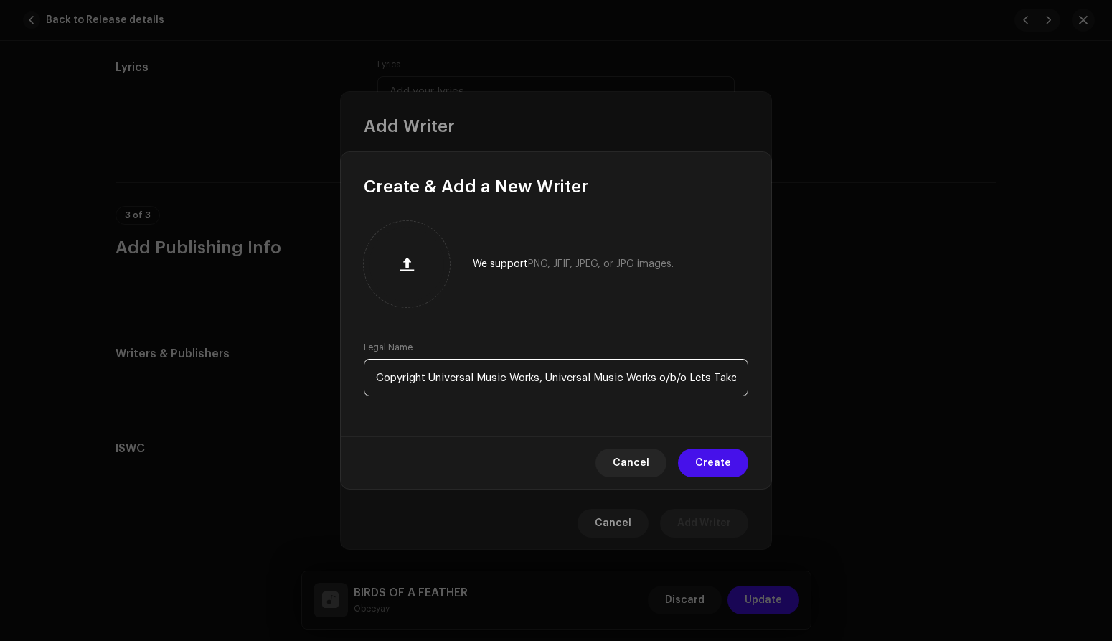
scroll to position [0, 474]
click at [619, 373] on input "Copyright Universal Music Works, Universal Music Works o/b/o Lets Take a Fart N…" at bounding box center [556, 377] width 385 height 37
type input "Copyright Universal Music Works, Universal Music Works o/b/o Lets Take a Fart N…"
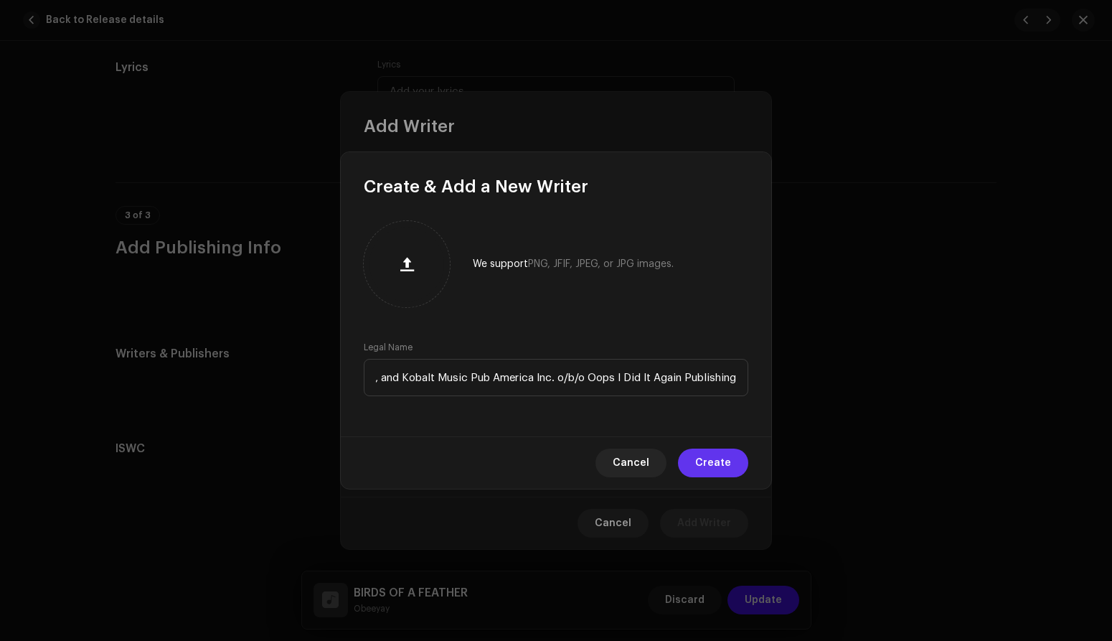
click at [703, 466] on span "Create" at bounding box center [713, 462] width 36 height 29
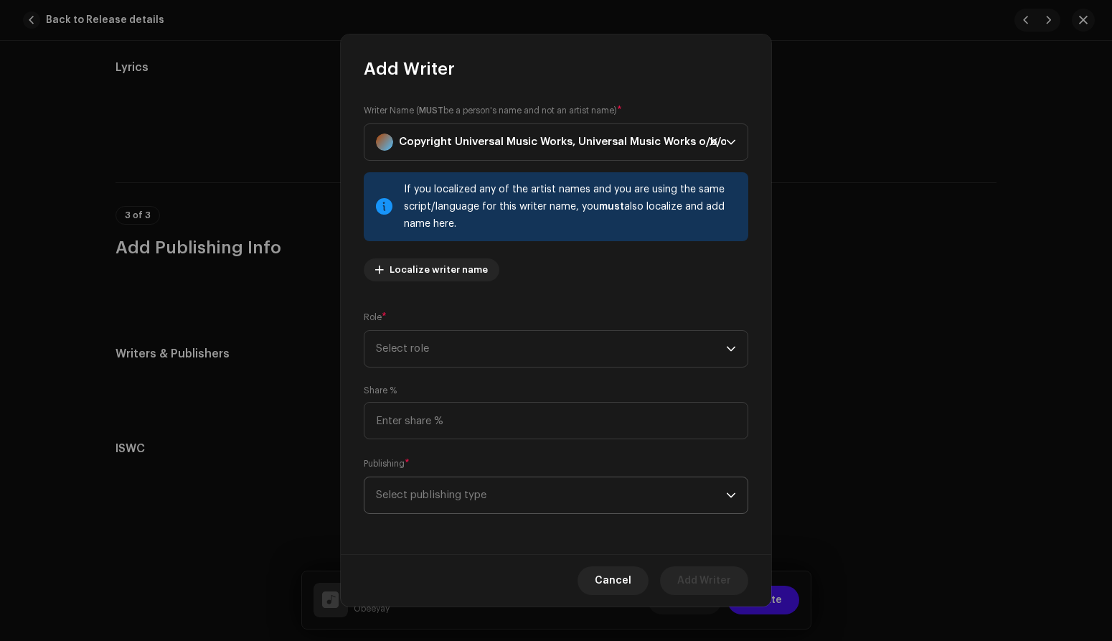
click at [584, 490] on span "Select publishing type" at bounding box center [551, 495] width 350 height 36
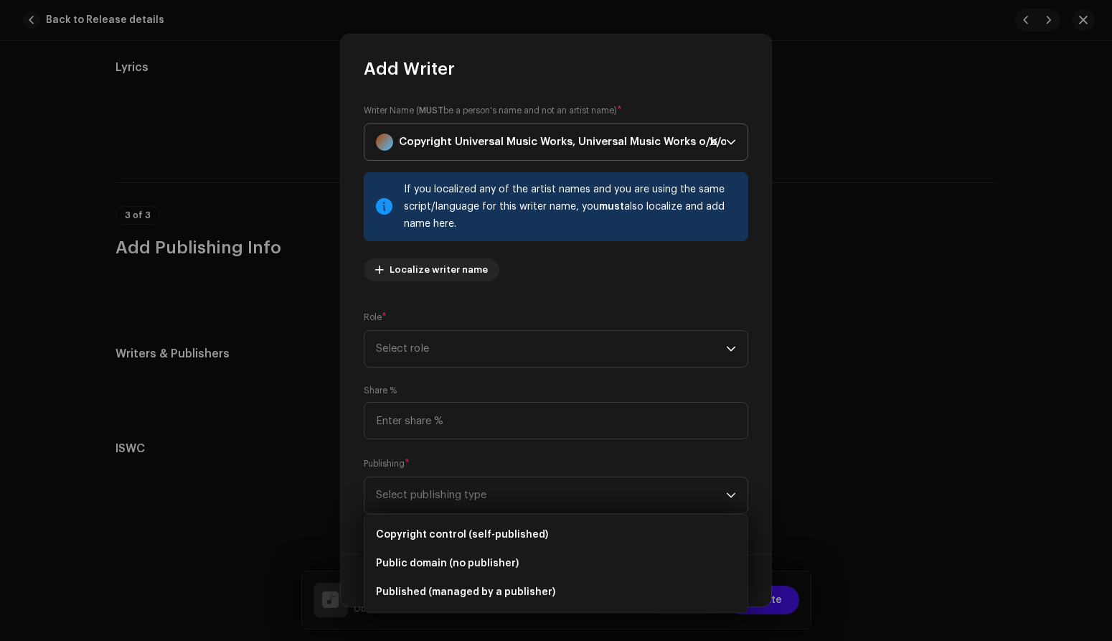
click at [712, 138] on icon at bounding box center [713, 141] width 9 height 9
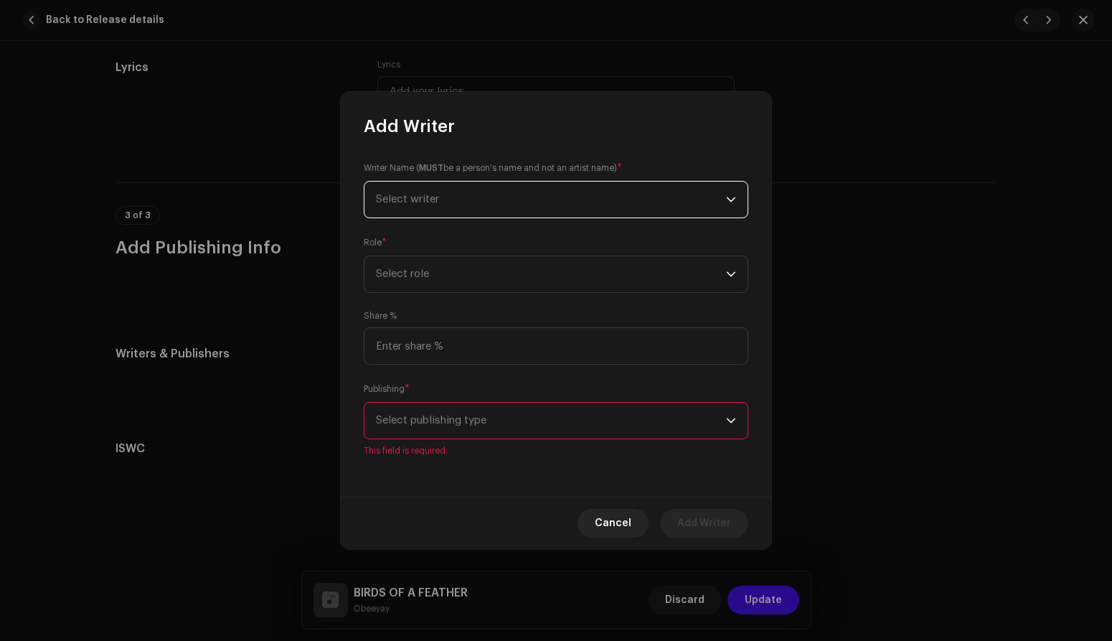
click at [636, 235] on div "Role * Select role" at bounding box center [556, 263] width 385 height 57
click at [457, 416] on span "Select publishing type" at bounding box center [551, 421] width 350 height 36
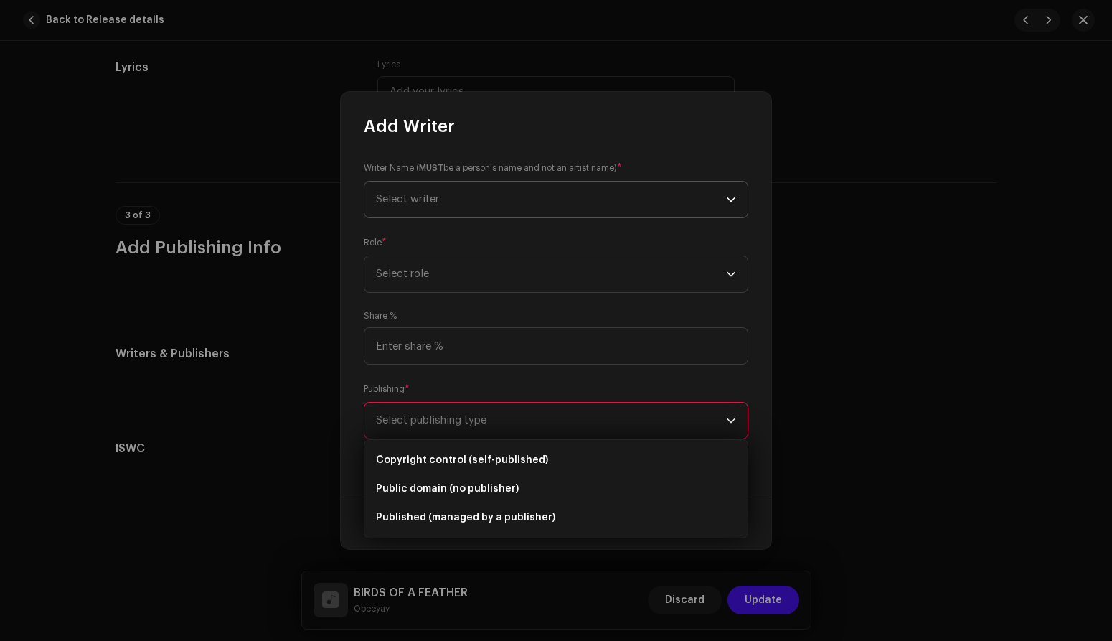
click at [508, 370] on div "Writer Name ( MUST be a person's name and not an artist name) * Select writer R…" at bounding box center [556, 317] width 431 height 359
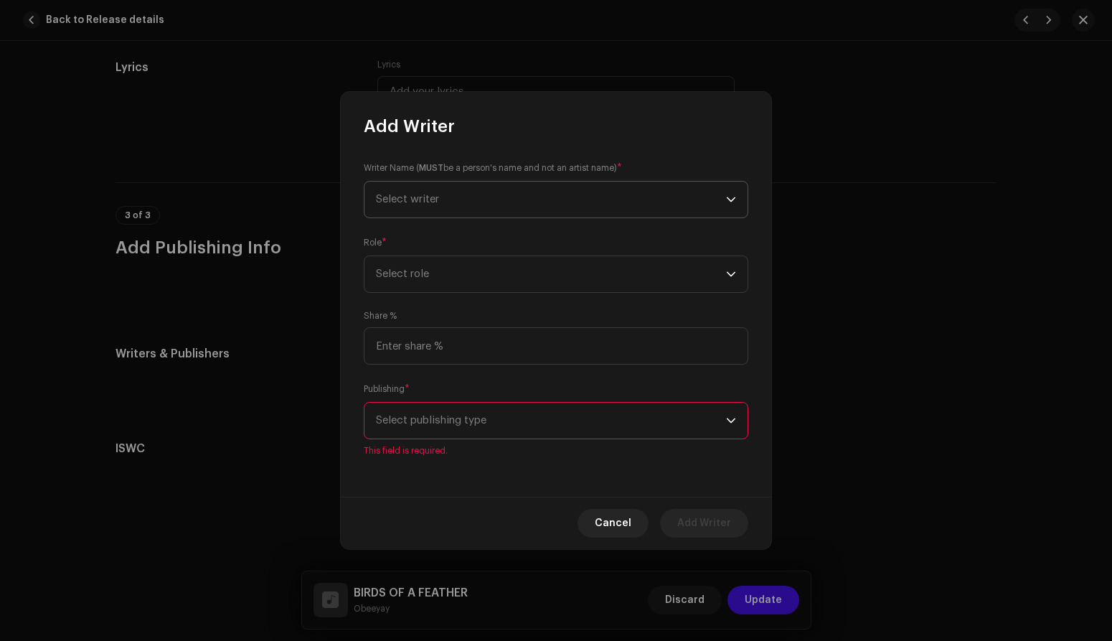
click at [517, 194] on span "Select writer" at bounding box center [551, 200] width 350 height 36
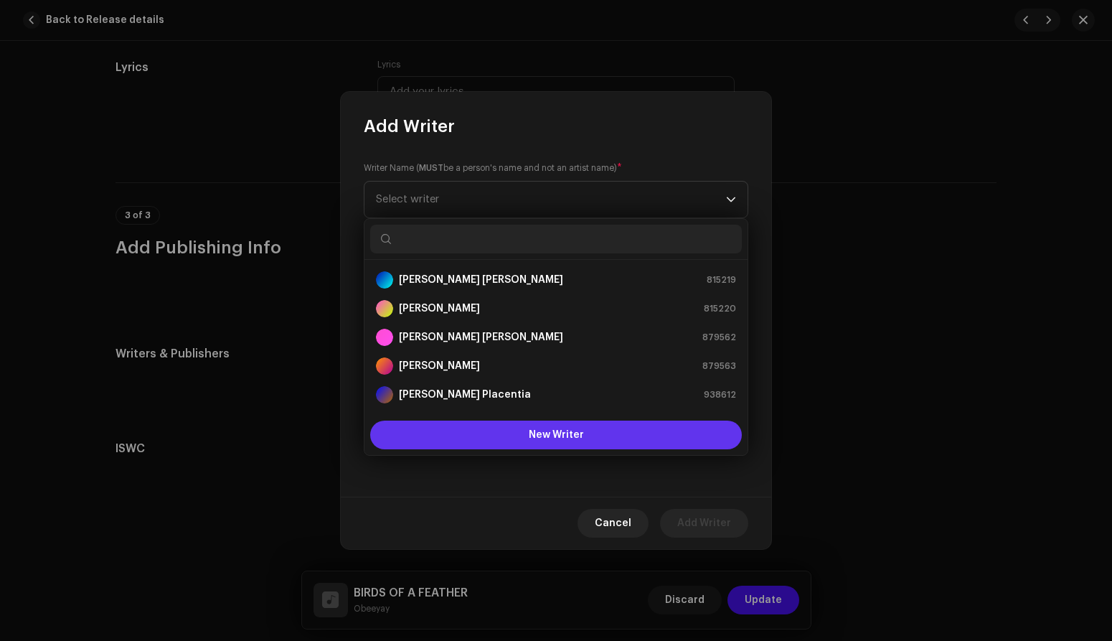
scroll to position [23, 0]
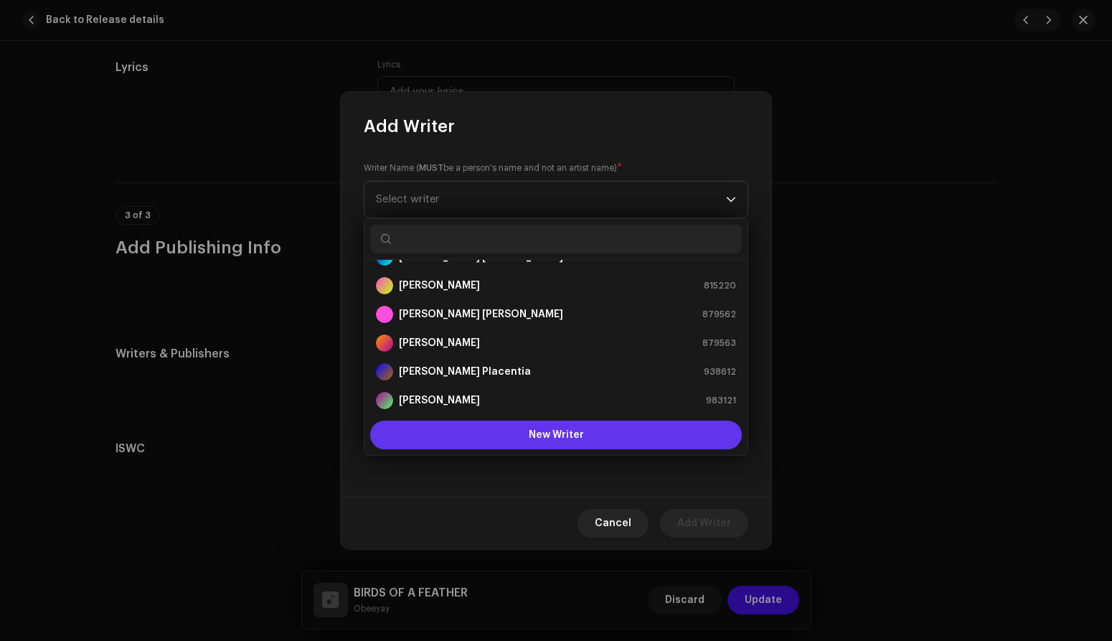
click at [485, 431] on button "New Writer" at bounding box center [556, 434] width 372 height 29
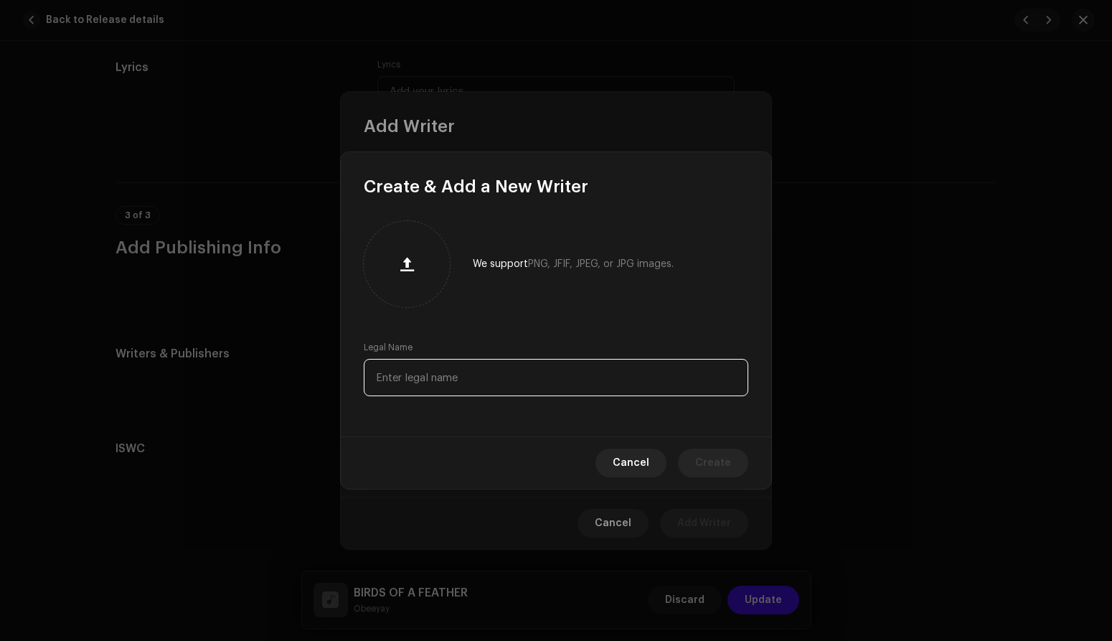
click at [436, 379] on input "text" at bounding box center [556, 377] width 385 height 37
paste input "Copyright Universal Music Works, Universal Music Works o/b/o Lets Take a Fart N…"
click at [495, 371] on input "Copyright Universal Music Works, Universal Music Works o/b/o Lets Take a Fart N…" at bounding box center [556, 377] width 385 height 37
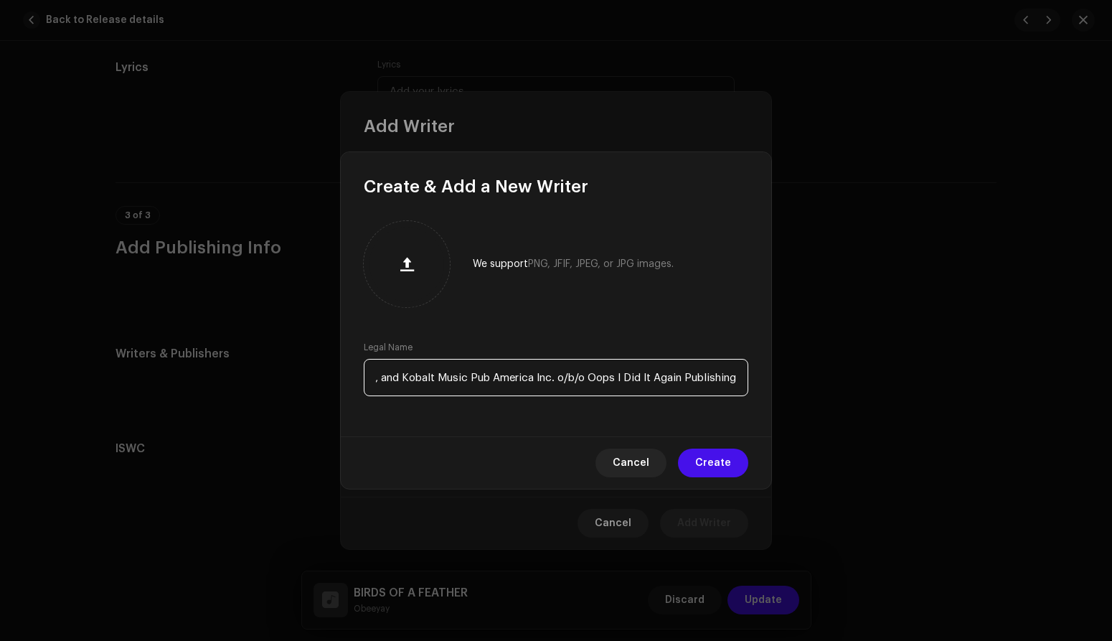
click at [495, 371] on input "Copyright Universal Music Works, Universal Music Works o/b/o Lets Take a Fart N…" at bounding box center [556, 377] width 385 height 37
click at [494, 373] on input "[PERSON_NAME]/[PERSON_NAME]" at bounding box center [556, 377] width 385 height 37
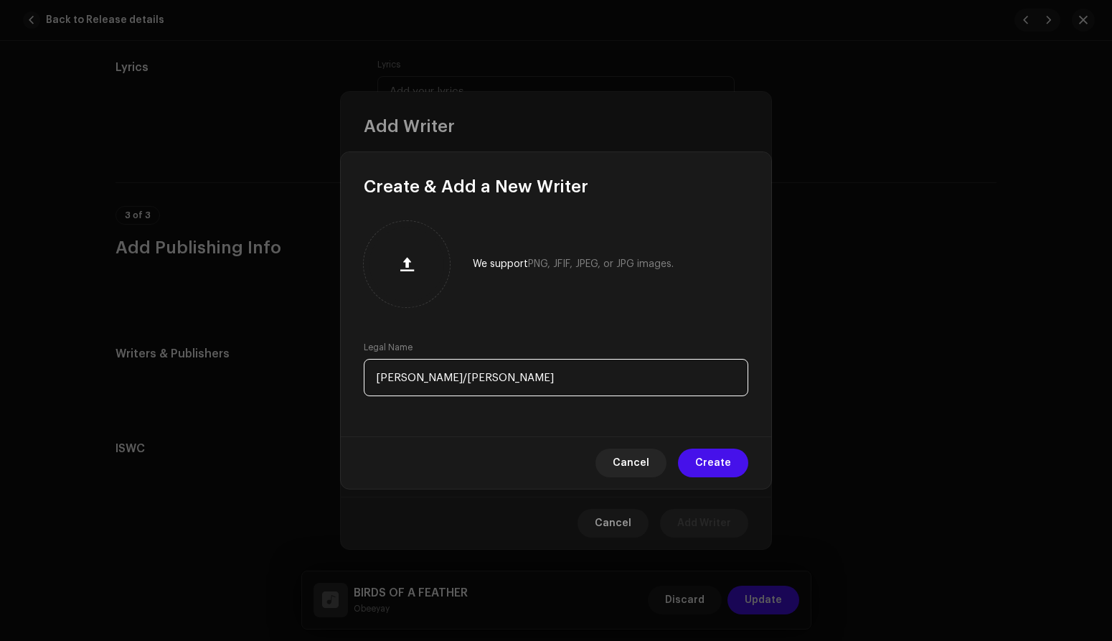
click at [494, 373] on input "[PERSON_NAME]/[PERSON_NAME]" at bounding box center [556, 377] width 385 height 37
click at [441, 374] on input "[PERSON_NAME]/[PERSON_NAME]" at bounding box center [556, 377] width 385 height 37
click at [445, 374] on input "[PERSON_NAME]/[PERSON_NAME]" at bounding box center [556, 377] width 385 height 37
click at [494, 380] on input "[PERSON_NAME]" at bounding box center [556, 377] width 385 height 37
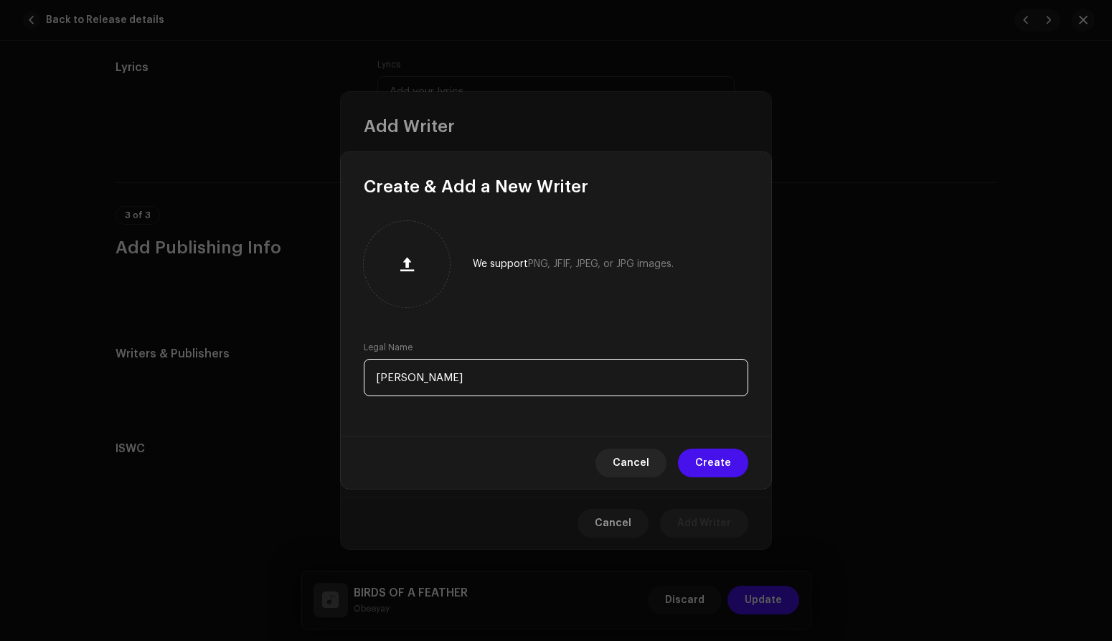
click at [494, 380] on input "[PERSON_NAME]" at bounding box center [556, 377] width 385 height 37
type input "[PERSON_NAME]"
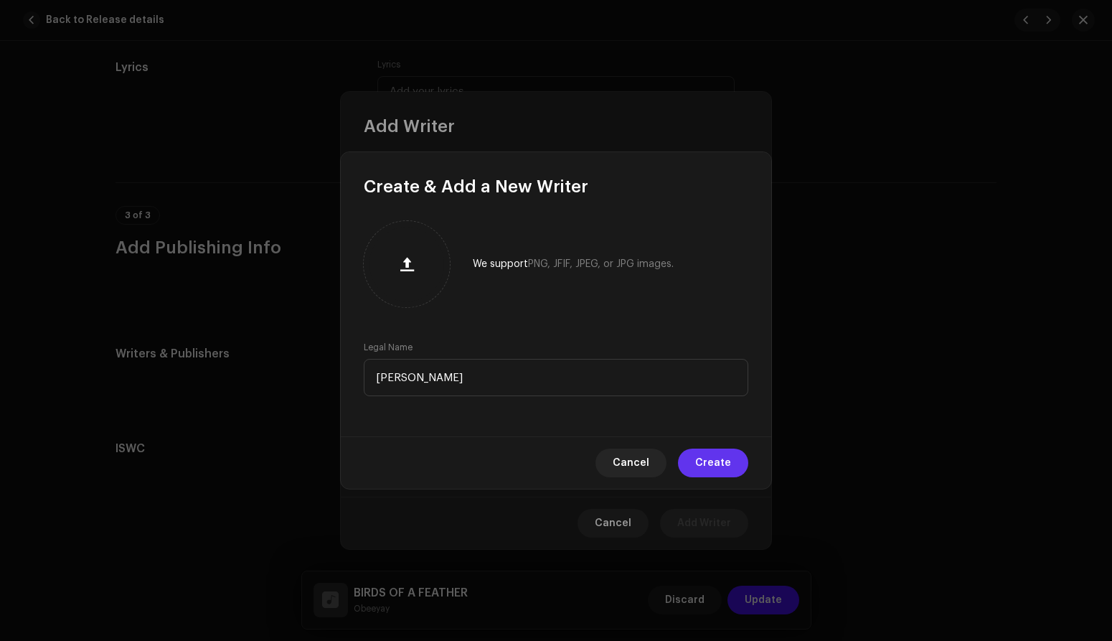
click at [713, 469] on span "Create" at bounding box center [713, 462] width 36 height 29
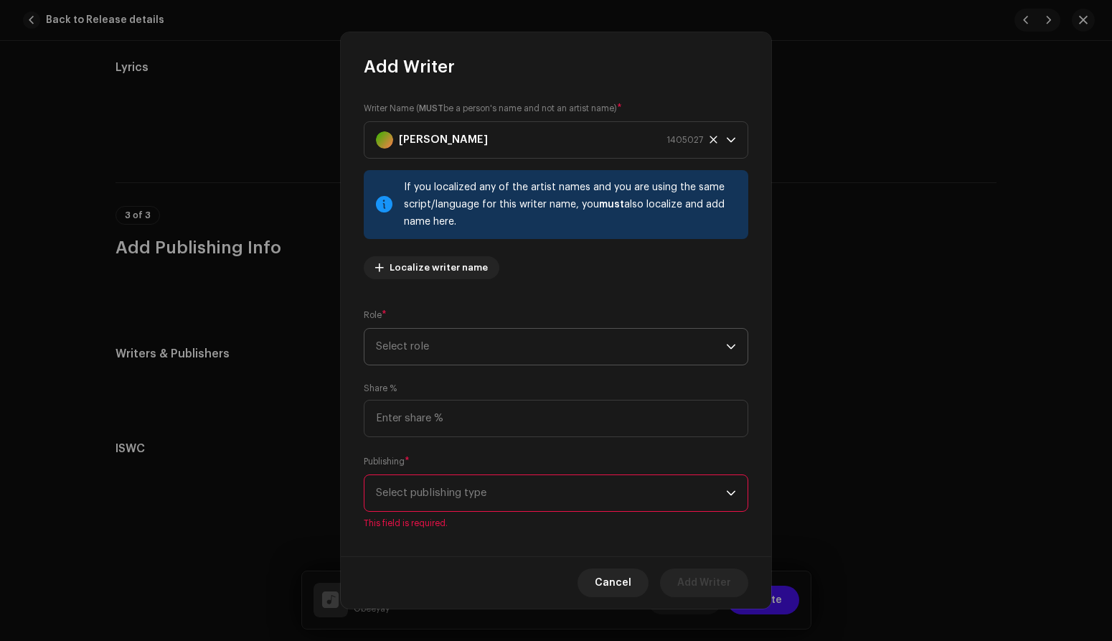
click at [561, 347] on span "Select role" at bounding box center [551, 347] width 350 height 36
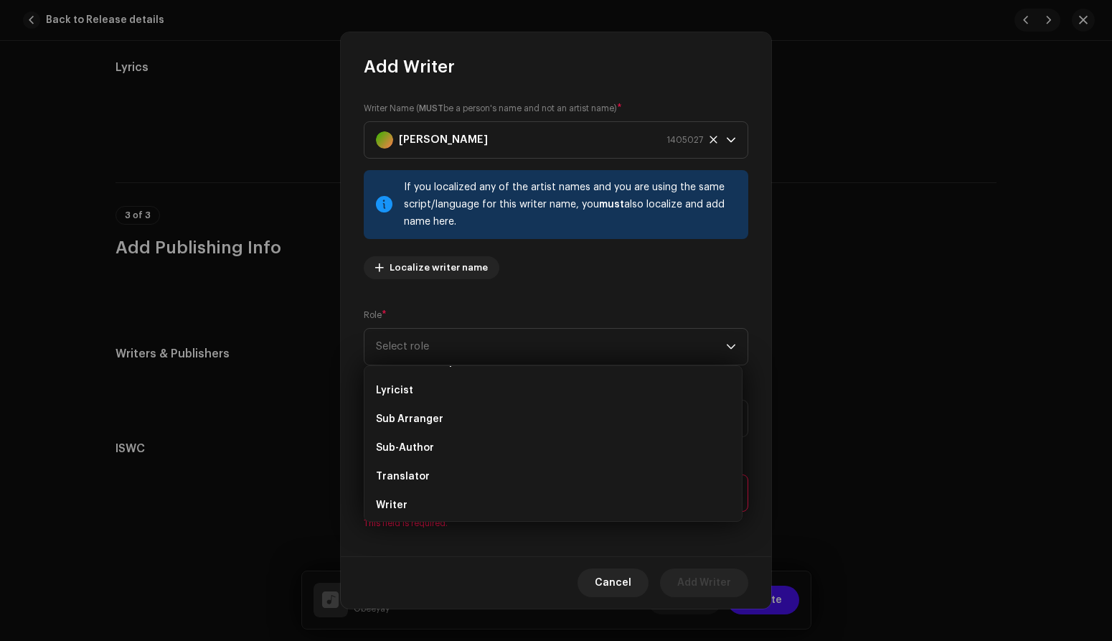
scroll to position [144, 0]
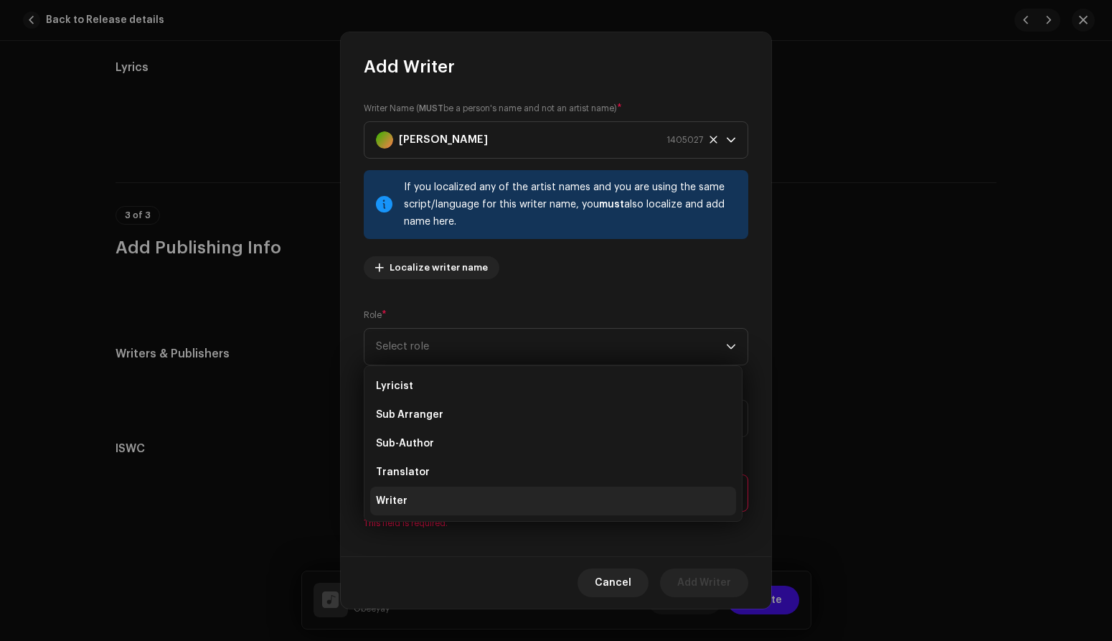
click at [419, 502] on li "Writer" at bounding box center [553, 500] width 366 height 29
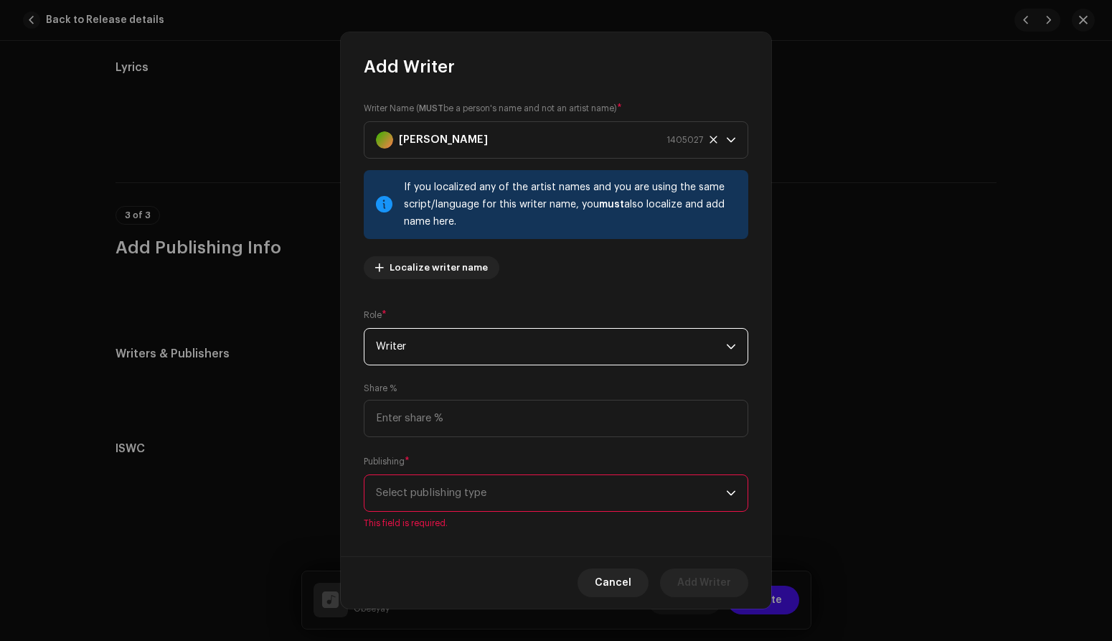
click at [553, 269] on div "Writer Name ( MUST be a person's name and not an artist name) * [PERSON_NAME] 1…" at bounding box center [556, 195] width 385 height 189
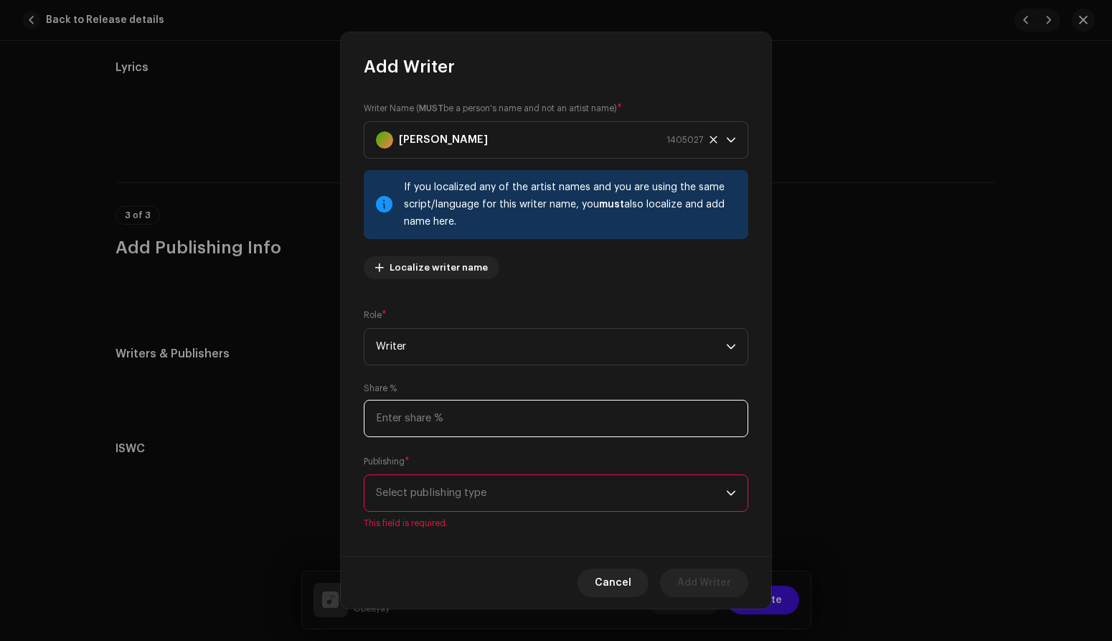
click at [466, 420] on input at bounding box center [556, 418] width 385 height 37
type input "100.00"
click at [433, 423] on input "100.00" at bounding box center [556, 418] width 385 height 37
click at [471, 377] on div "Writer Name ( MUST be a person's name and not an artist name) * [PERSON_NAME] 1…" at bounding box center [556, 317] width 431 height 479
click at [478, 489] on span "Select publishing type" at bounding box center [551, 493] width 350 height 36
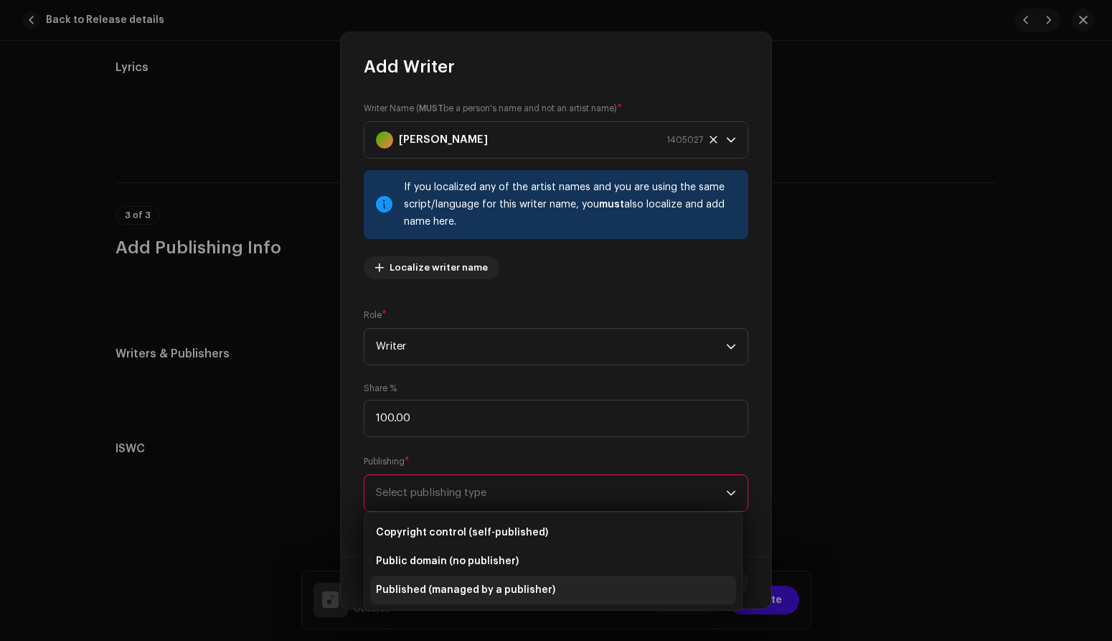
click at [499, 595] on span "Published (managed by a publisher)" at bounding box center [465, 590] width 179 height 14
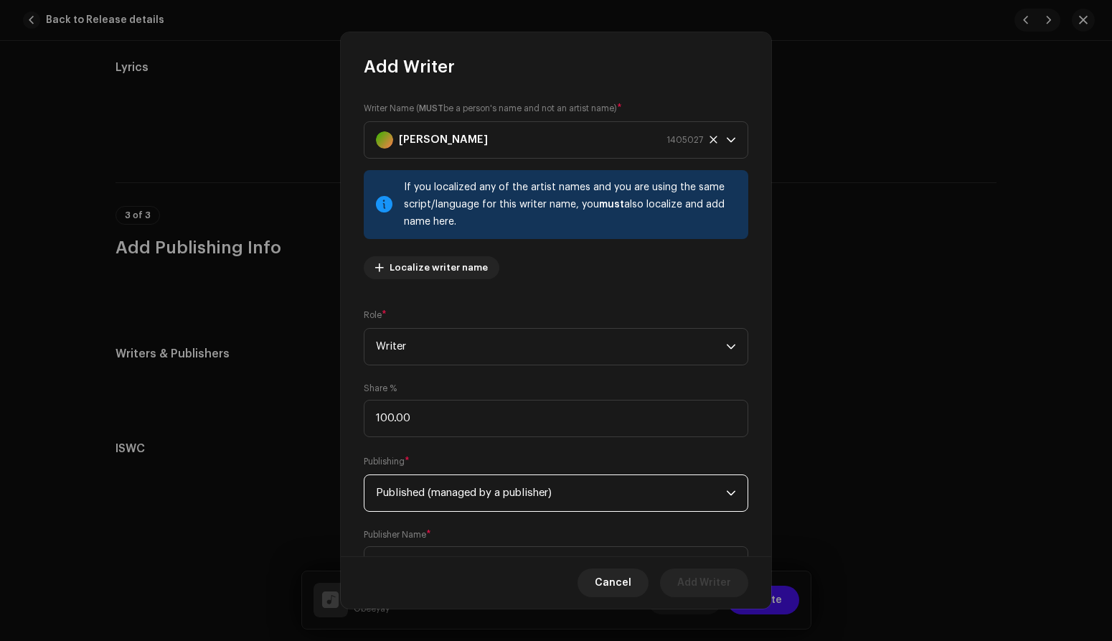
scroll to position [67, 0]
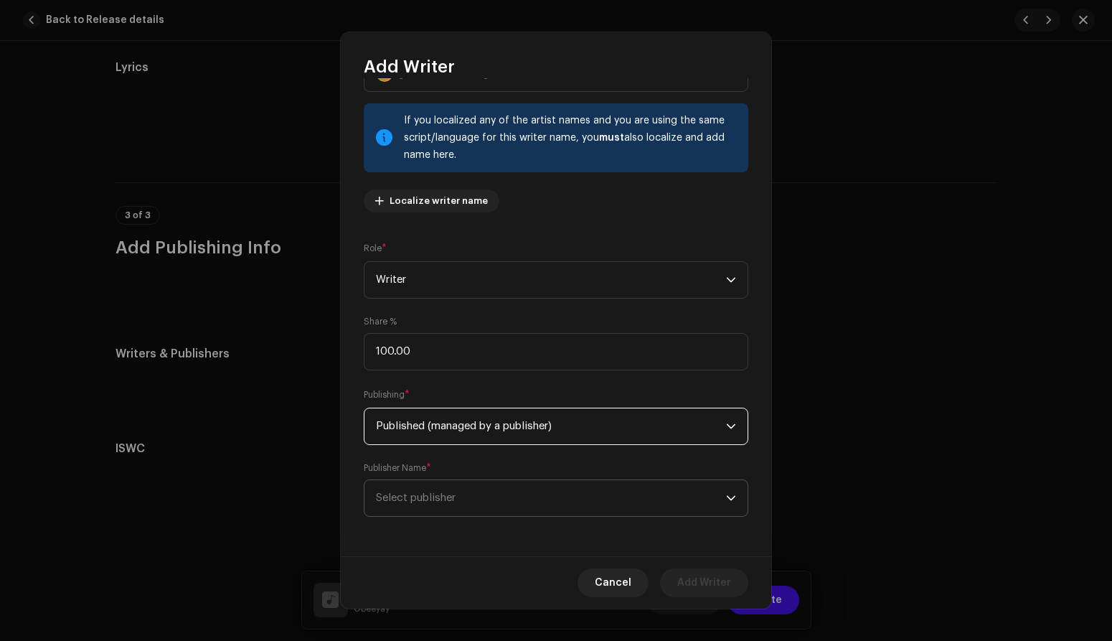
click at [519, 496] on span "Select publisher" at bounding box center [551, 498] width 350 height 36
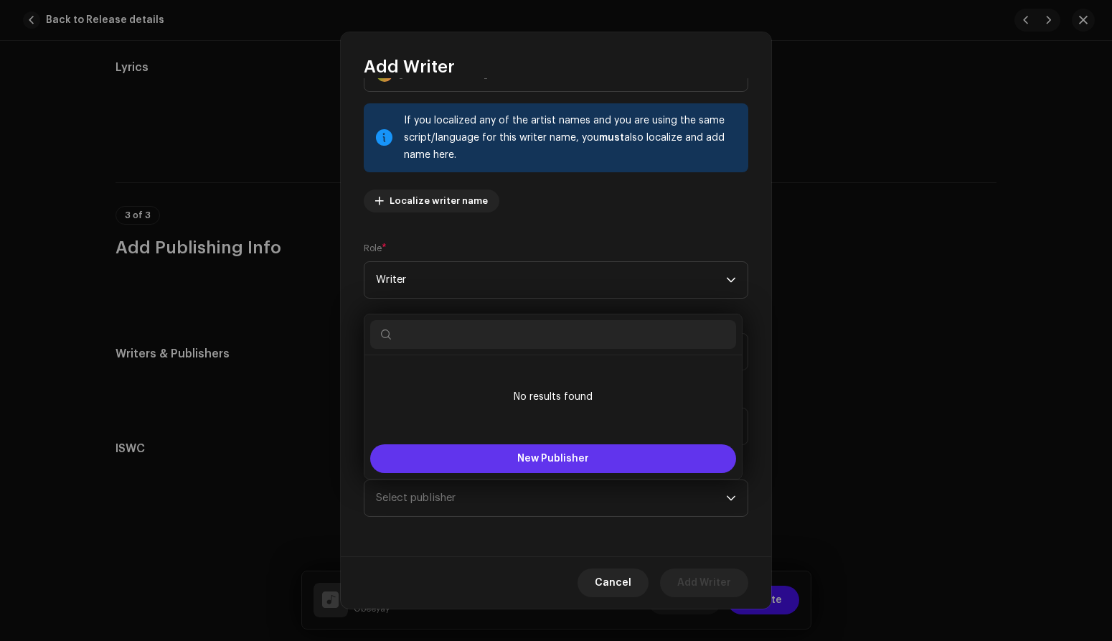
click at [541, 456] on span "New Publisher" at bounding box center [553, 458] width 72 height 10
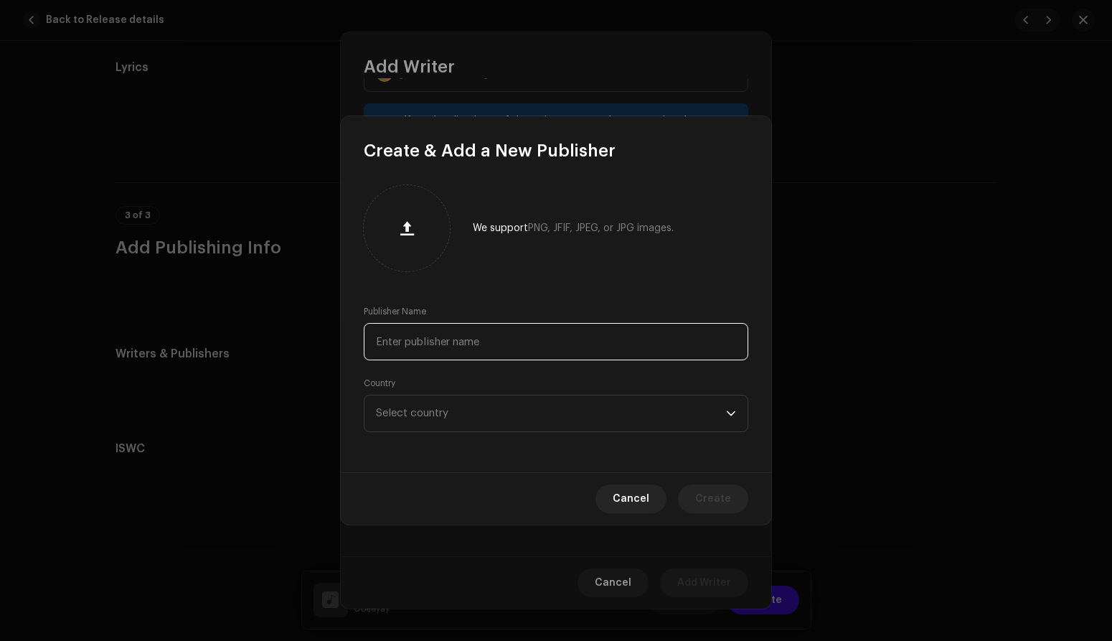
click at [495, 339] on input "text" at bounding box center [556, 341] width 385 height 37
paste input "[PERSON_NAME]"
drag, startPoint x: 492, startPoint y: 339, endPoint x: 337, endPoint y: 337, distance: 155.0
click at [337, 338] on div "Create & Add a New Publisher We support PNG, JFIF, JPEG, or JPG images. Publish…" at bounding box center [556, 320] width 1112 height 641
type input "\"
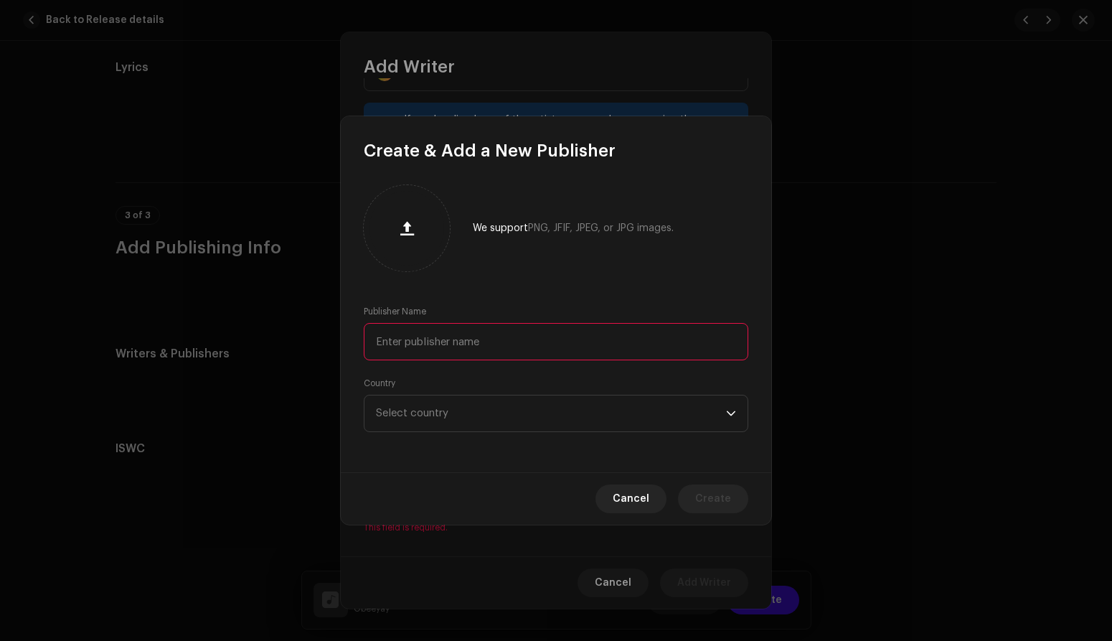
paste input "Kobalt Music Pub America Inc. o/b/o Oops I Did It Again Publishing"
type input "Kobalt Music Pub America Inc. o/b/o Oops I Did It Again Publishing"
click at [546, 413] on span "Select country" at bounding box center [551, 413] width 350 height 36
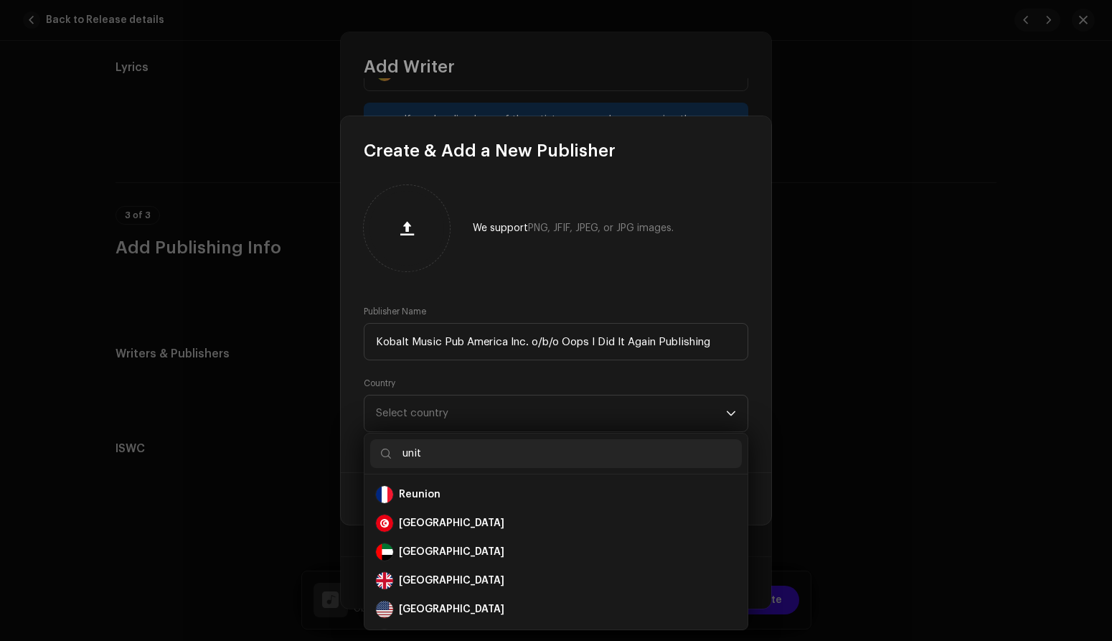
scroll to position [0, 0]
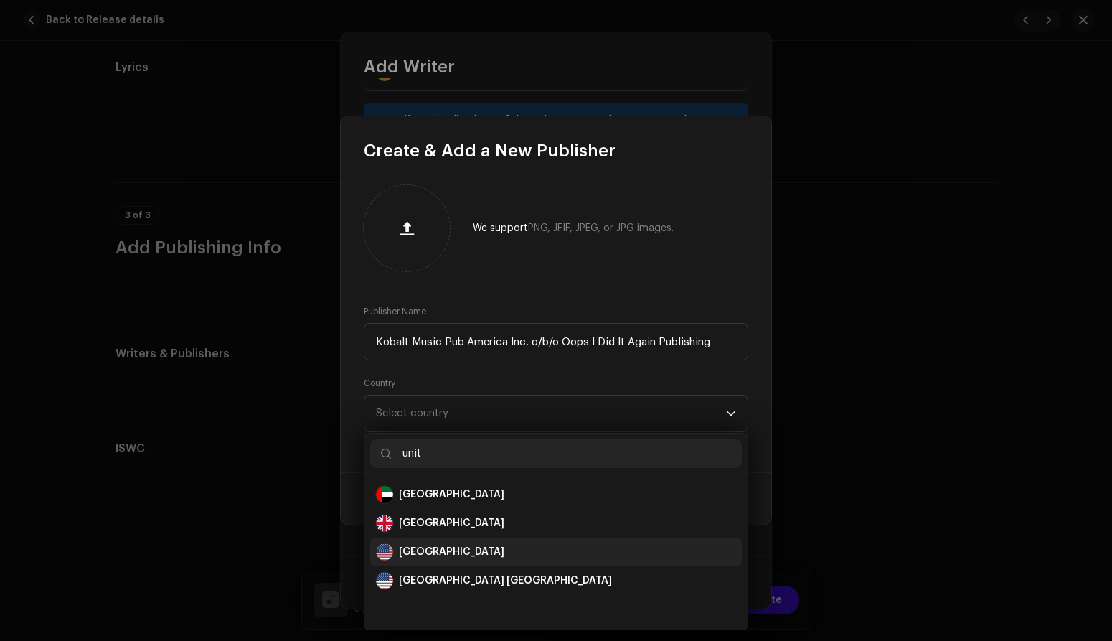
type input "unit"
click at [467, 552] on div "[GEOGRAPHIC_DATA]" at bounding box center [556, 551] width 360 height 17
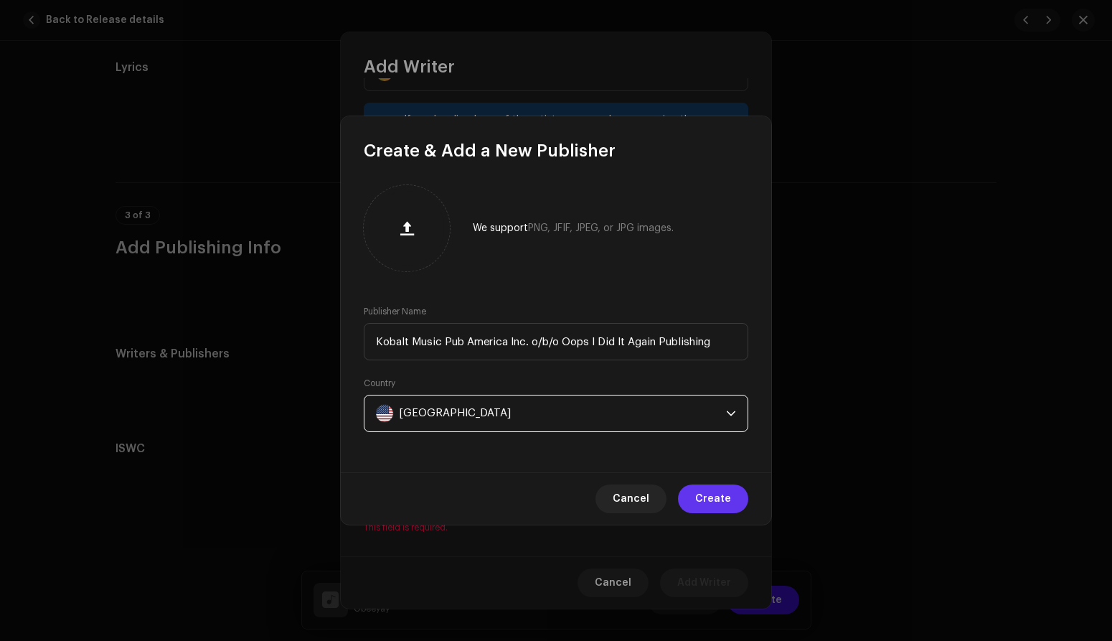
click at [700, 493] on span "Create" at bounding box center [713, 498] width 36 height 29
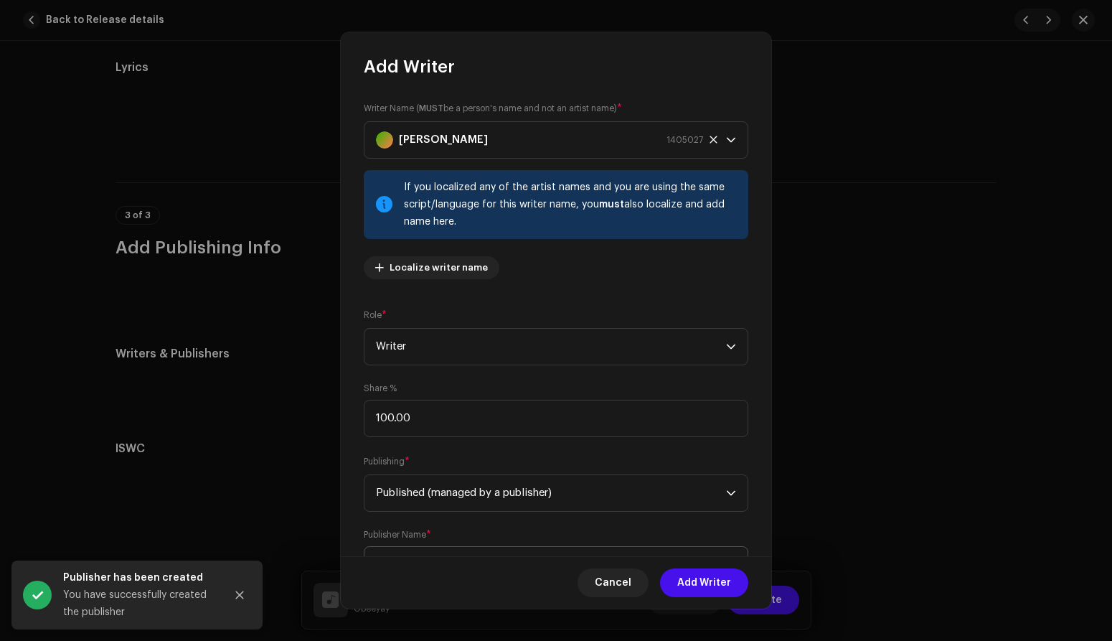
scroll to position [67, 0]
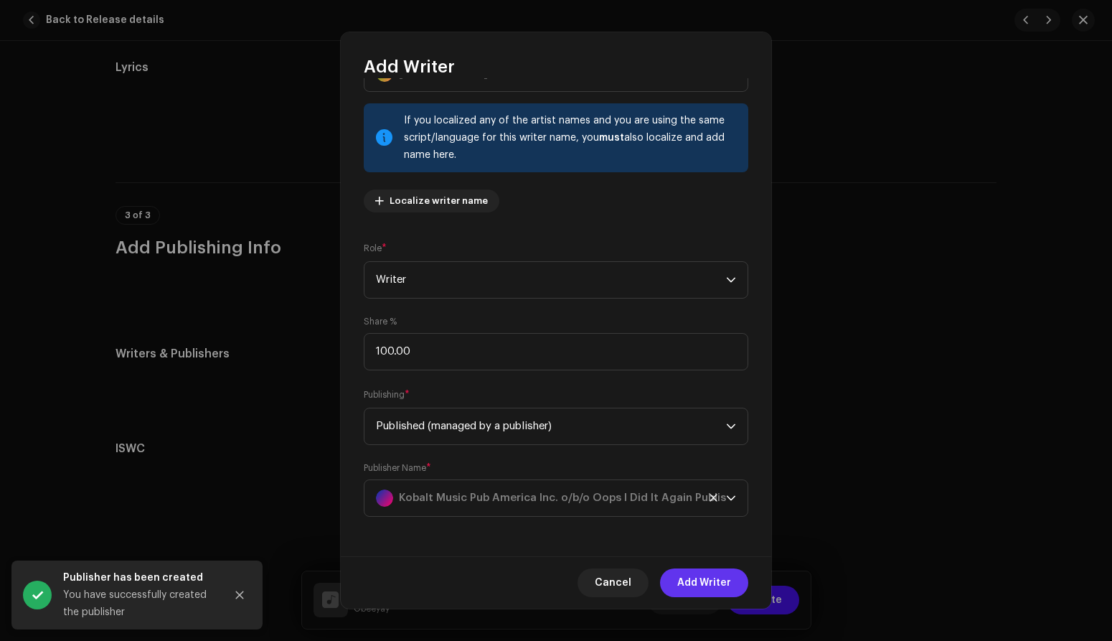
click at [715, 587] on span "Add Writer" at bounding box center [704, 582] width 54 height 29
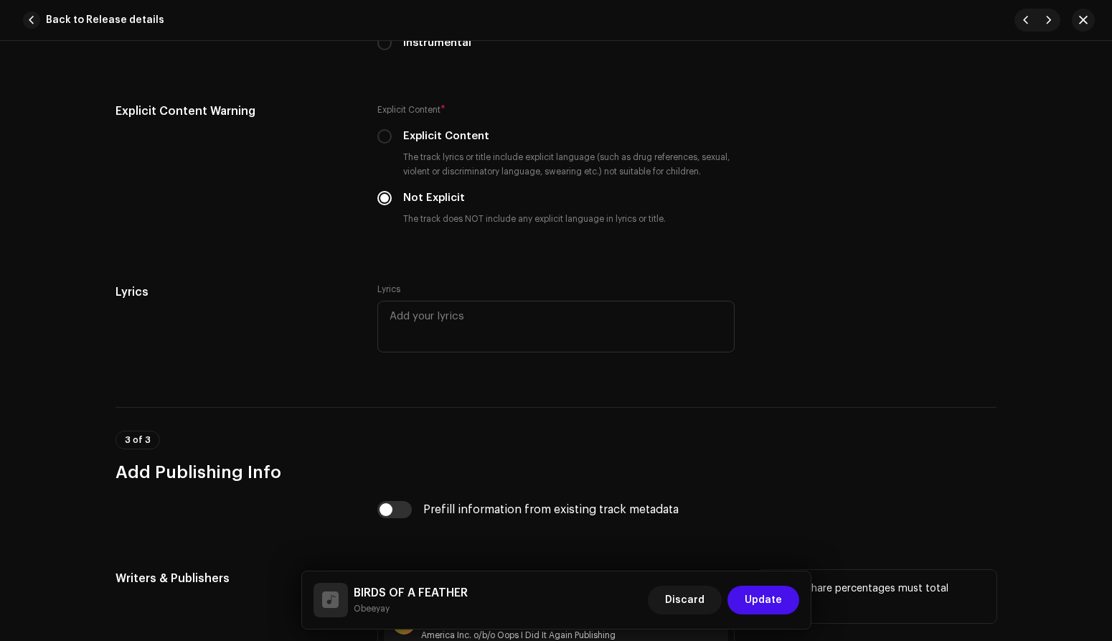
scroll to position [2701, 0]
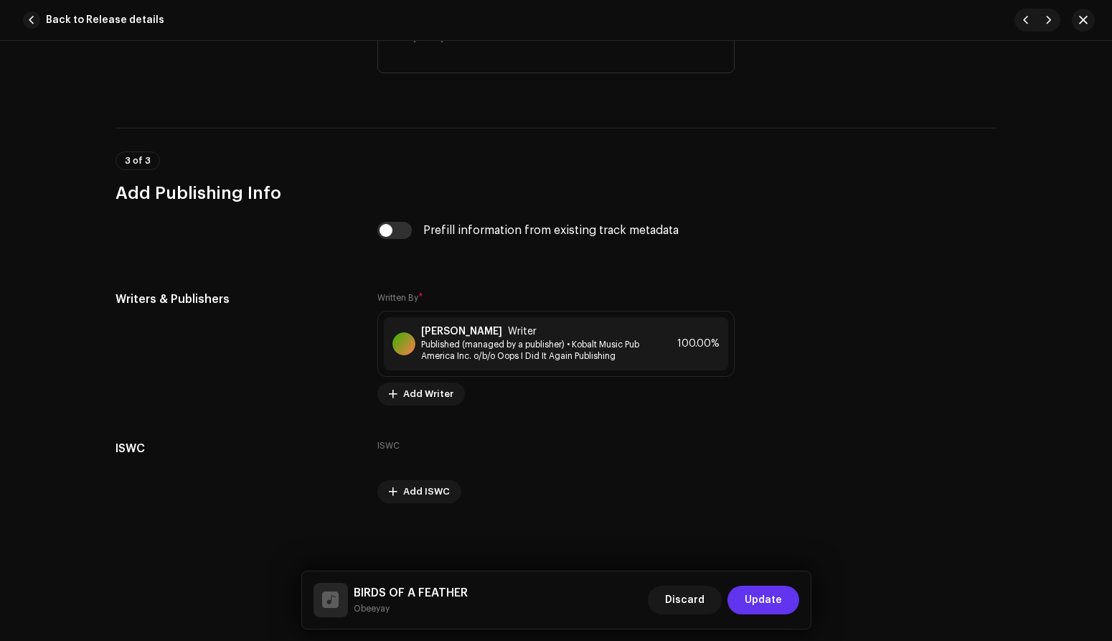
click at [755, 595] on span "Update" at bounding box center [763, 600] width 37 height 29
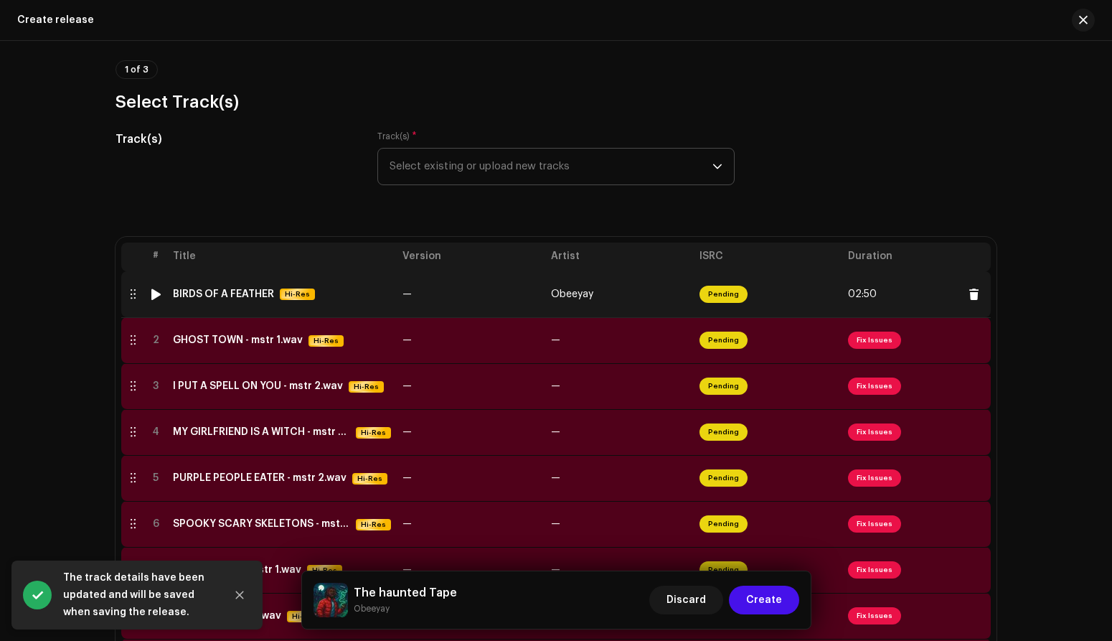
click at [716, 290] on span "Pending" at bounding box center [724, 294] width 48 height 17
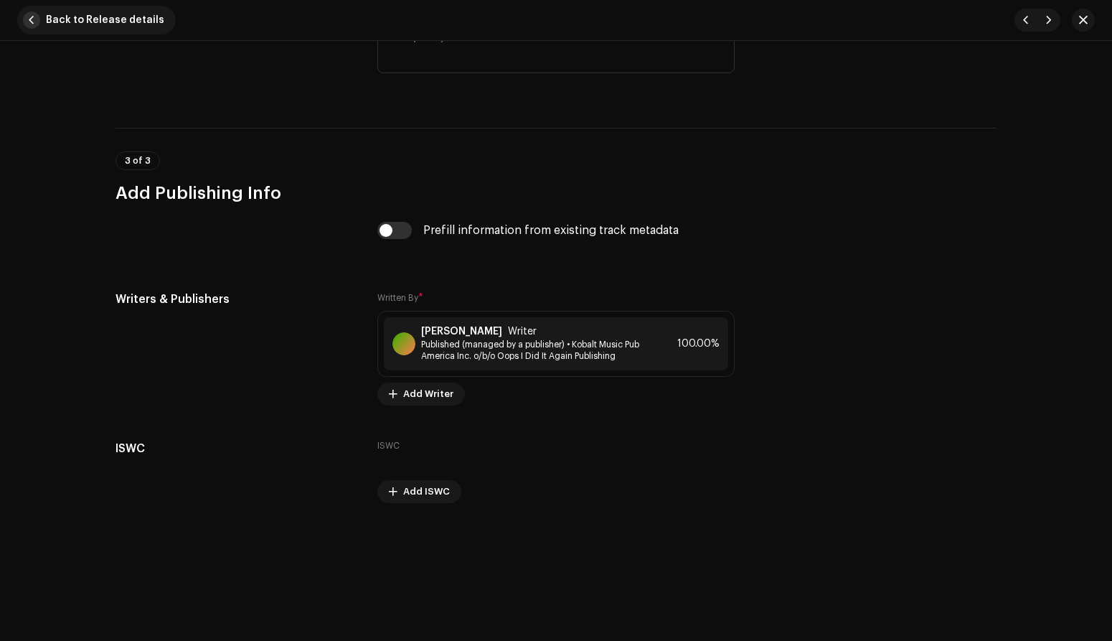
click at [34, 14] on span "button" at bounding box center [31, 19] width 17 height 17
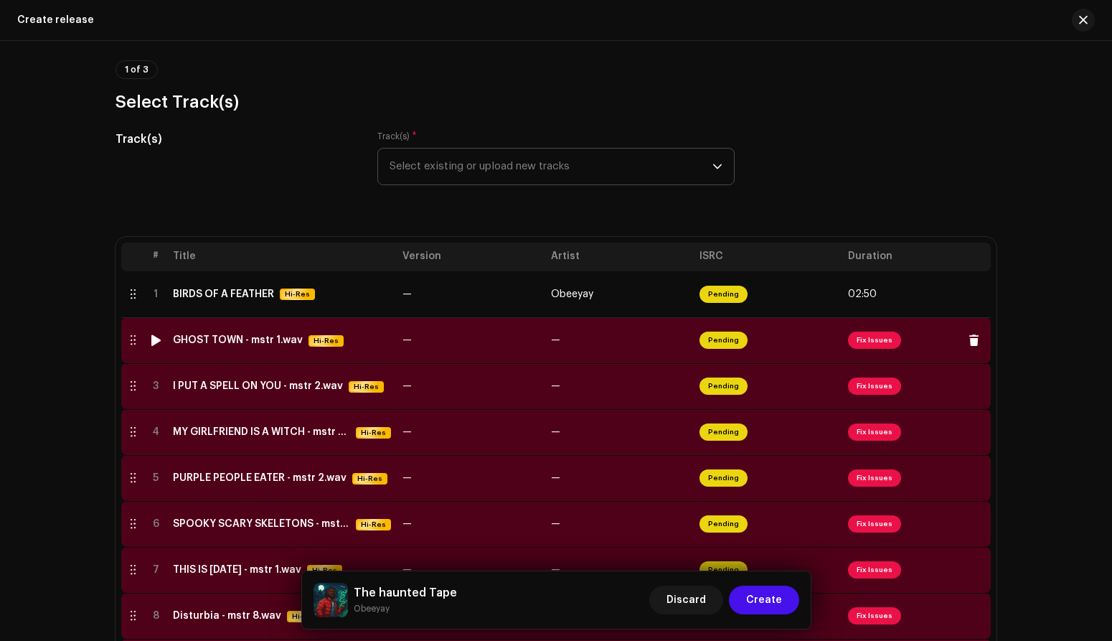
click at [226, 339] on div "GHOST TOWN - mstr 1.wav" at bounding box center [238, 339] width 130 height 11
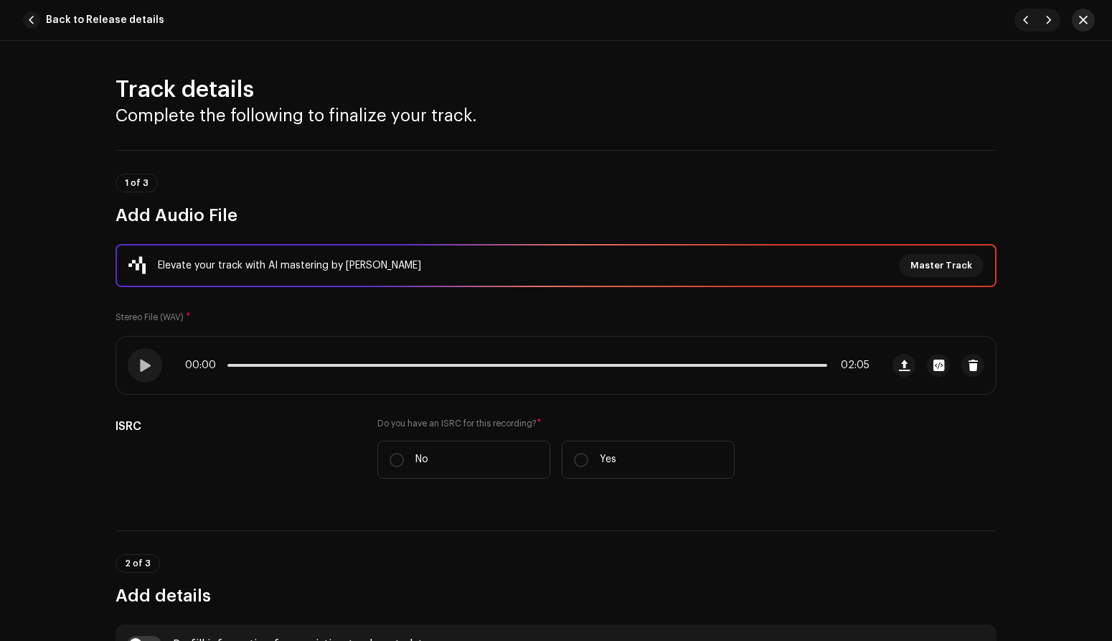
click at [1081, 17] on span "button" at bounding box center [1083, 19] width 9 height 11
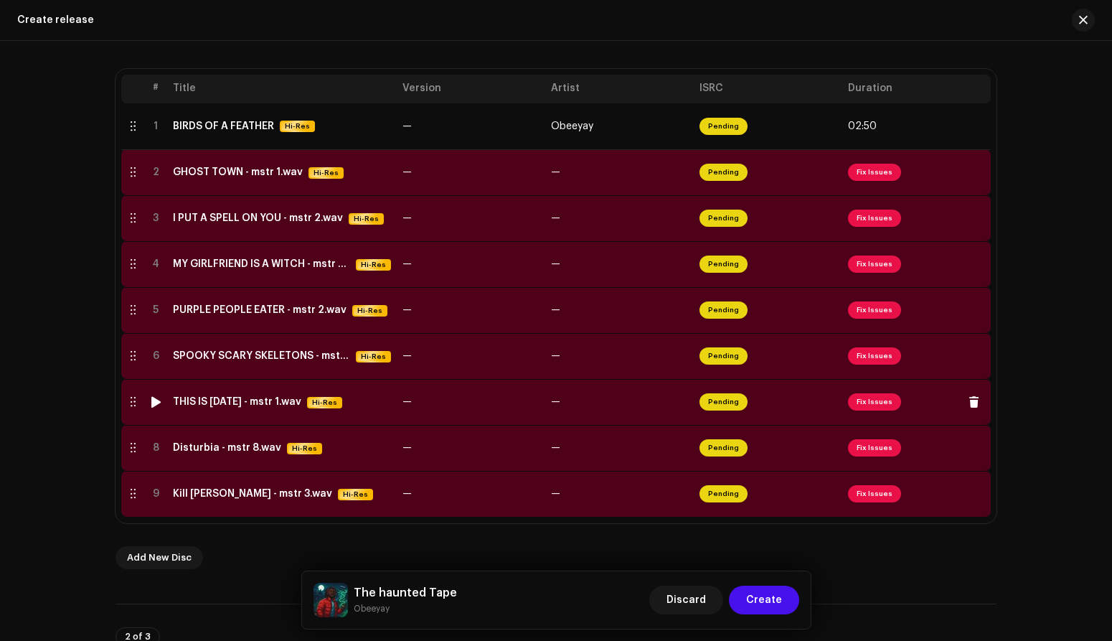
scroll to position [199, 0]
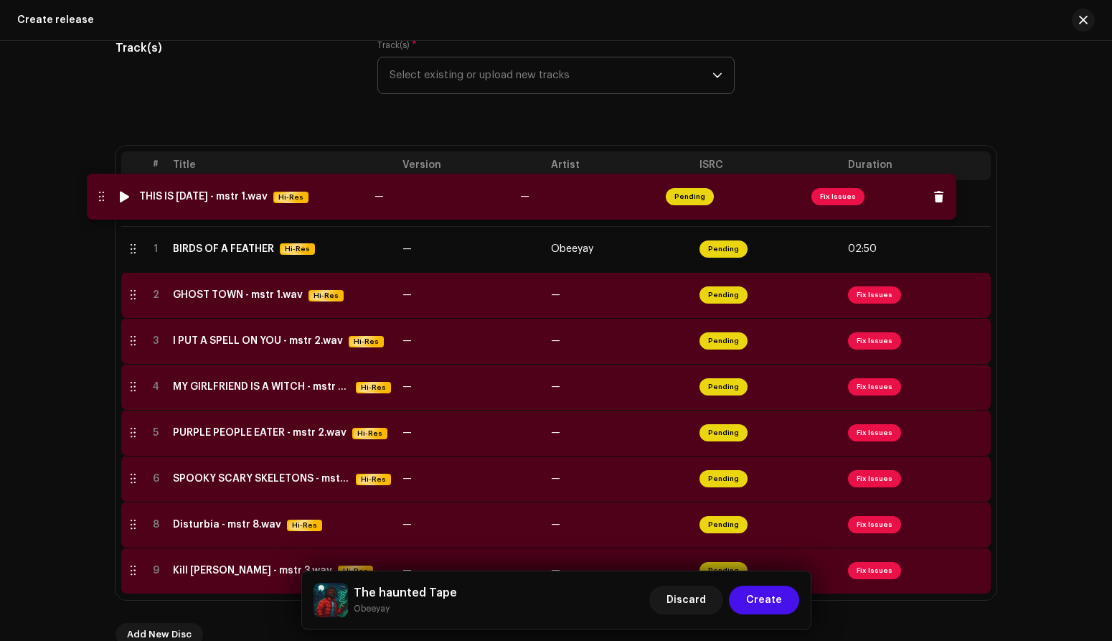
drag, startPoint x: 219, startPoint y: 484, endPoint x: 187, endPoint y: 202, distance: 284.5
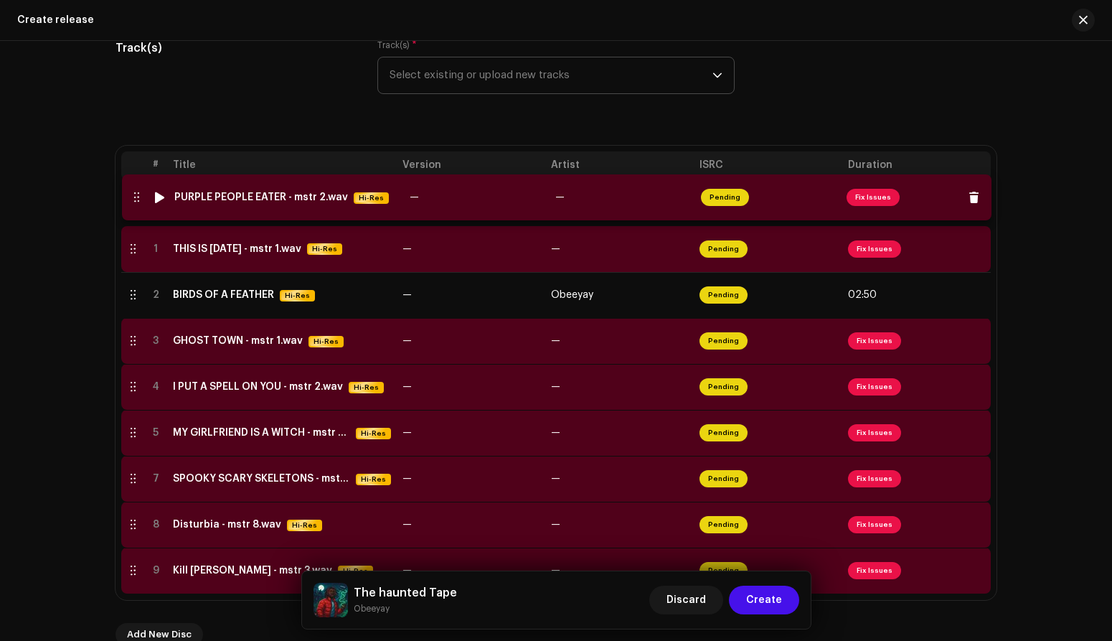
drag, startPoint x: 207, startPoint y: 445, endPoint x: 210, endPoint y: 209, distance: 236.1
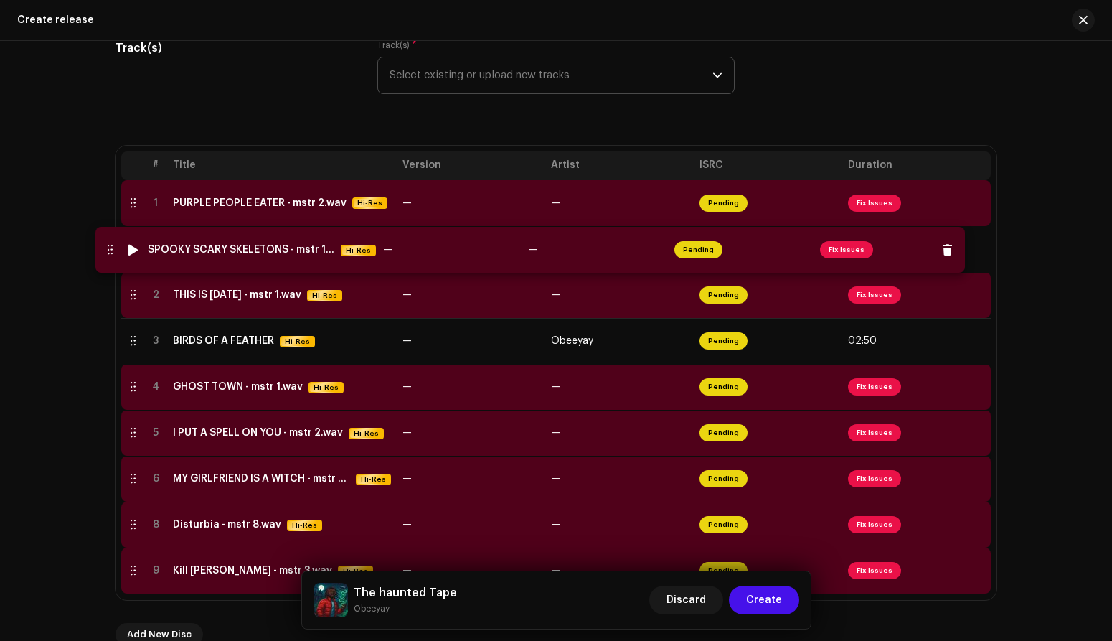
drag, startPoint x: 227, startPoint y: 486, endPoint x: 204, endPoint y: 258, distance: 230.0
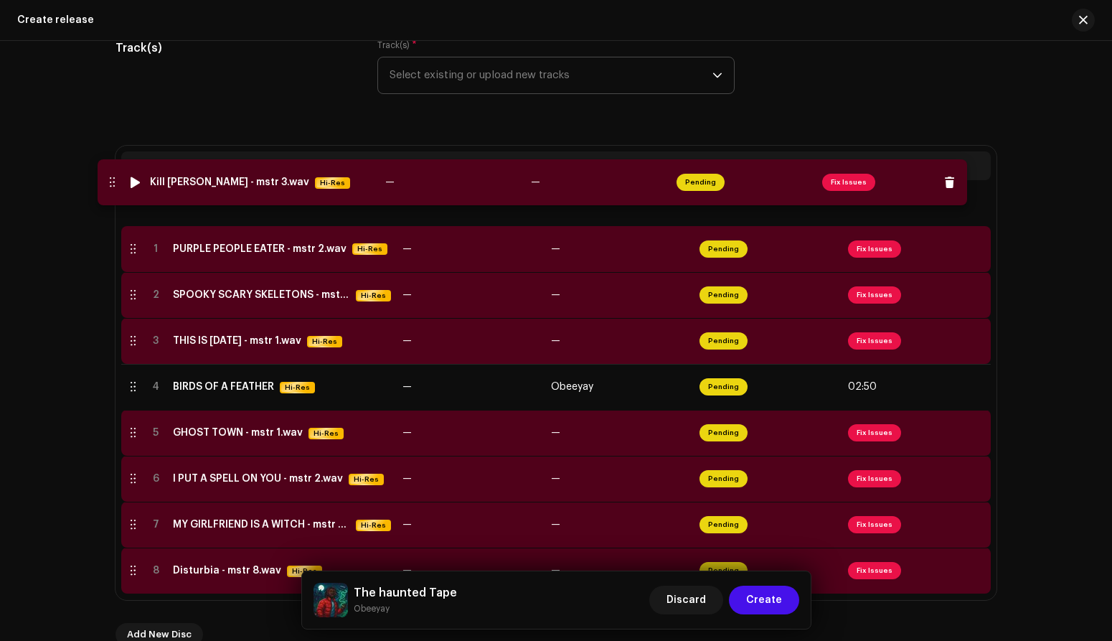
drag, startPoint x: 217, startPoint y: 573, endPoint x: 197, endPoint y: 189, distance: 384.4
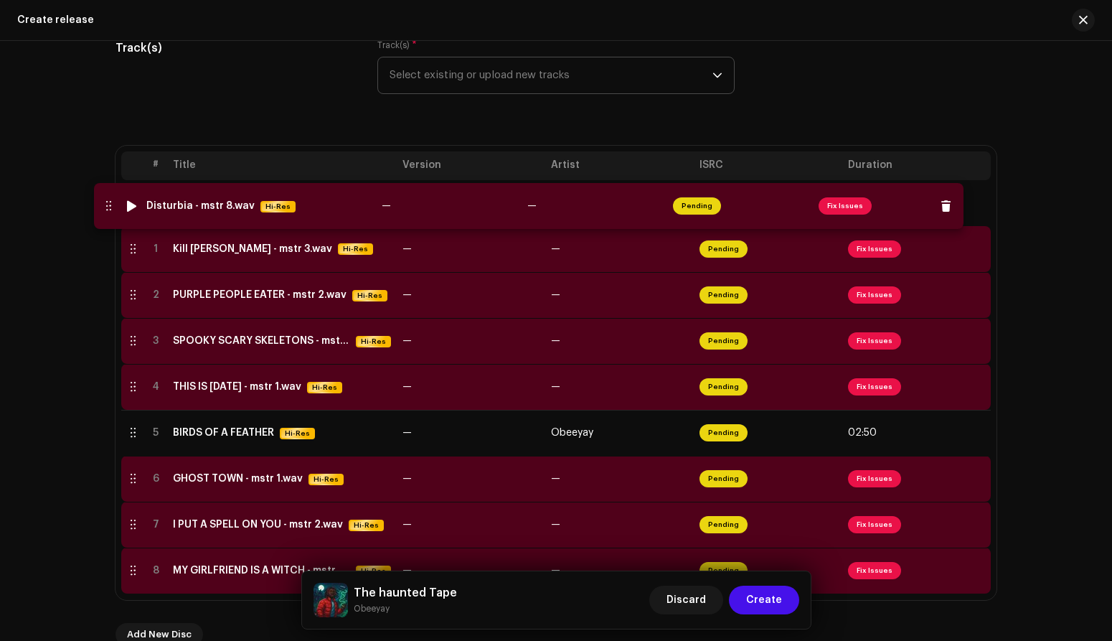
drag, startPoint x: 224, startPoint y: 574, endPoint x: 199, endPoint y: 210, distance: 364.6
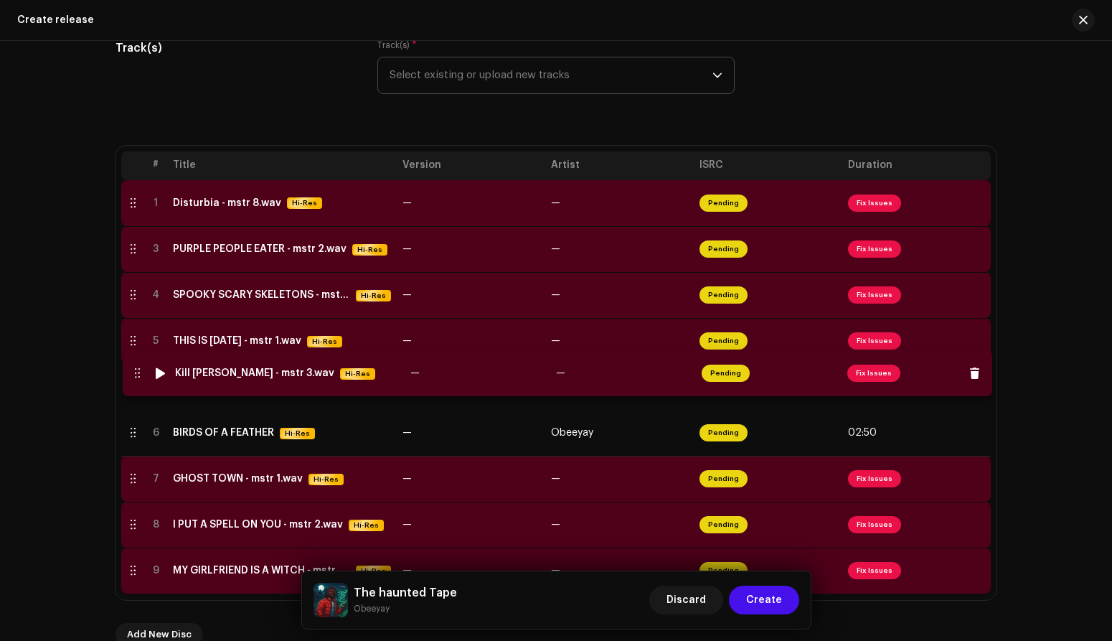
drag, startPoint x: 199, startPoint y: 245, endPoint x: 204, endPoint y: 370, distance: 124.2
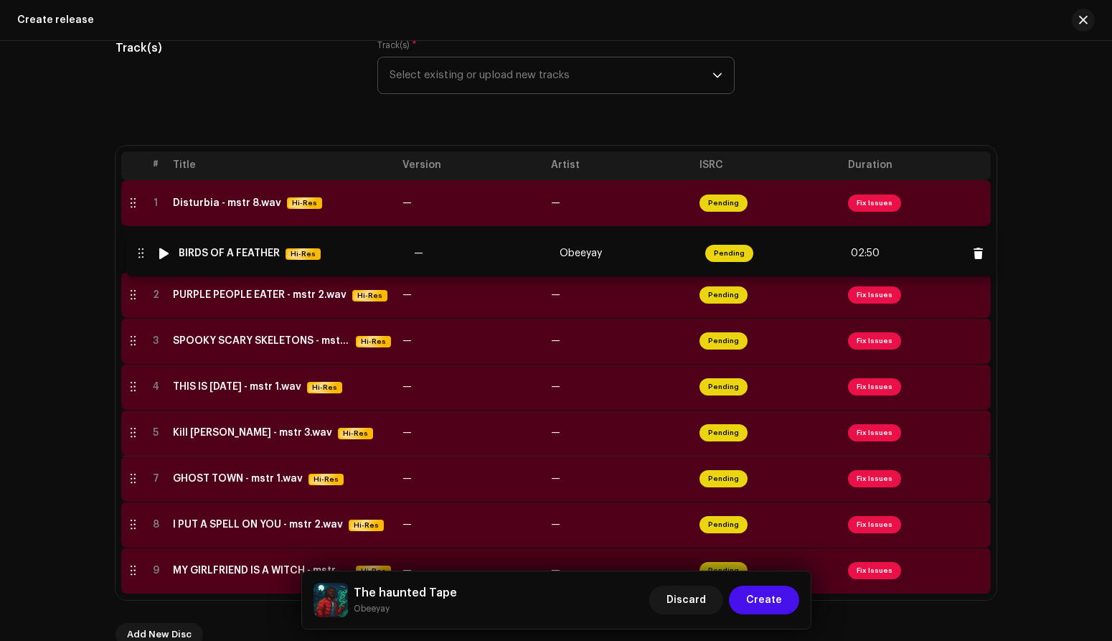
drag, startPoint x: 203, startPoint y: 428, endPoint x: 211, endPoint y: 246, distance: 182.4
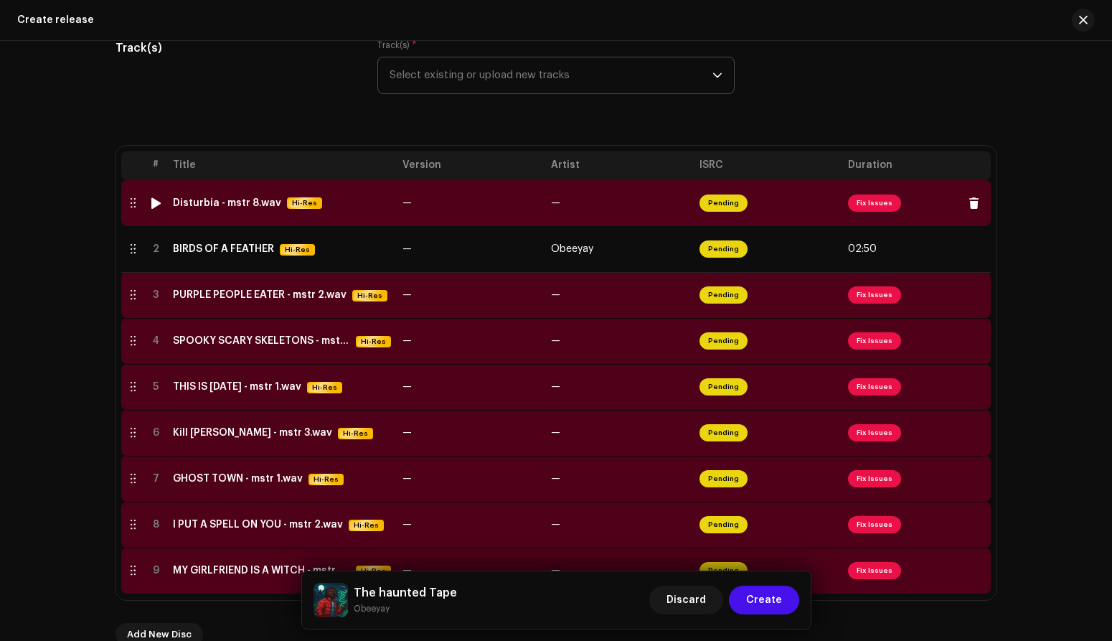
click at [533, 195] on td "—" at bounding box center [471, 203] width 149 height 46
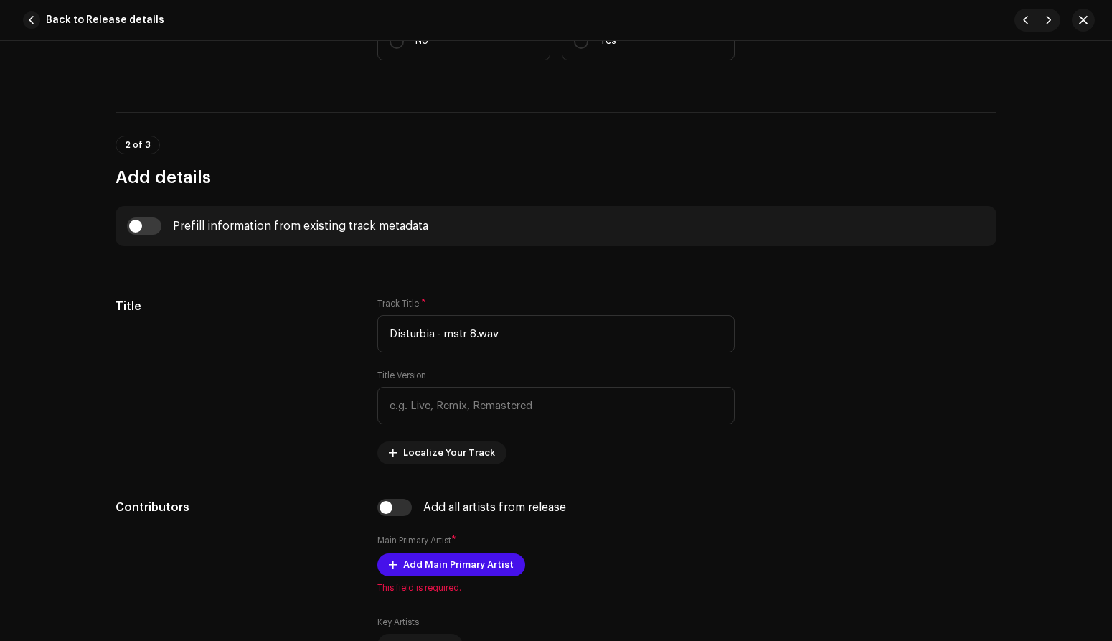
scroll to position [420, 0]
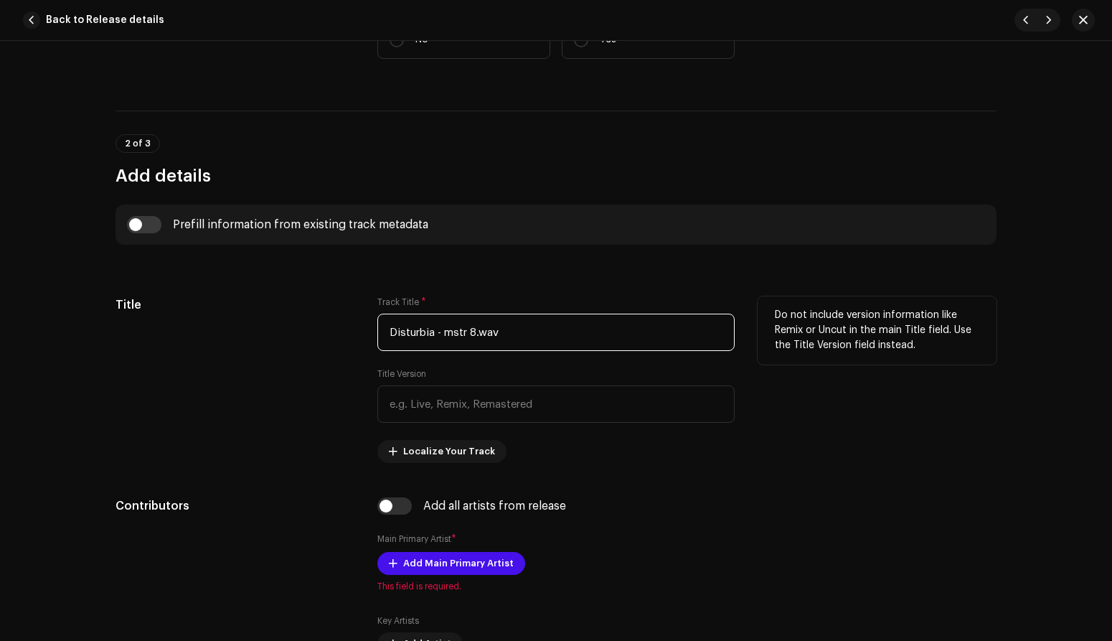
drag, startPoint x: 527, startPoint y: 341, endPoint x: 436, endPoint y: 329, distance: 91.9
click at [436, 329] on input "Disturbia - mstr 8.wav" at bounding box center [555, 332] width 357 height 37
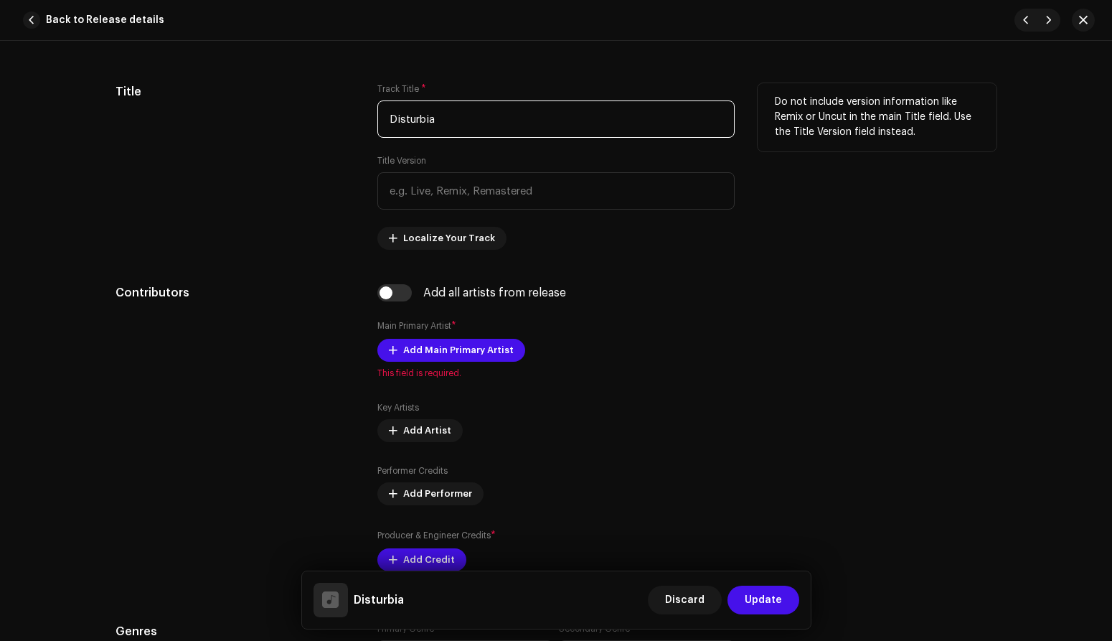
scroll to position [645, 0]
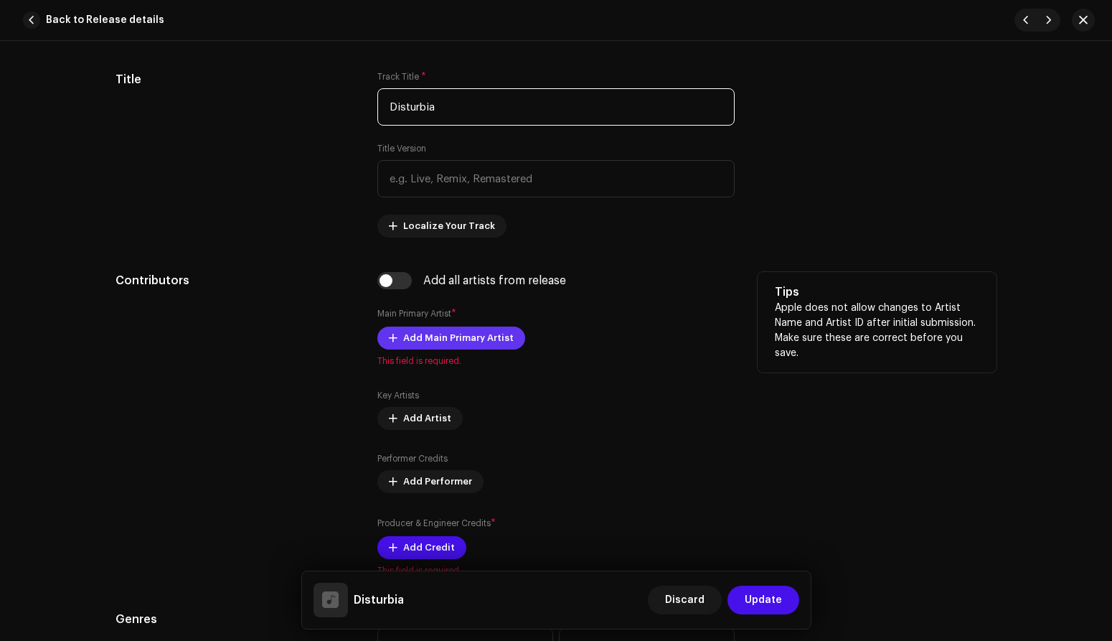
type input "Disturbia"
click at [427, 332] on span "Add Main Primary Artist" at bounding box center [458, 338] width 111 height 29
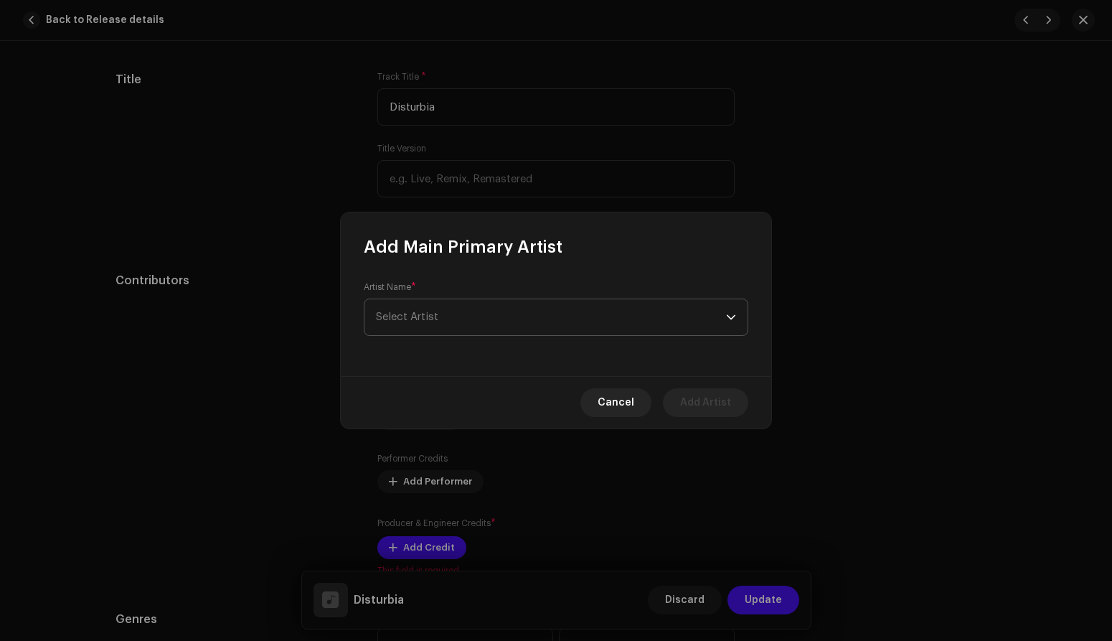
click at [471, 319] on span "Select Artist" at bounding box center [551, 317] width 350 height 36
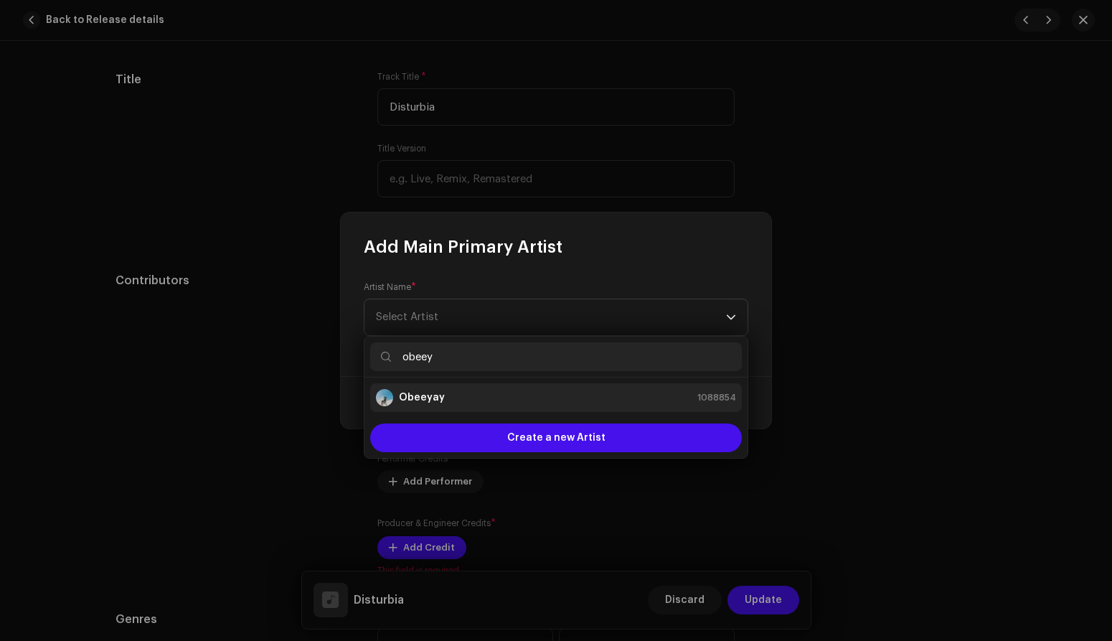
type input "obeey"
click at [452, 394] on div "Obeeyay 1088854" at bounding box center [556, 397] width 360 height 17
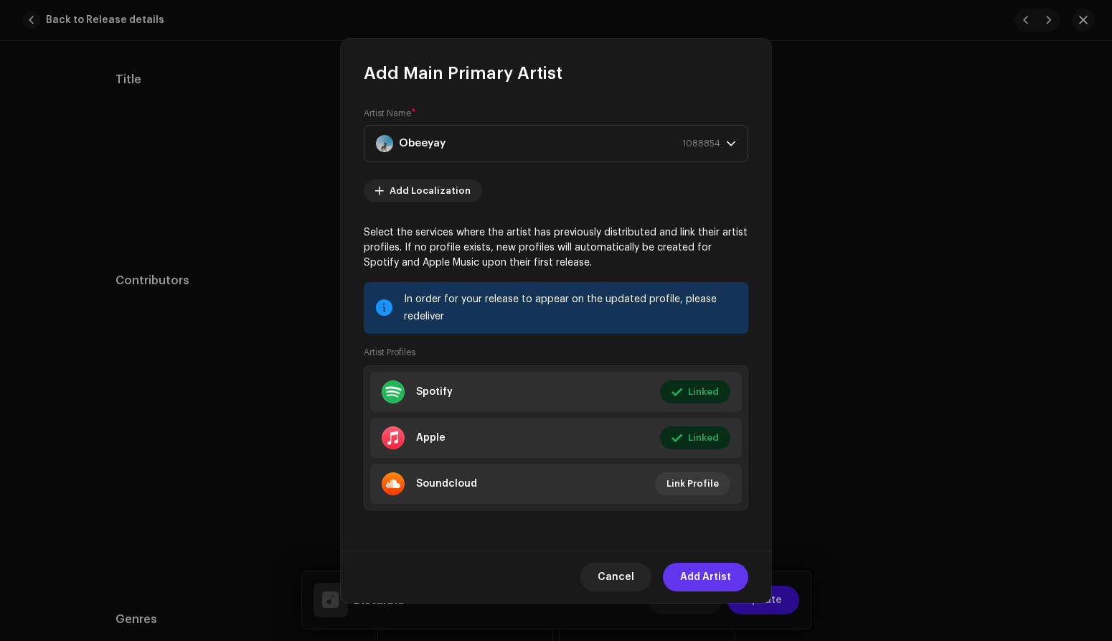
click at [705, 575] on span "Add Artist" at bounding box center [705, 577] width 51 height 29
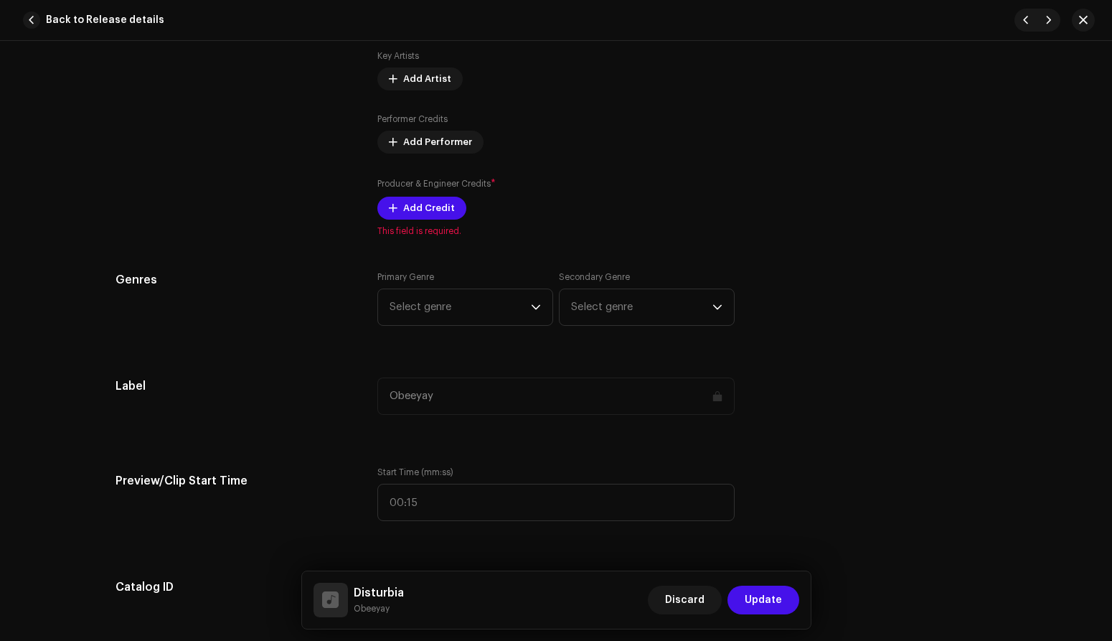
scroll to position [1004, 0]
click at [438, 207] on span "Add Credit" at bounding box center [429, 207] width 52 height 29
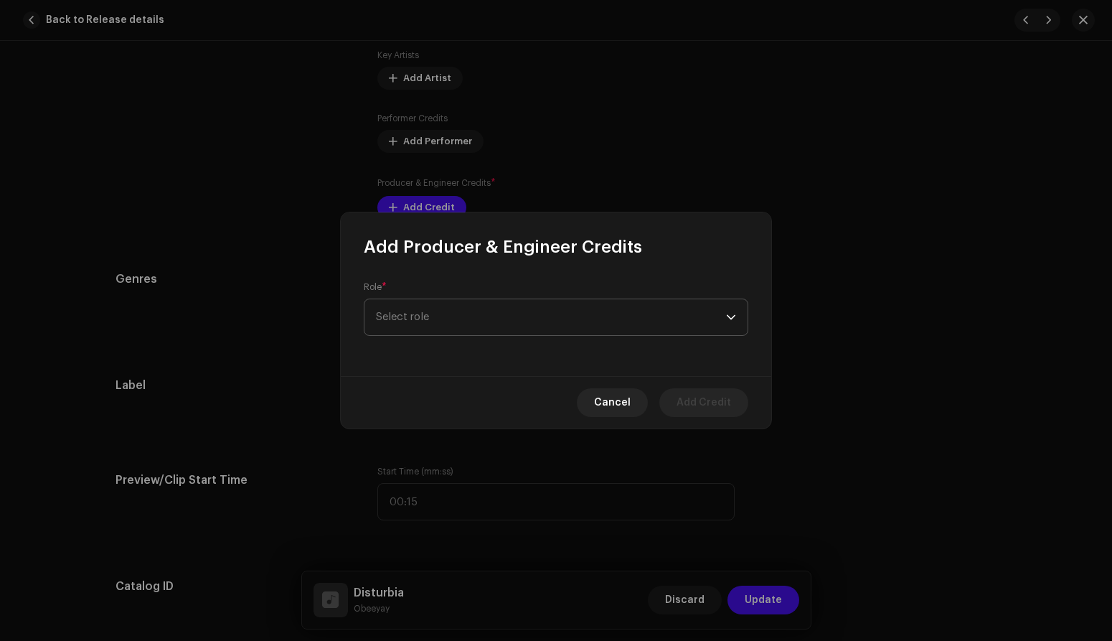
click at [438, 315] on span "Select role" at bounding box center [551, 317] width 350 height 36
